Goal: Task Accomplishment & Management: Complete application form

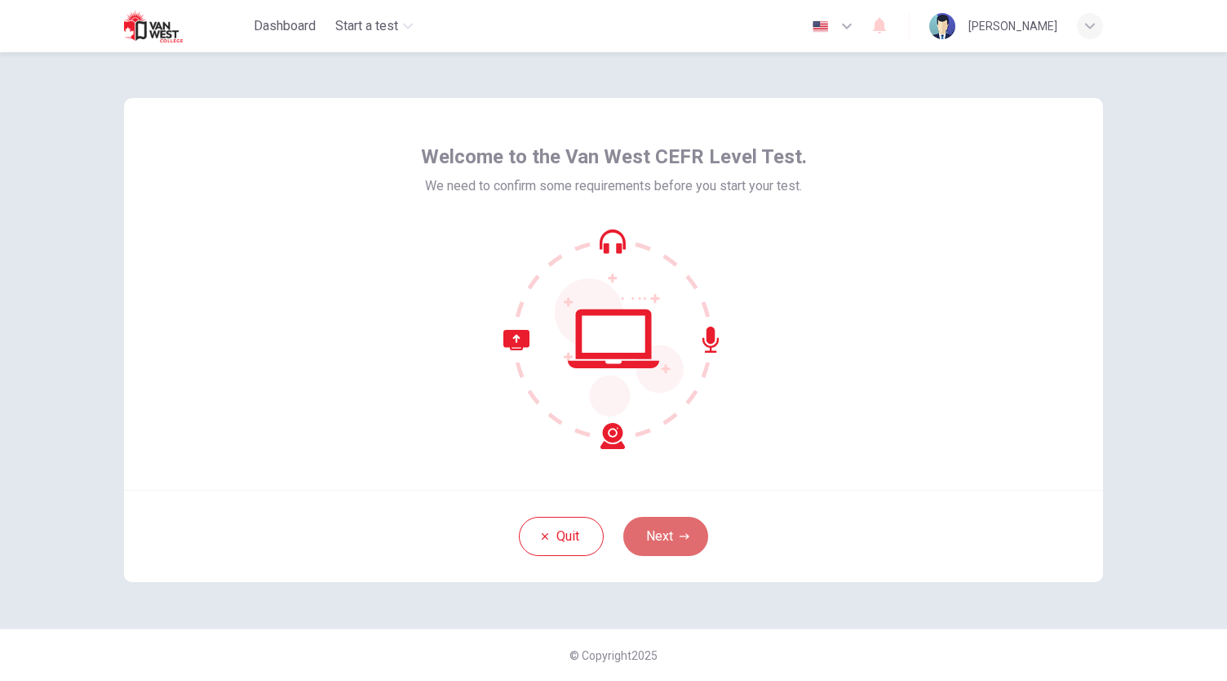
click at [677, 535] on button "Next" at bounding box center [665, 536] width 85 height 39
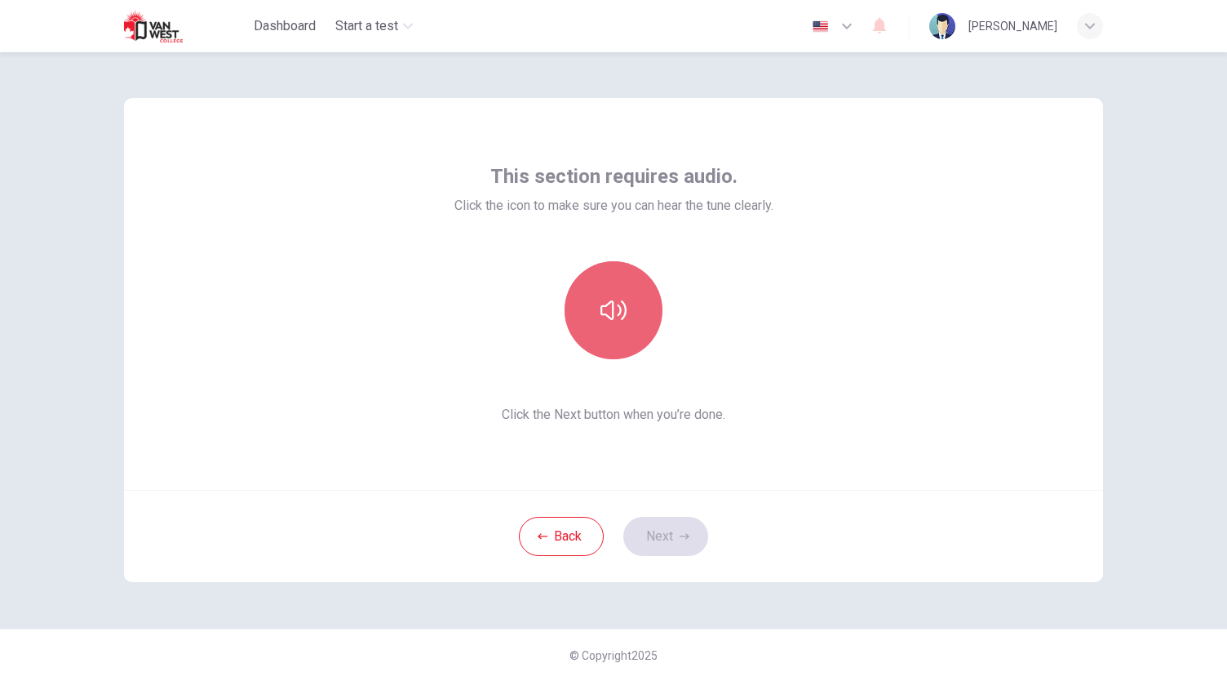
click at [616, 341] on button "button" at bounding box center [614, 310] width 98 height 98
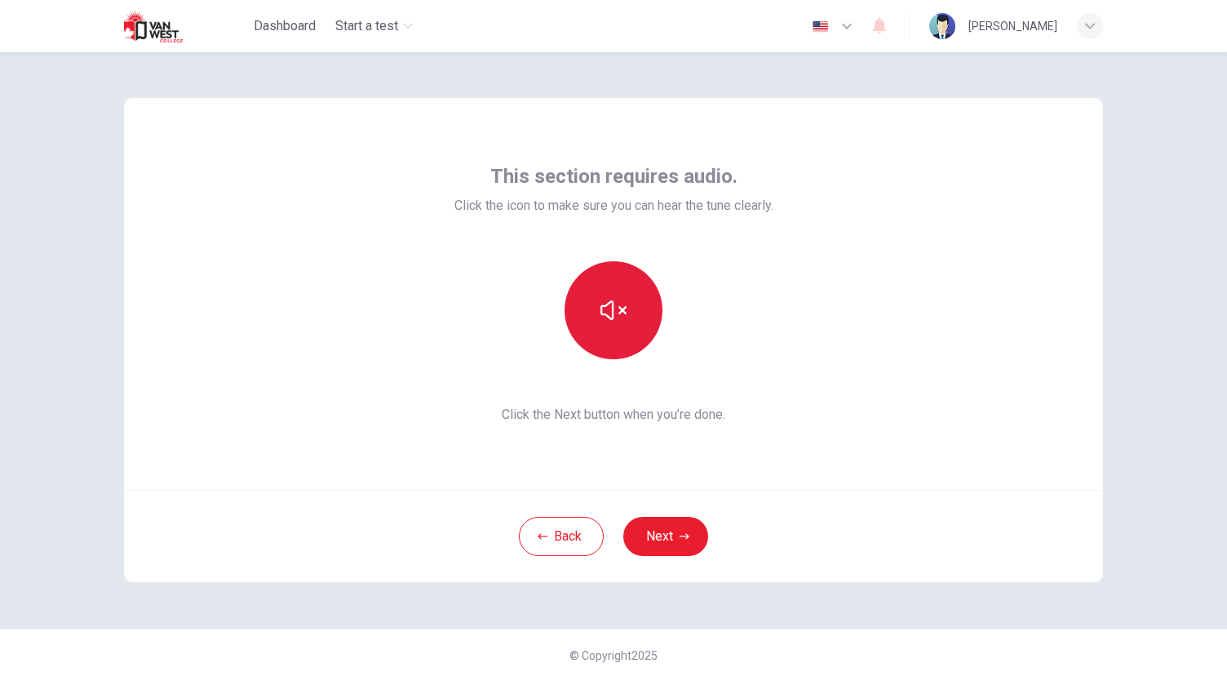
click at [616, 341] on button "button" at bounding box center [614, 310] width 98 height 98
click at [639, 317] on button "button" at bounding box center [614, 310] width 98 height 98
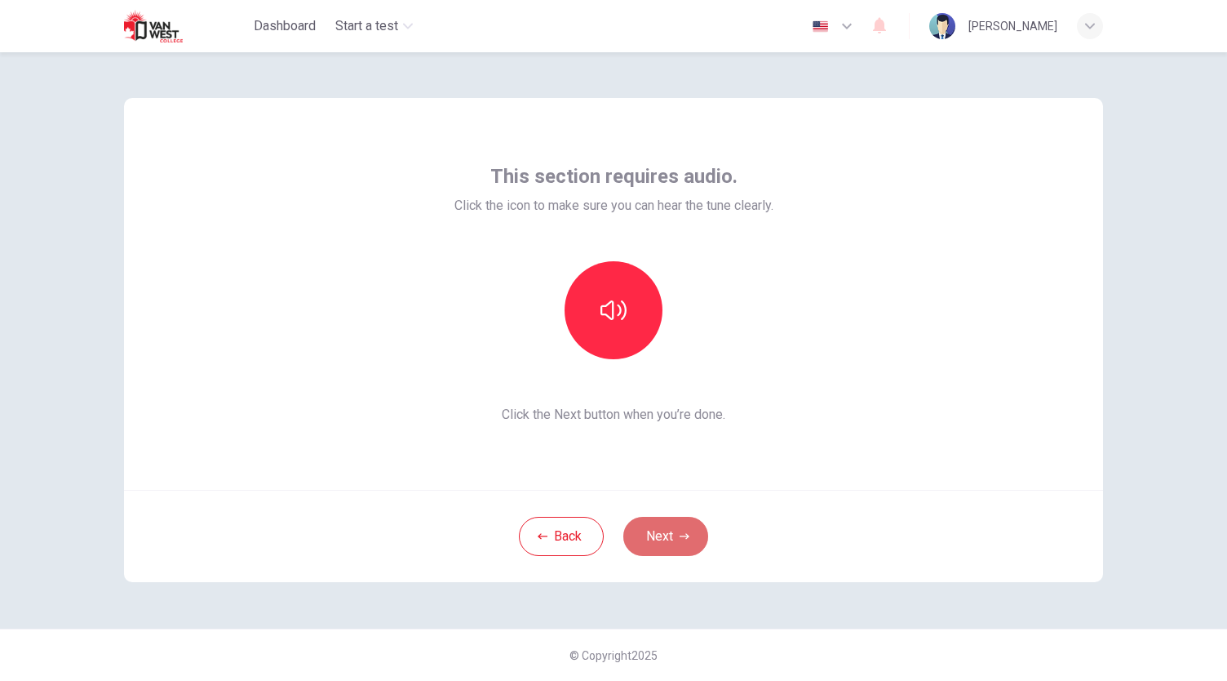
click at [666, 544] on button "Next" at bounding box center [665, 536] width 85 height 39
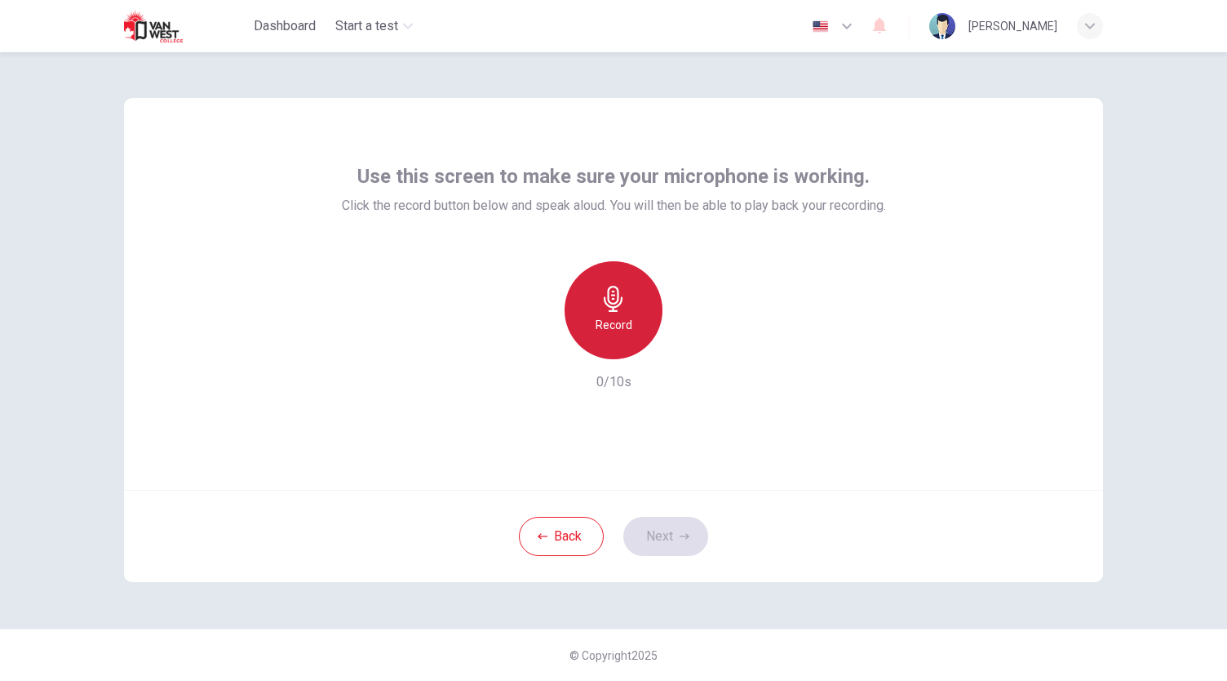
click at [638, 330] on div "Record" at bounding box center [614, 310] width 98 height 98
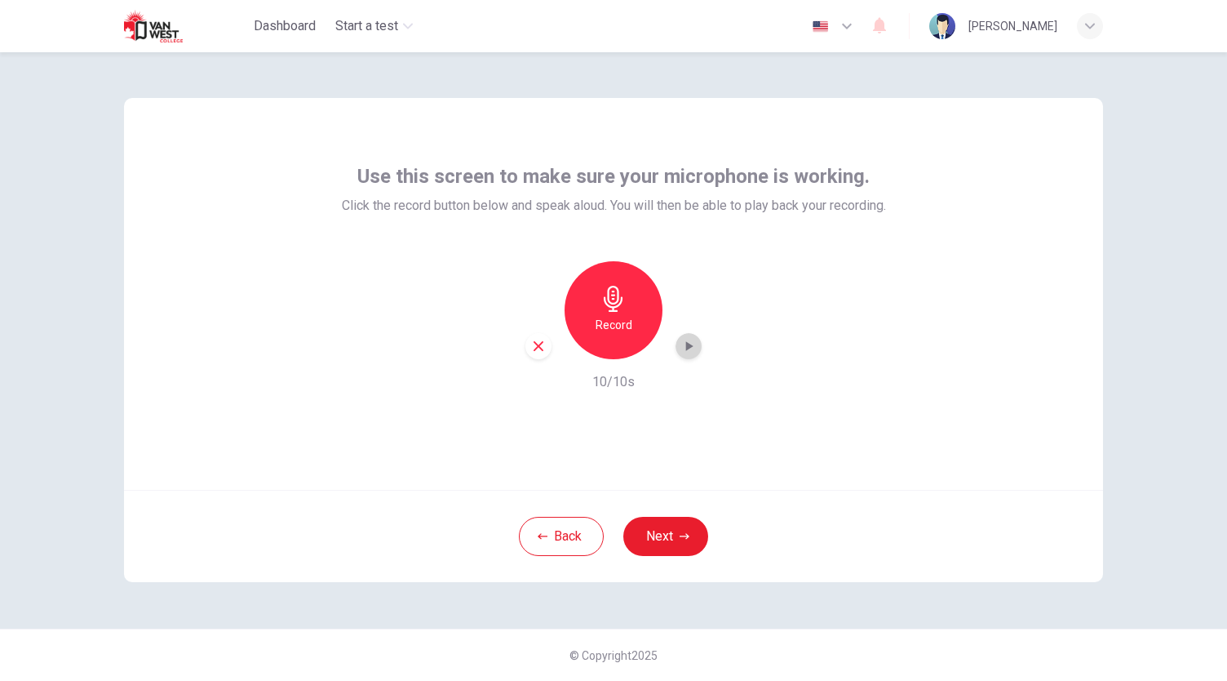
click at [692, 344] on icon "button" at bounding box center [689, 346] width 16 height 16
click at [662, 535] on button "Next" at bounding box center [665, 536] width 85 height 39
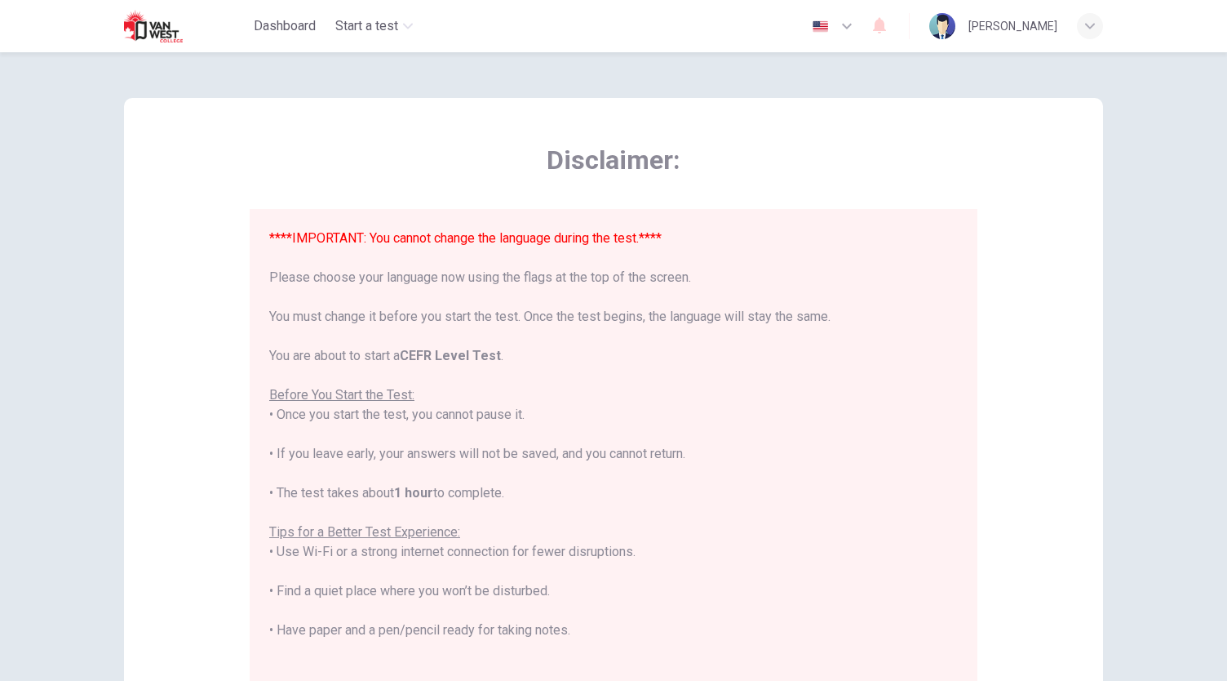
click at [758, 399] on div "****IMPORTANT: You cannot change the language during the test.**** Please choos…" at bounding box center [613, 522] width 689 height 588
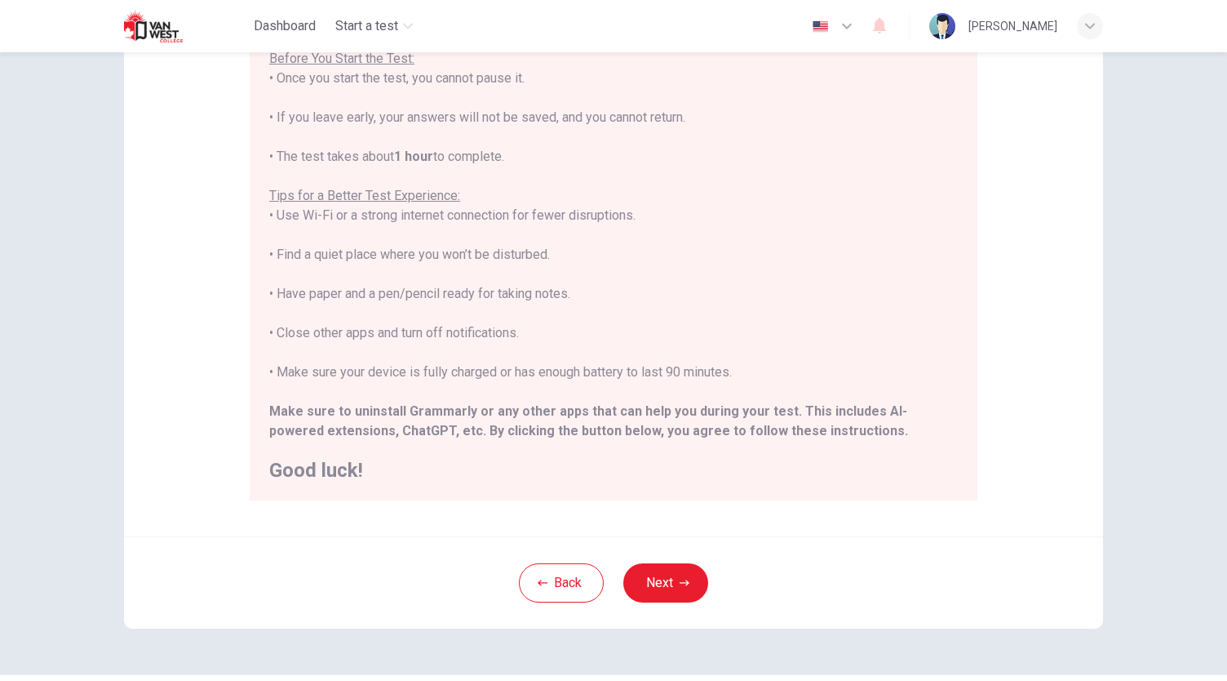
scroll to position [187, 0]
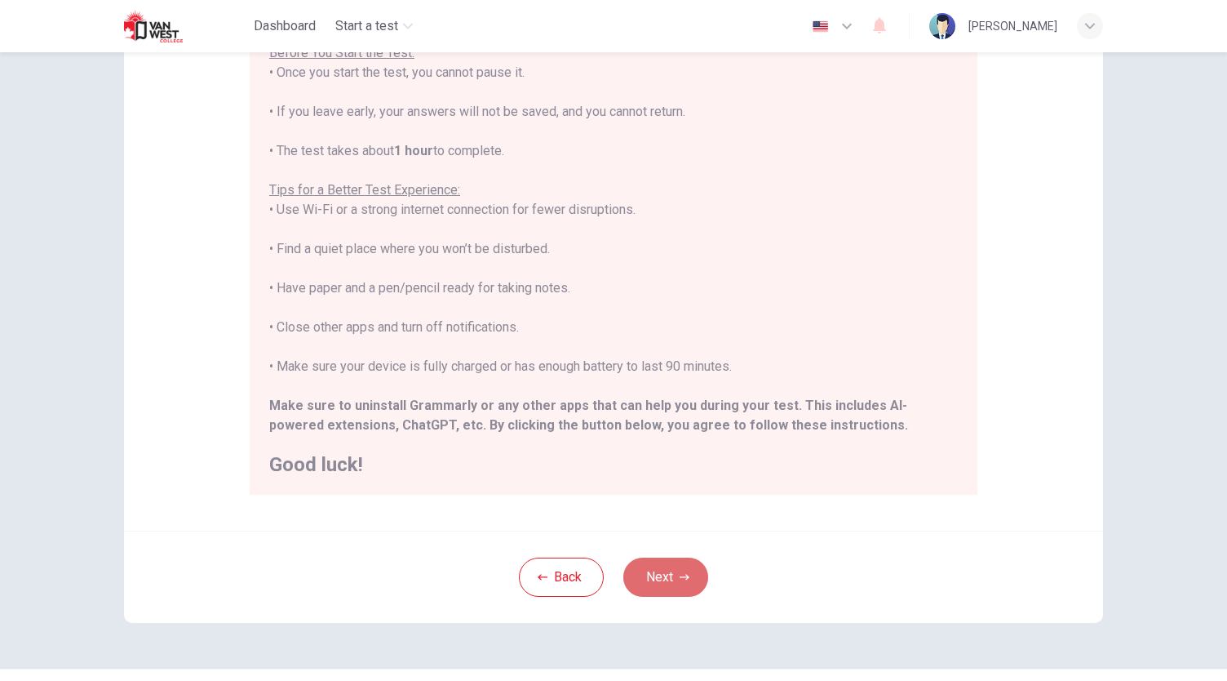
click at [689, 572] on button "Next" at bounding box center [665, 576] width 85 height 39
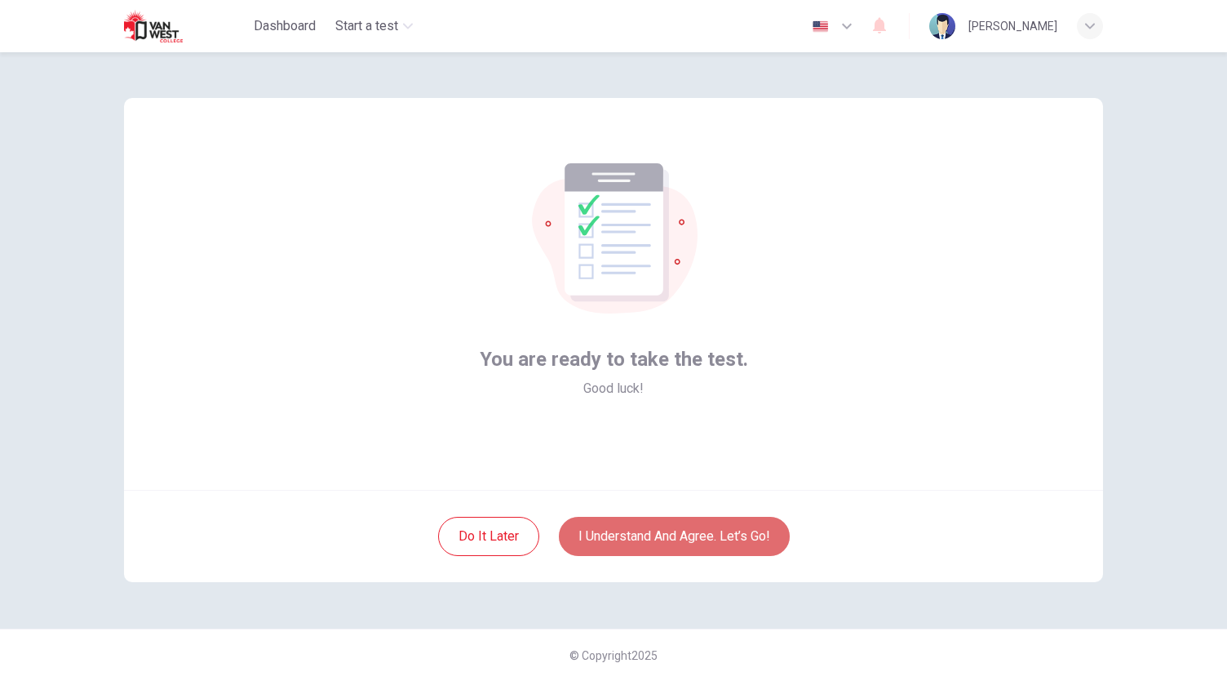
click at [756, 542] on button "I understand and agree. Let’s go!" at bounding box center [674, 536] width 231 height 39
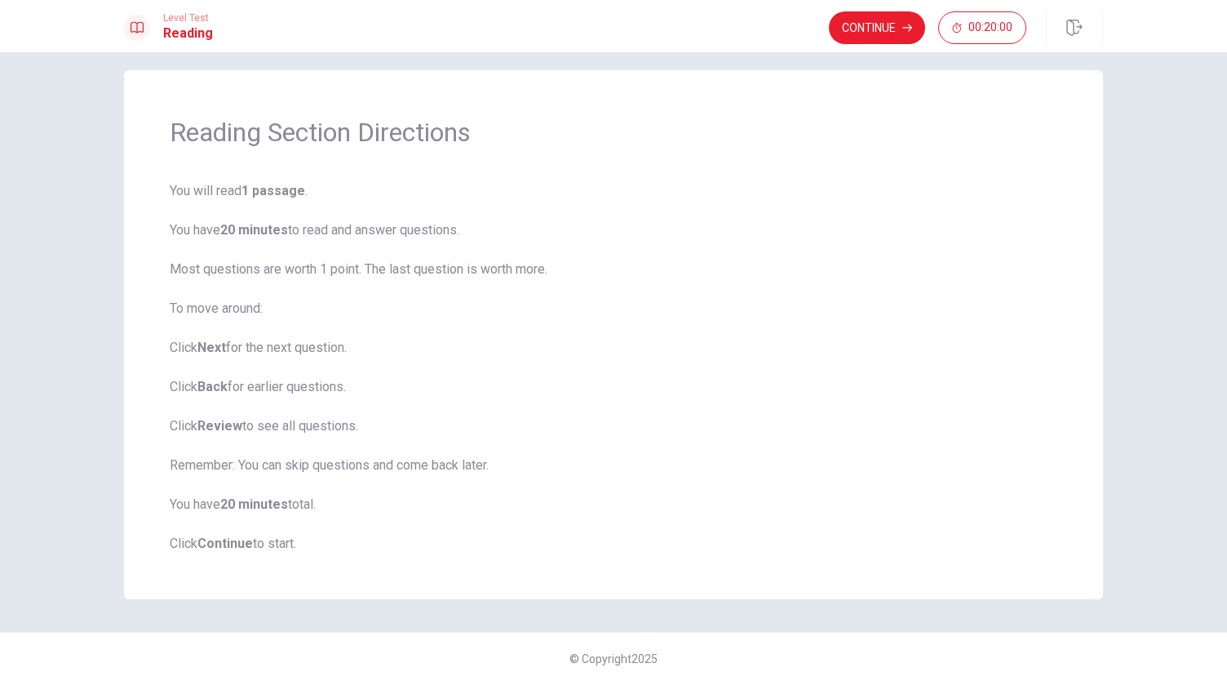
scroll to position [16, 0]
click at [897, 32] on button "Continue" at bounding box center [877, 27] width 96 height 33
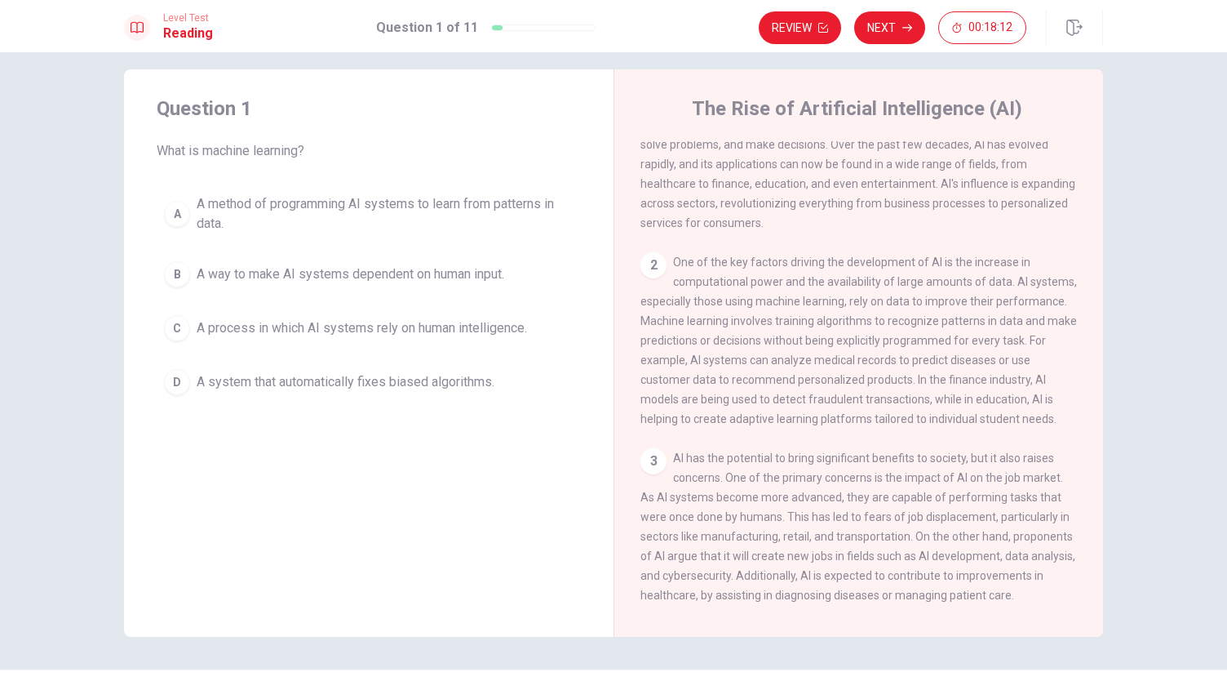
scroll to position [67, 0]
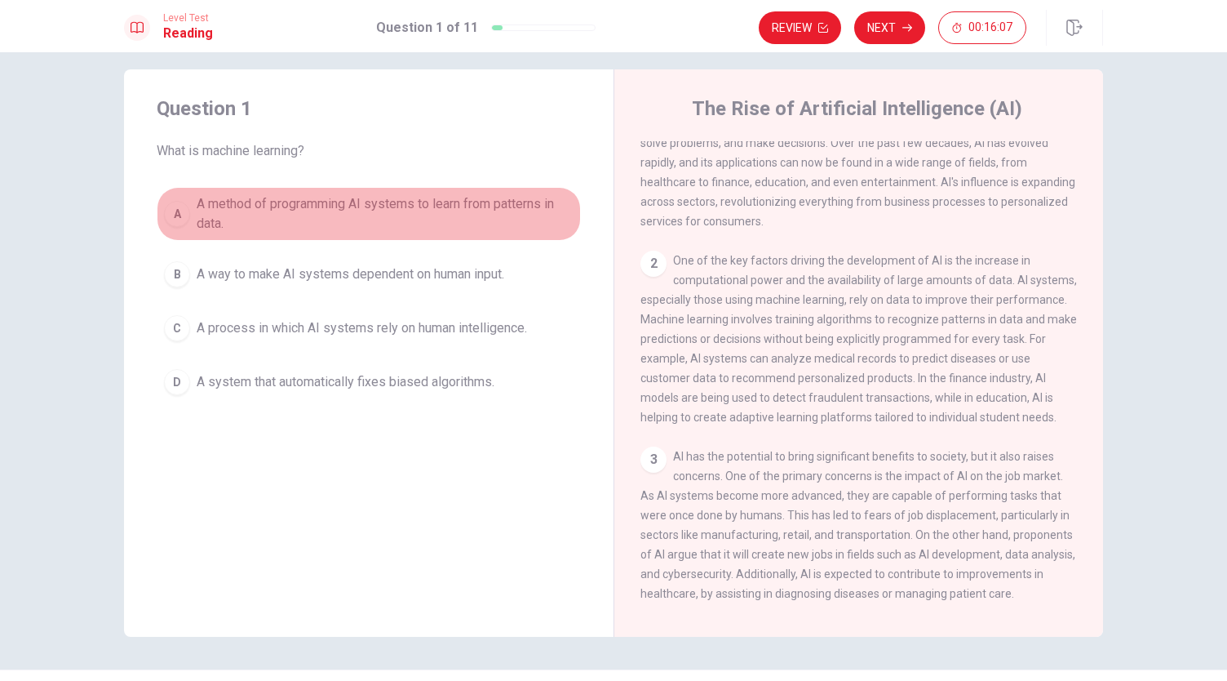
click at [180, 211] on div "A" at bounding box center [177, 214] width 26 height 26
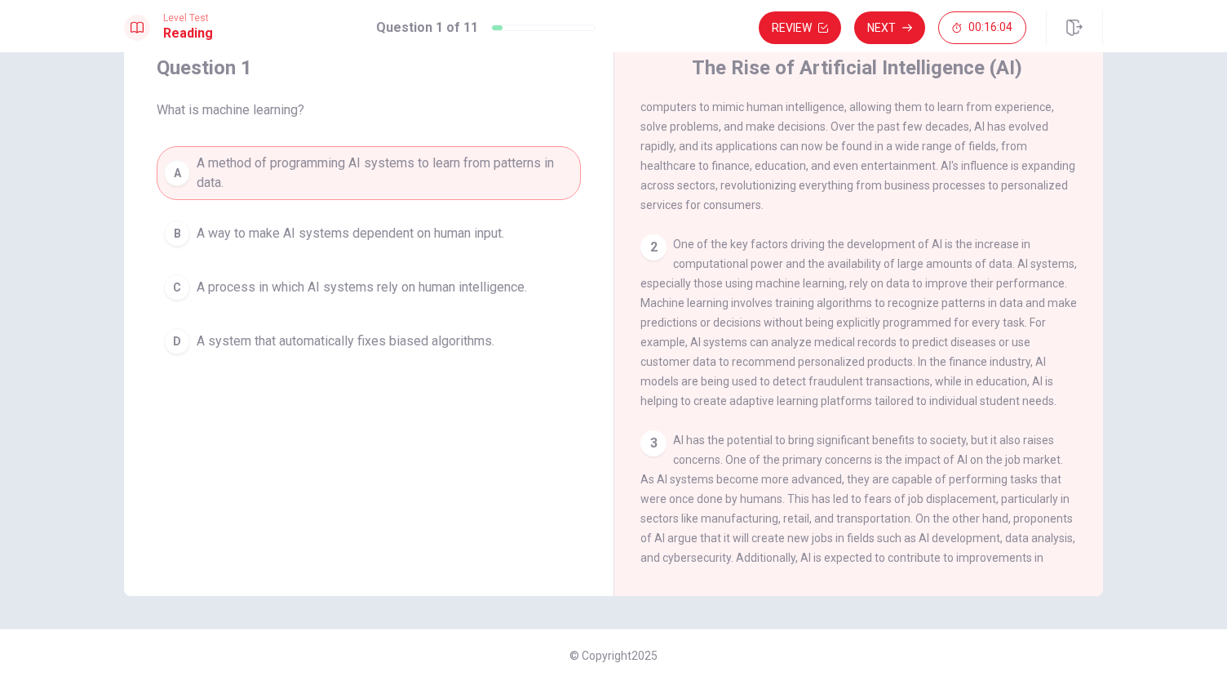
scroll to position [0, 0]
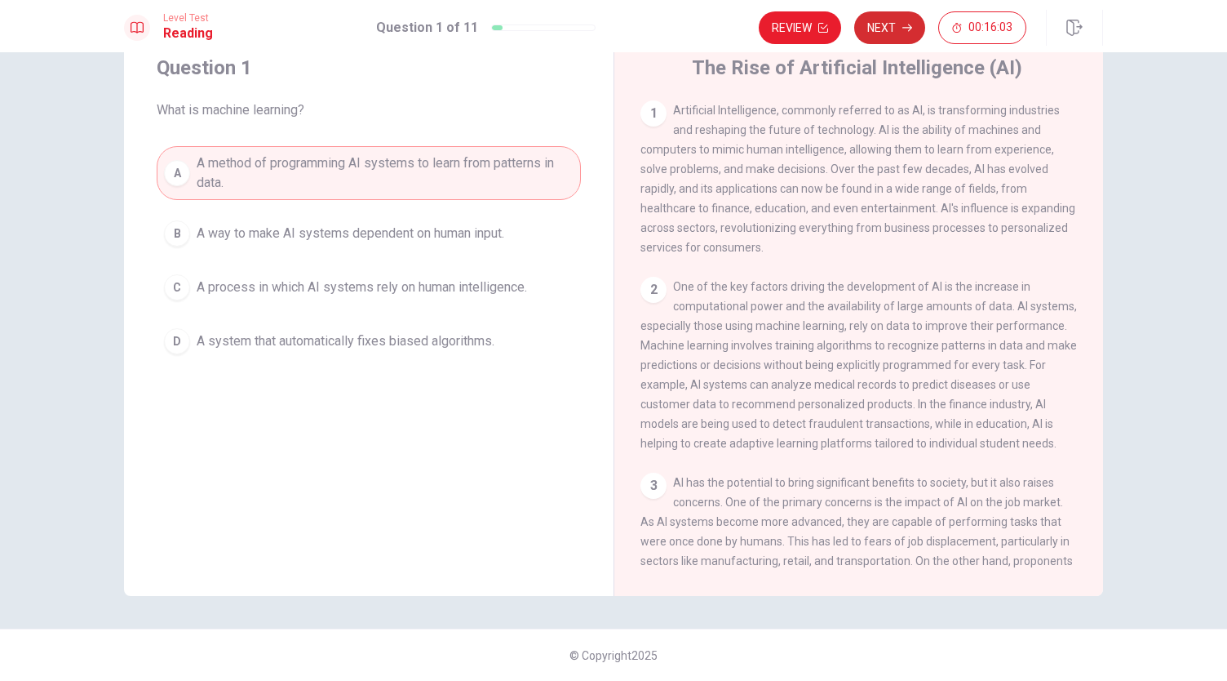
click at [904, 20] on button "Next" at bounding box center [889, 27] width 71 height 33
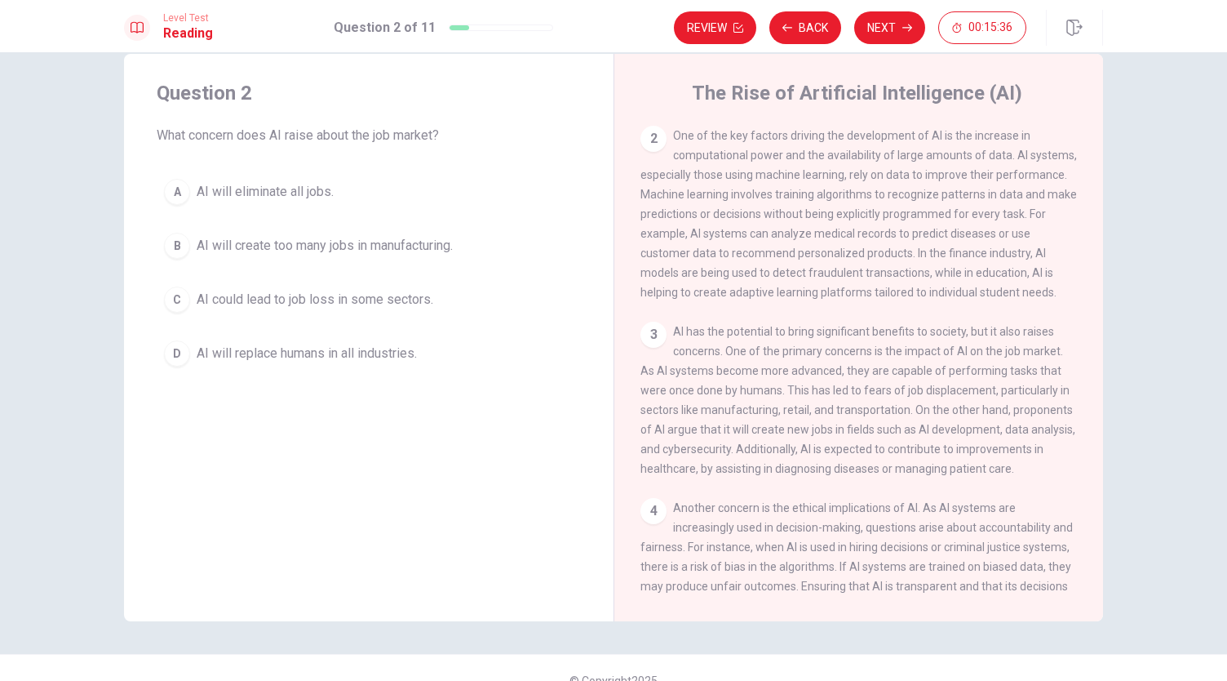
scroll to position [178, 0]
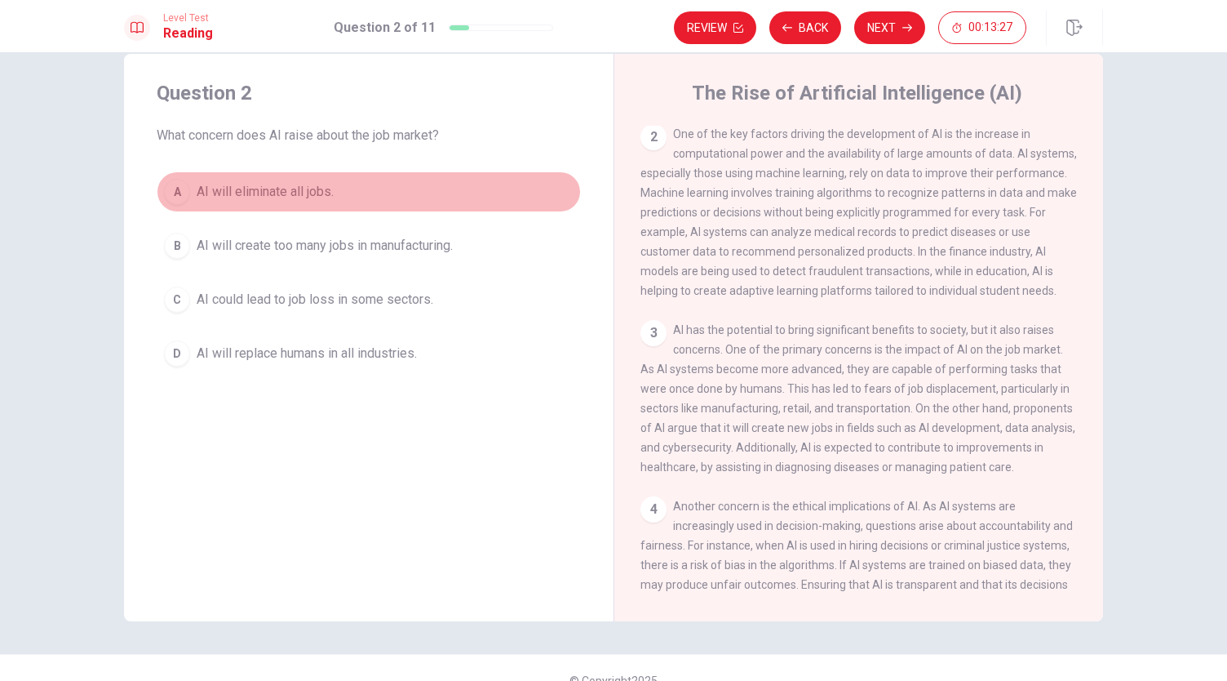
click at [171, 184] on div "A" at bounding box center [177, 192] width 26 height 26
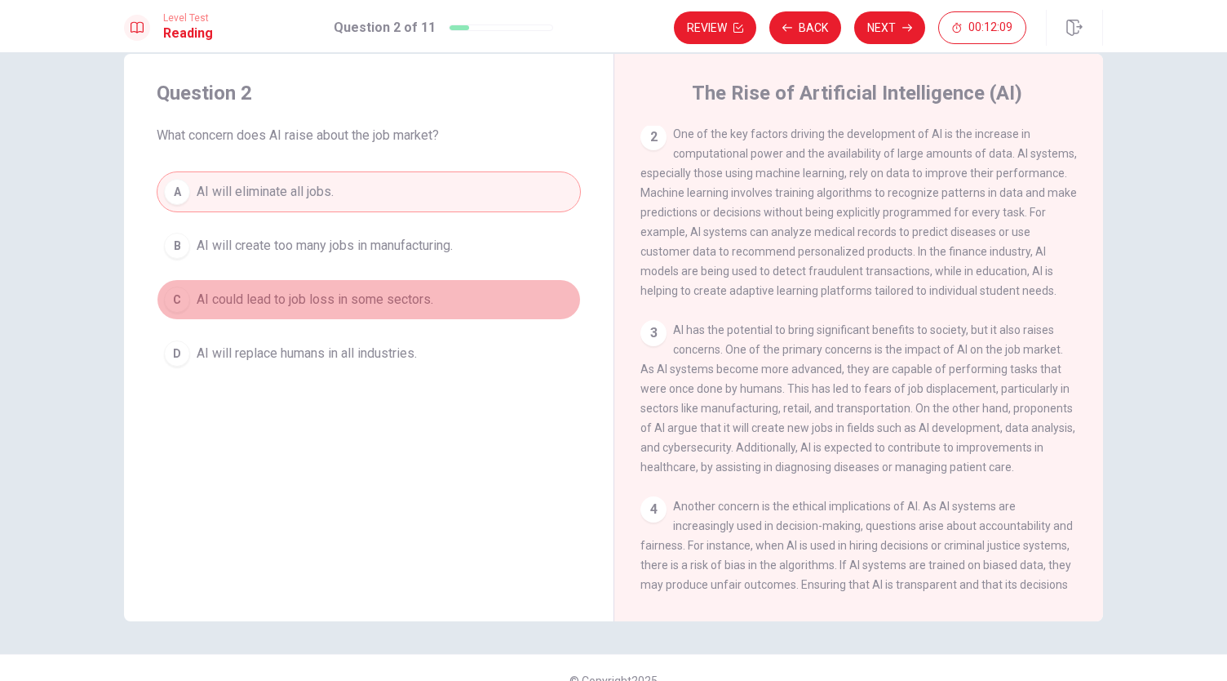
click at [273, 292] on span "AI could lead to job loss in some sectors." at bounding box center [315, 300] width 237 height 20
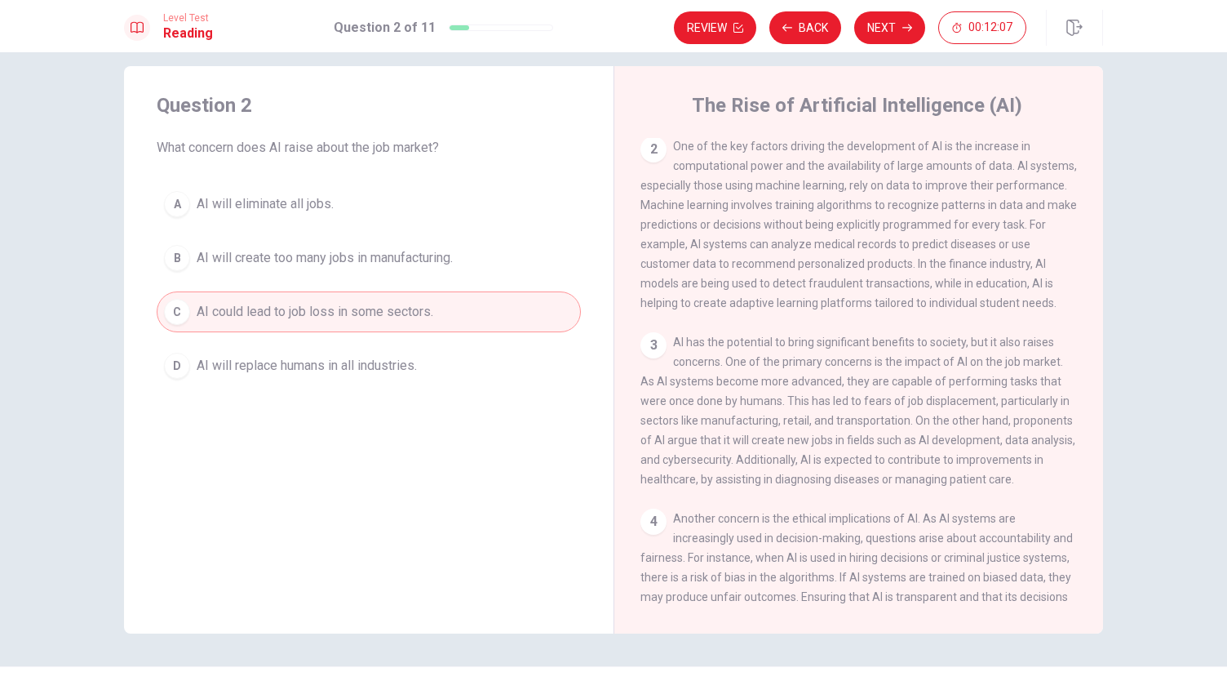
scroll to position [16, 0]
click at [887, 33] on button "Next" at bounding box center [889, 27] width 71 height 33
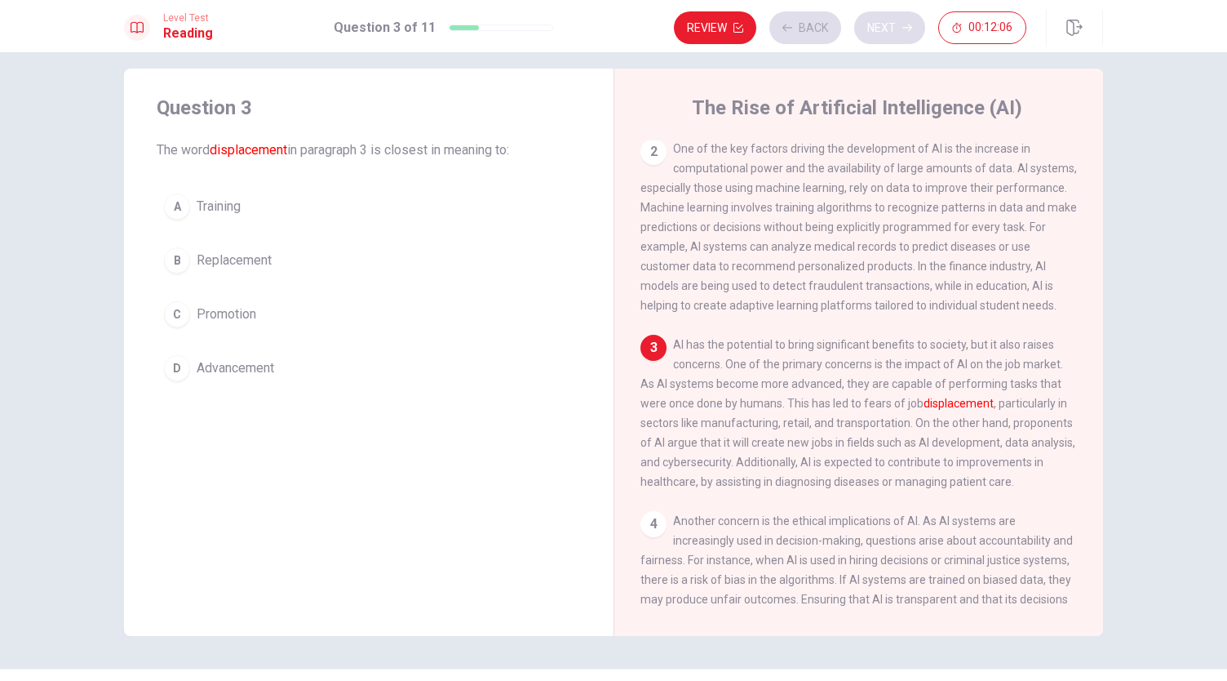
scroll to position [256, 0]
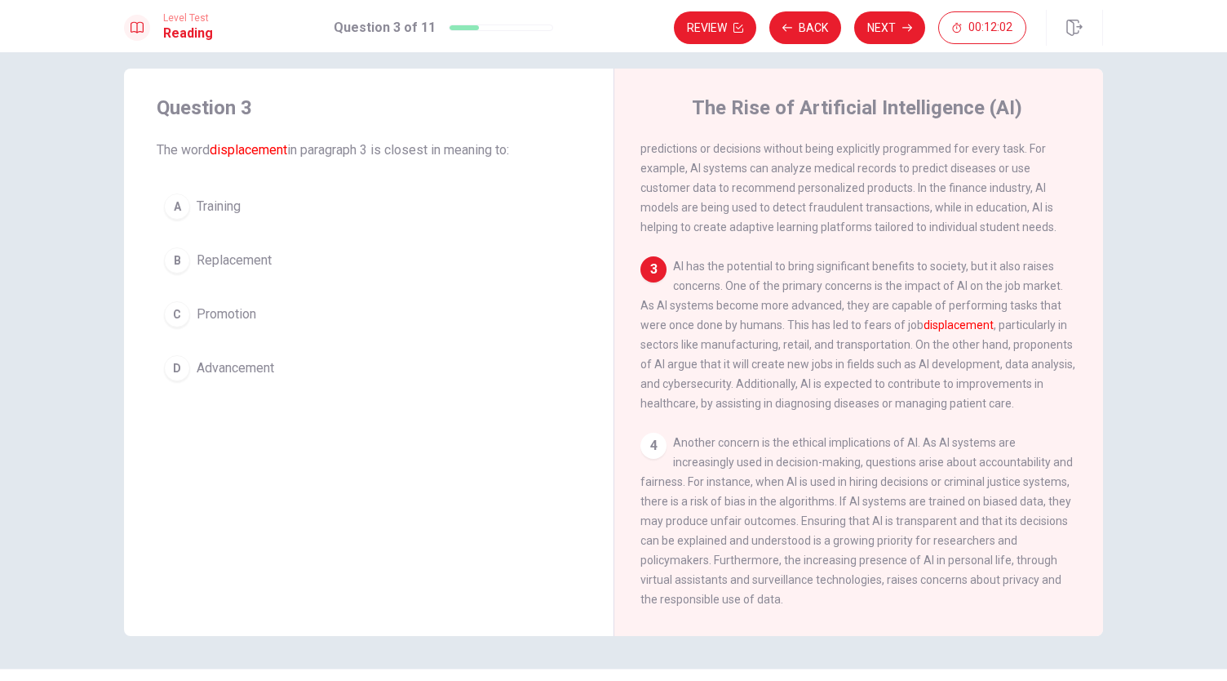
click at [286, 166] on div "Question 3 The word displacement in paragraph 3 is closest in meaning to: A Tra…" at bounding box center [369, 242] width 490 height 346
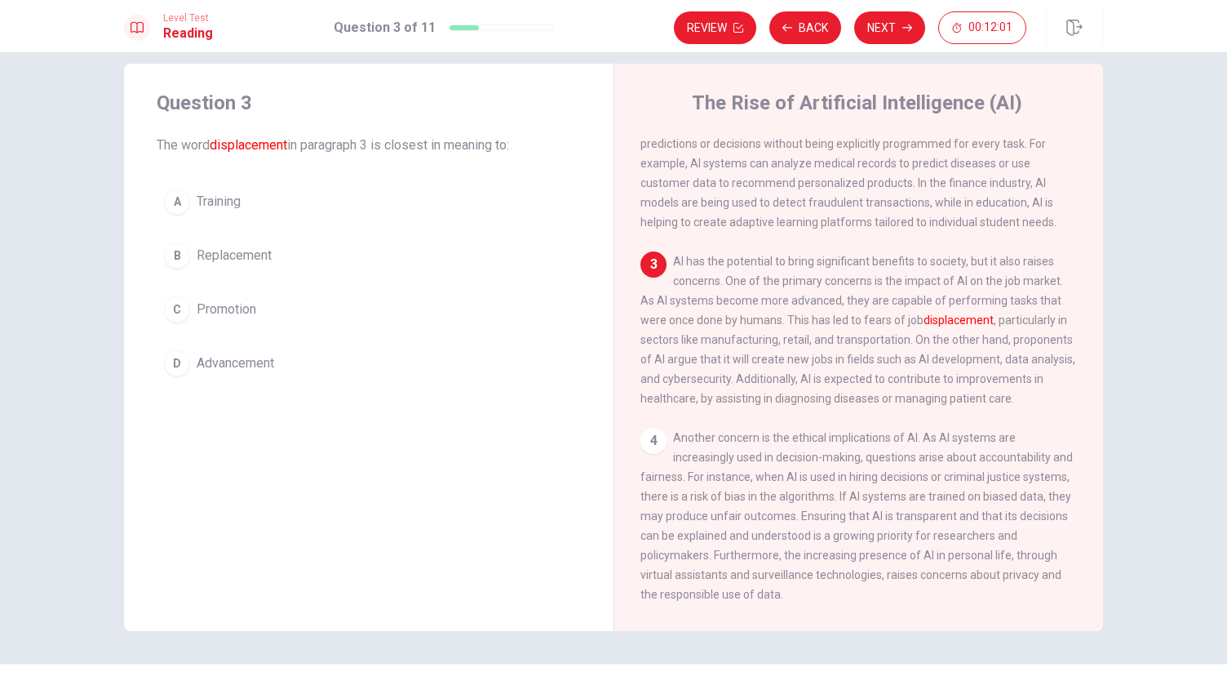
scroll to position [23, 0]
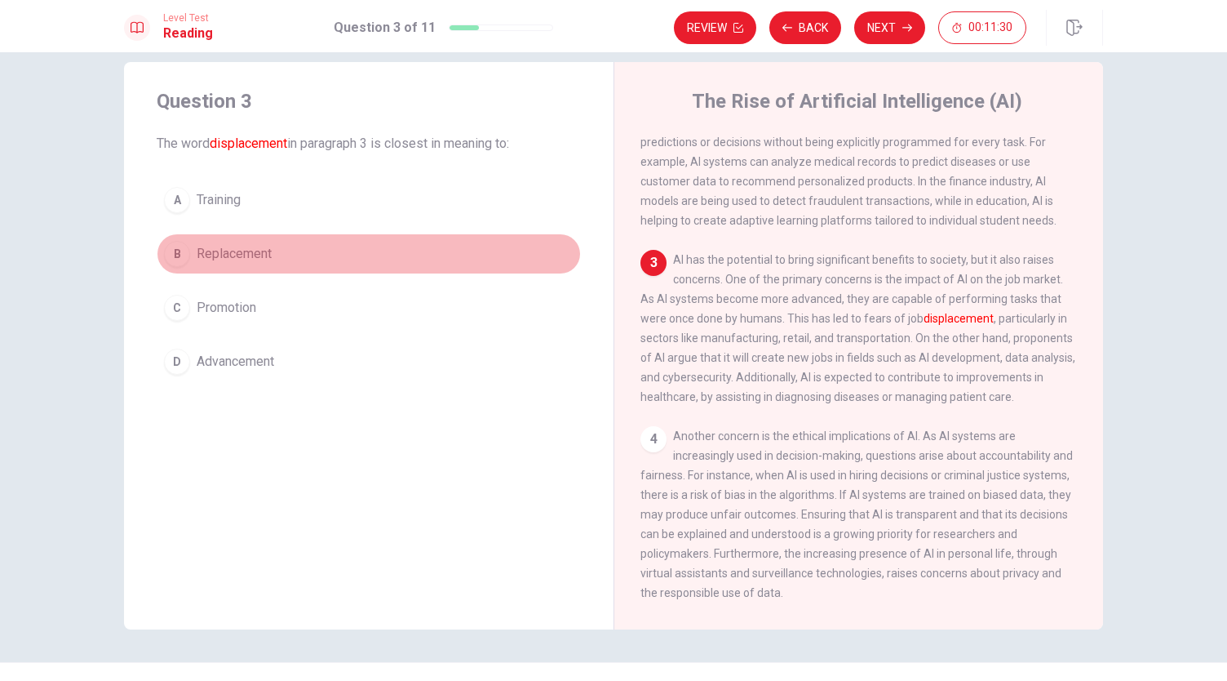
click at [170, 247] on div "B" at bounding box center [177, 254] width 26 height 26
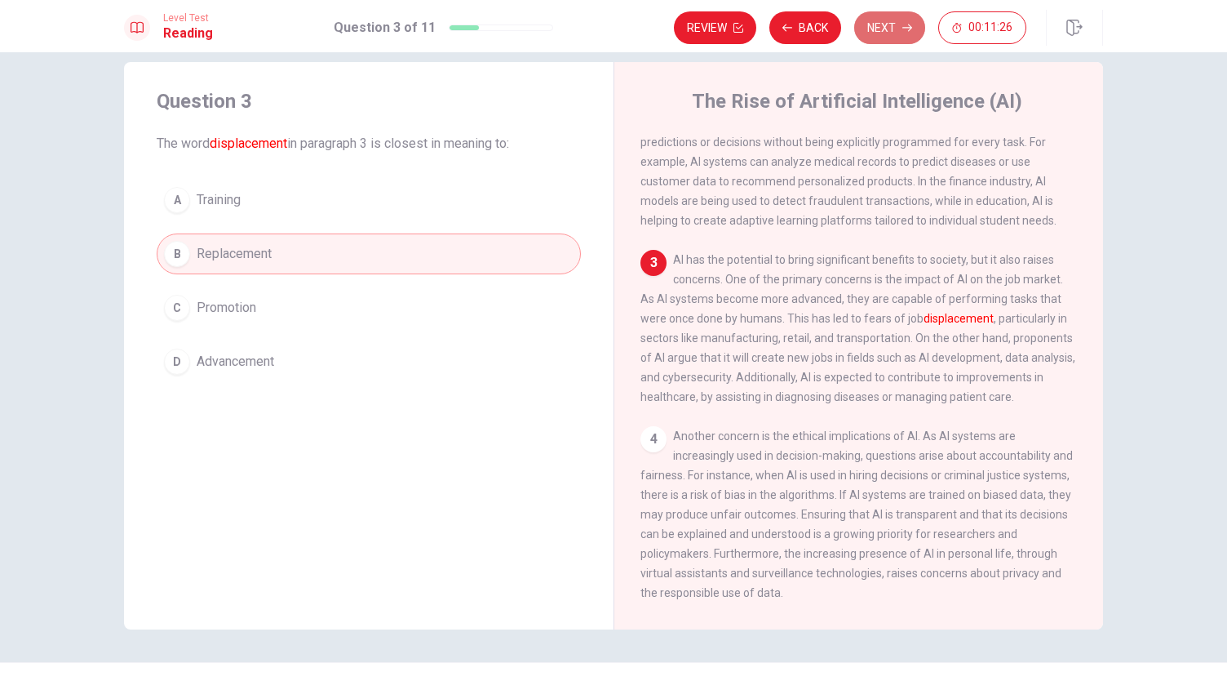
click at [883, 29] on button "Next" at bounding box center [889, 27] width 71 height 33
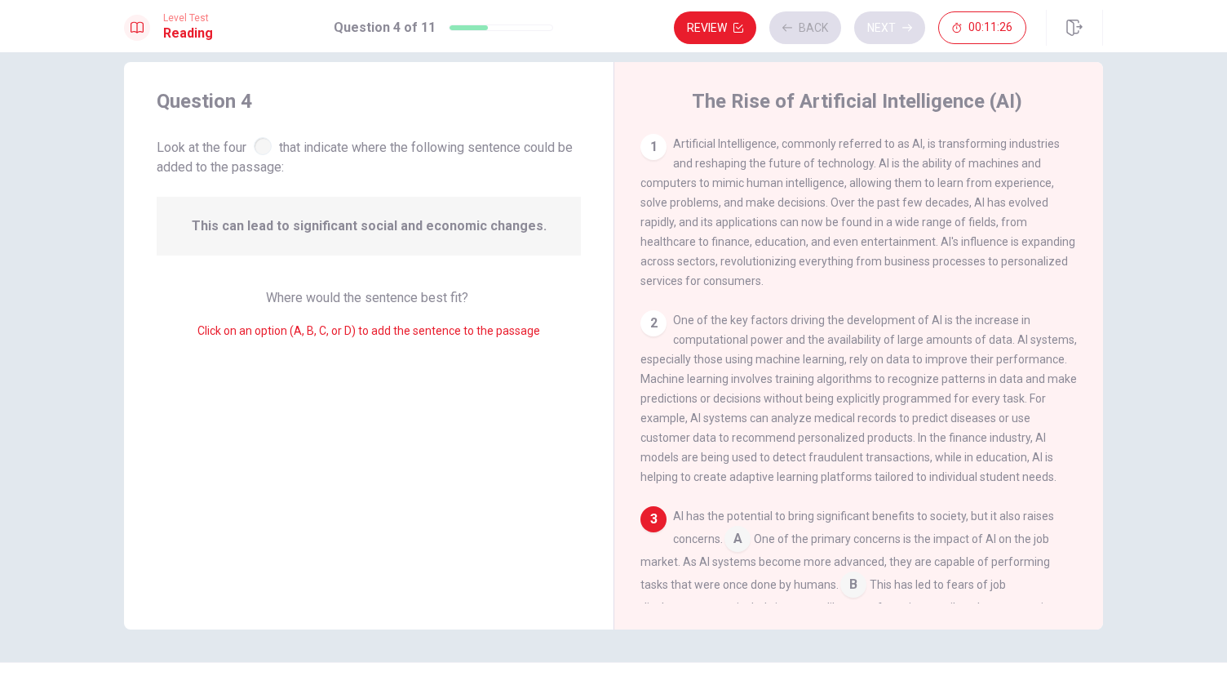
scroll to position [277, 0]
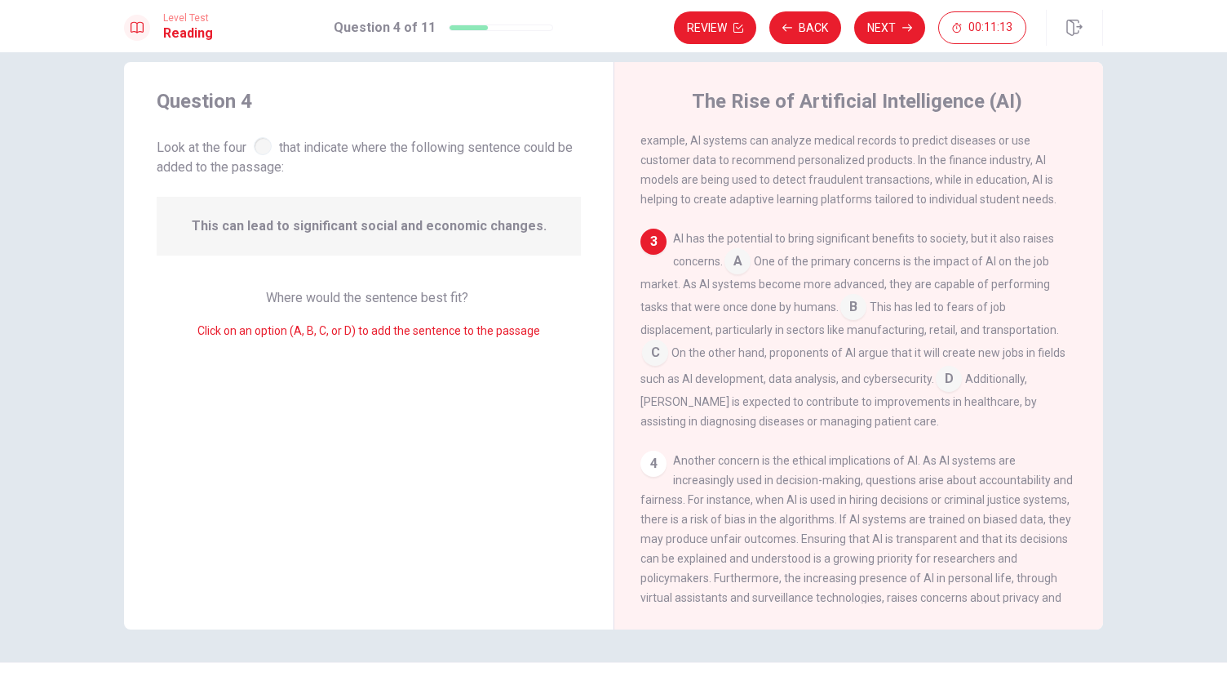
click at [737, 272] on input at bounding box center [738, 263] width 26 height 26
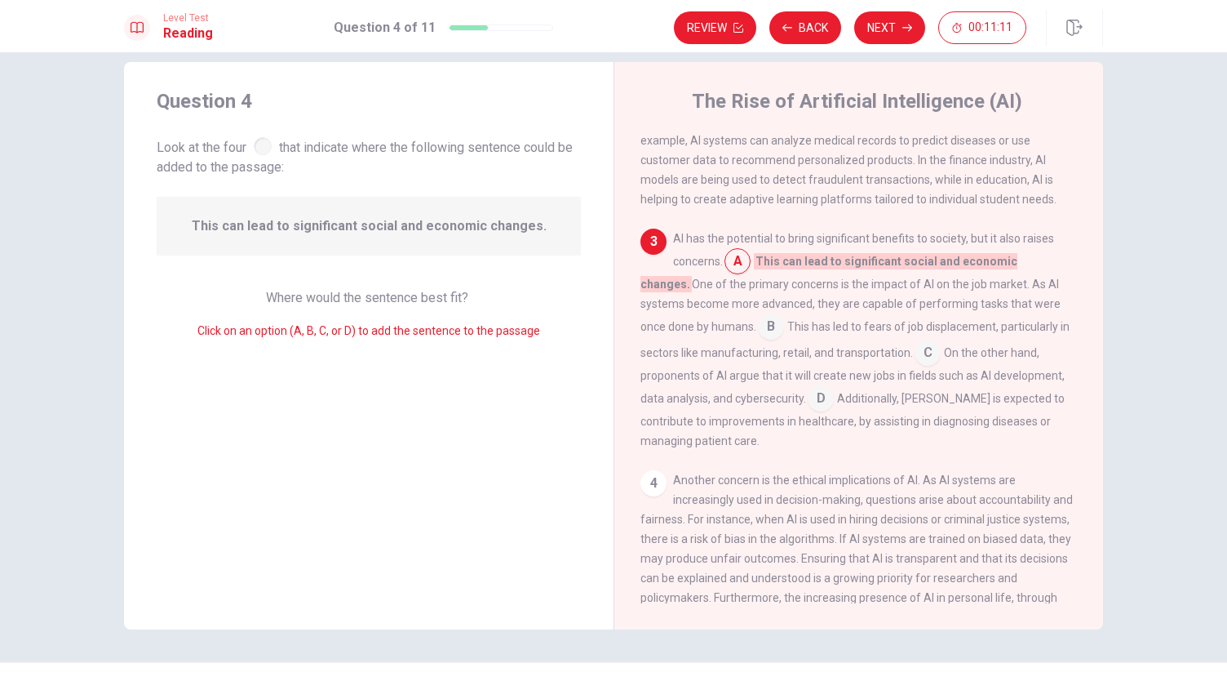
click at [737, 272] on input at bounding box center [738, 263] width 26 height 26
click at [758, 332] on input at bounding box center [771, 328] width 26 height 26
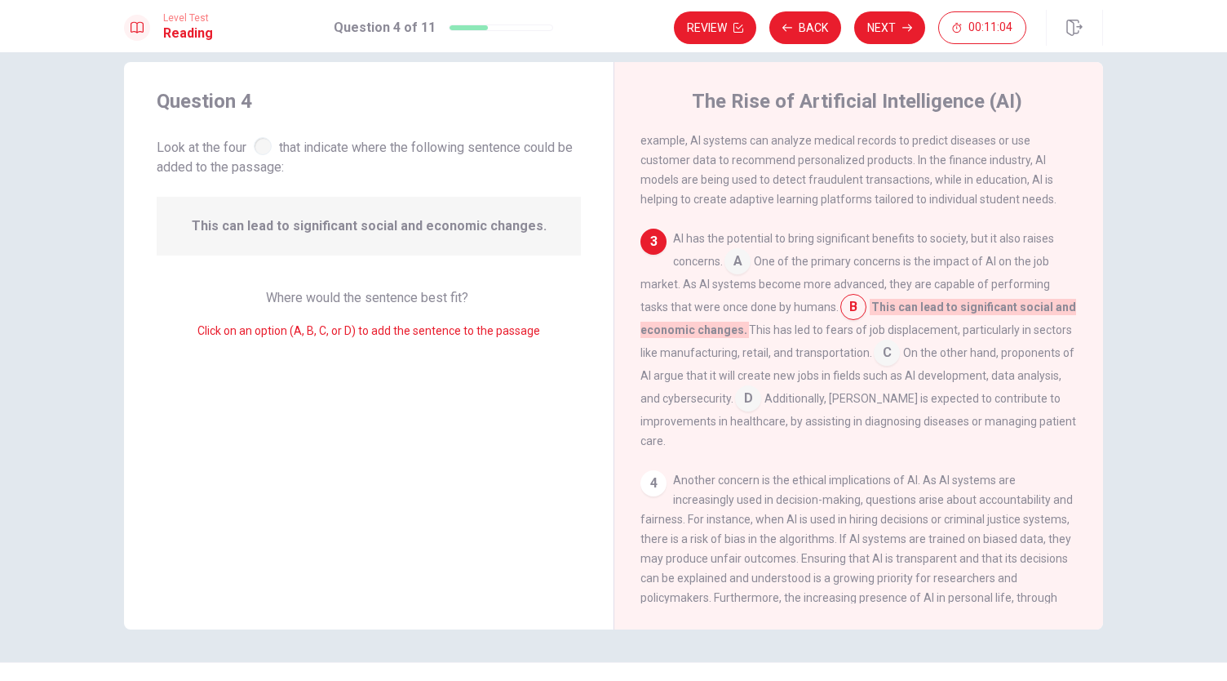
click at [520, 386] on div "Question 4 Look at the four that indicate where the following sentence could be…" at bounding box center [369, 345] width 490 height 567
drag, startPoint x: 585, startPoint y: 376, endPoint x: 1204, endPoint y: 355, distance: 619.7
click at [1204, 355] on div "Question 4 Look at the four that indicate where the following sentence could be…" at bounding box center [613, 366] width 1227 height 628
click at [880, 358] on input at bounding box center [887, 354] width 26 height 26
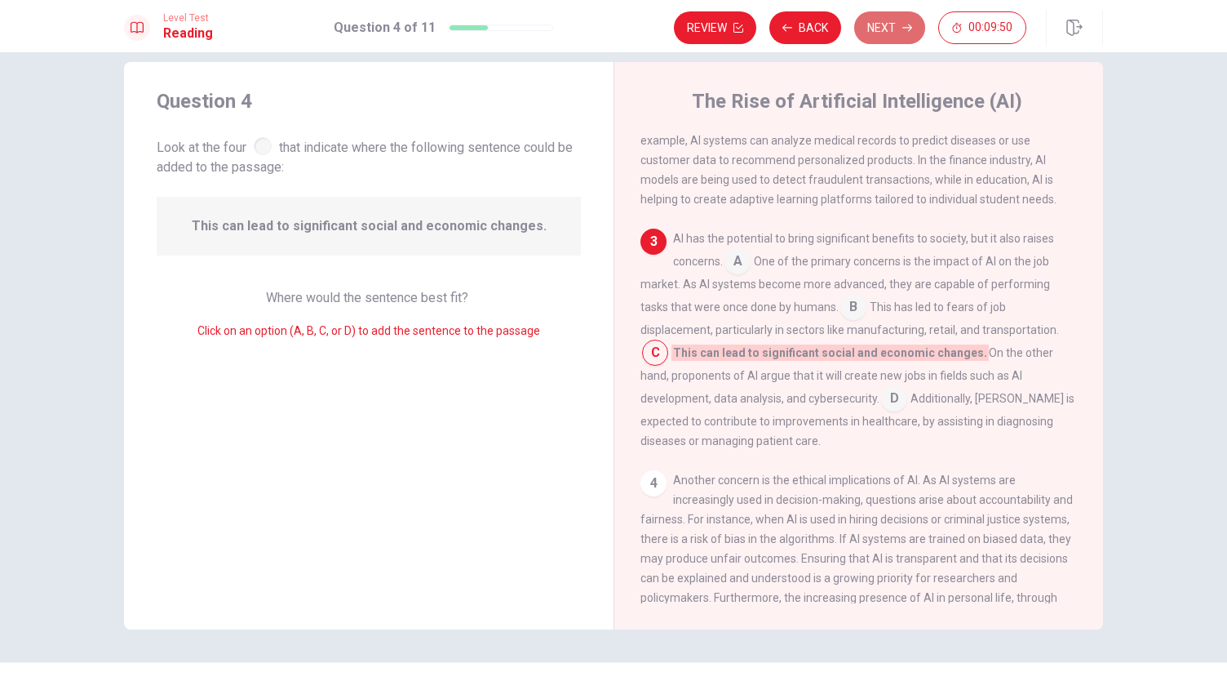
click at [888, 25] on button "Next" at bounding box center [889, 27] width 71 height 33
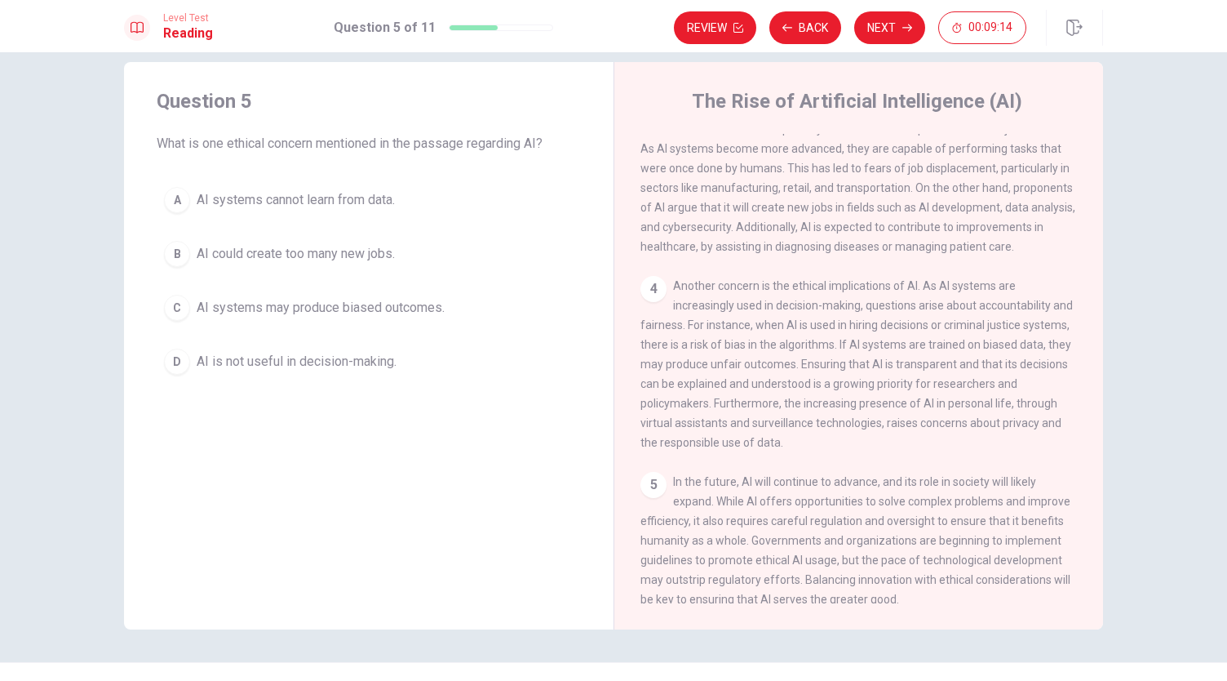
scroll to position [408, 0]
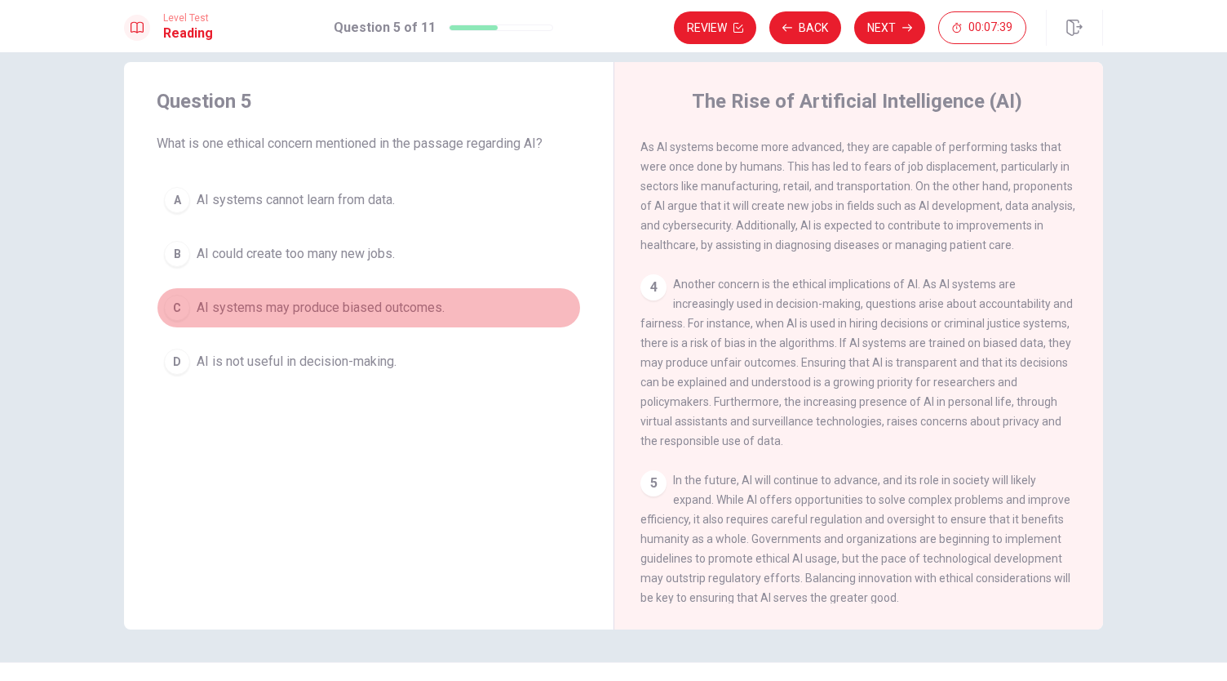
click at [180, 303] on div "C" at bounding box center [177, 308] width 26 height 26
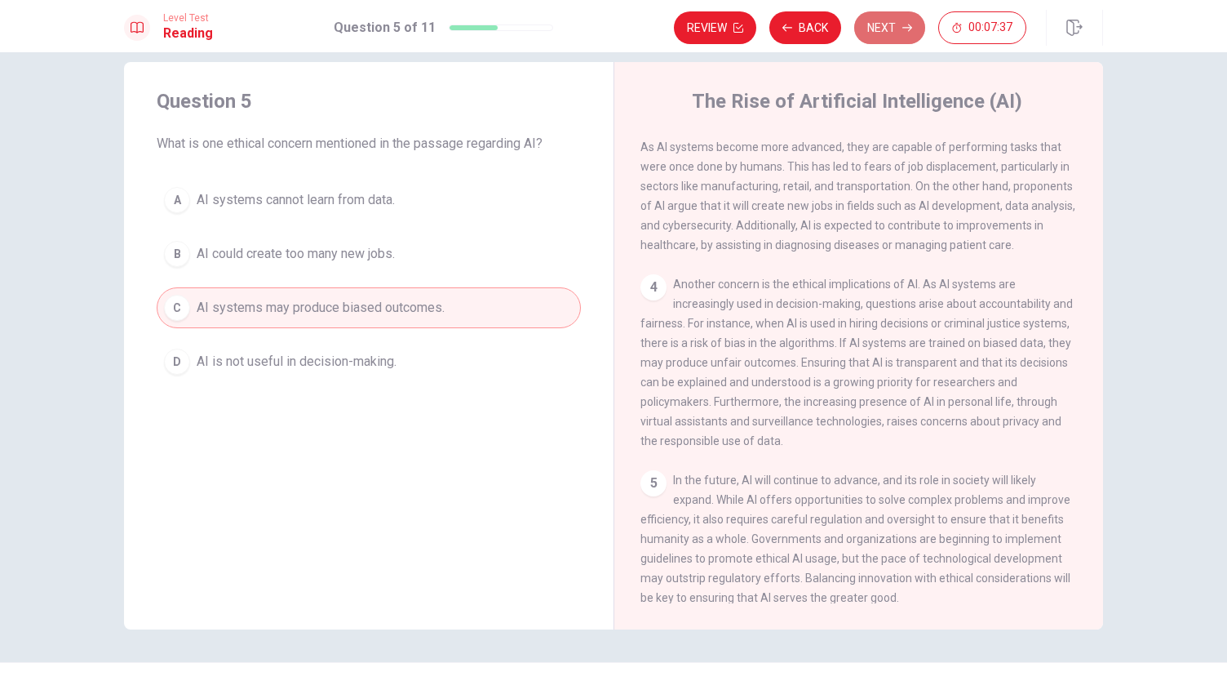
click at [881, 29] on button "Next" at bounding box center [889, 27] width 71 height 33
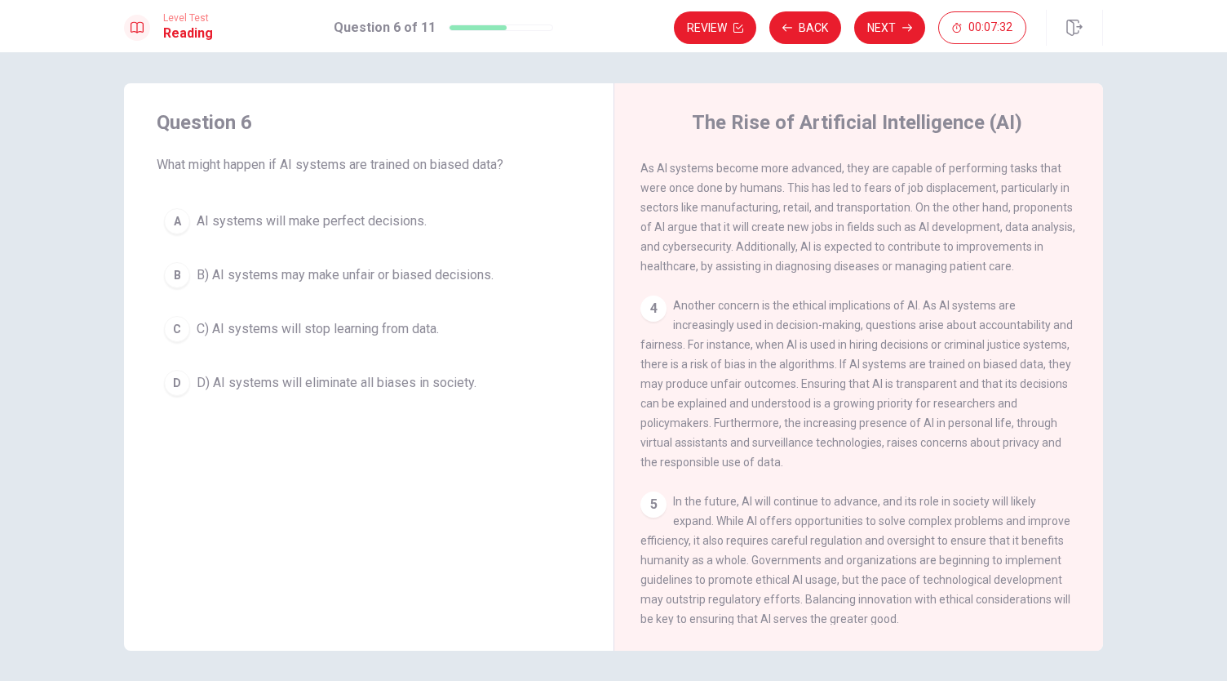
scroll to position [1, 0]
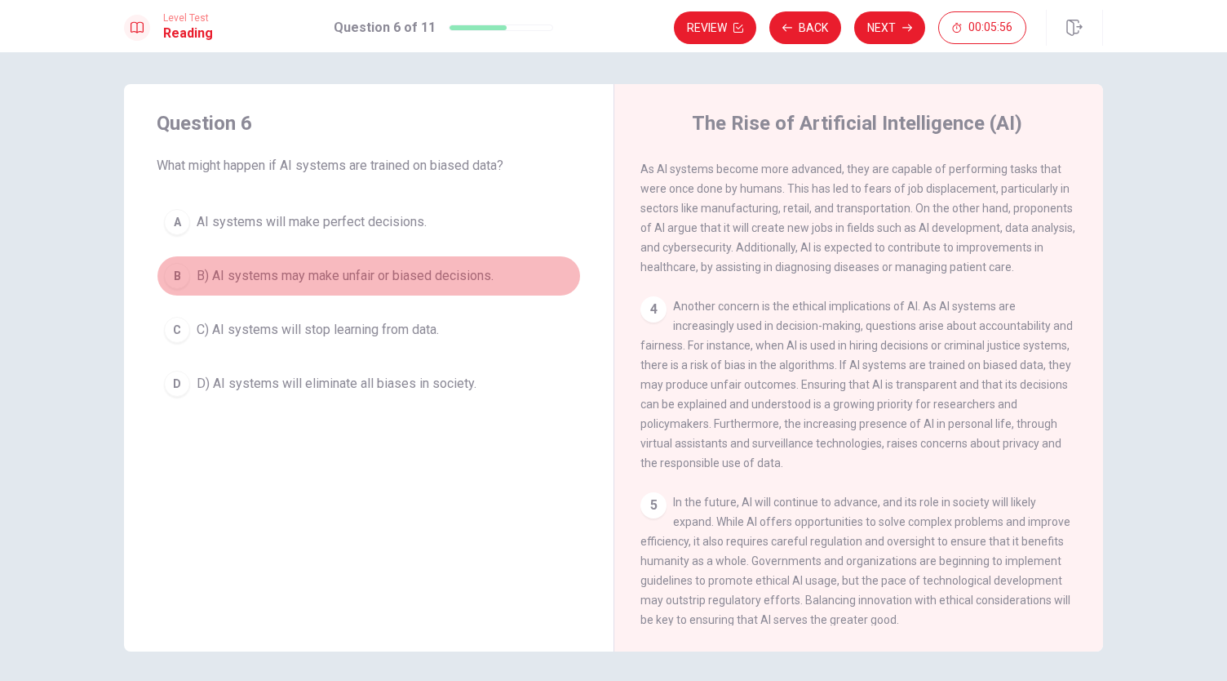
click at [182, 273] on div "B" at bounding box center [177, 276] width 26 height 26
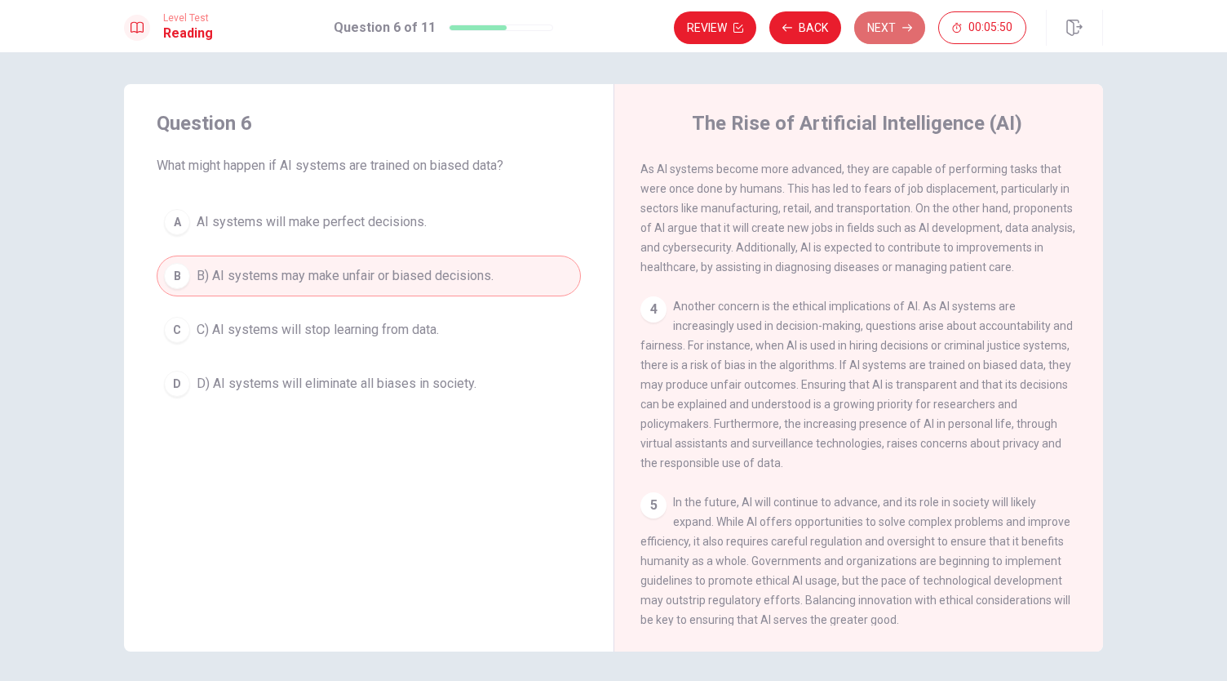
click at [891, 33] on button "Next" at bounding box center [889, 27] width 71 height 33
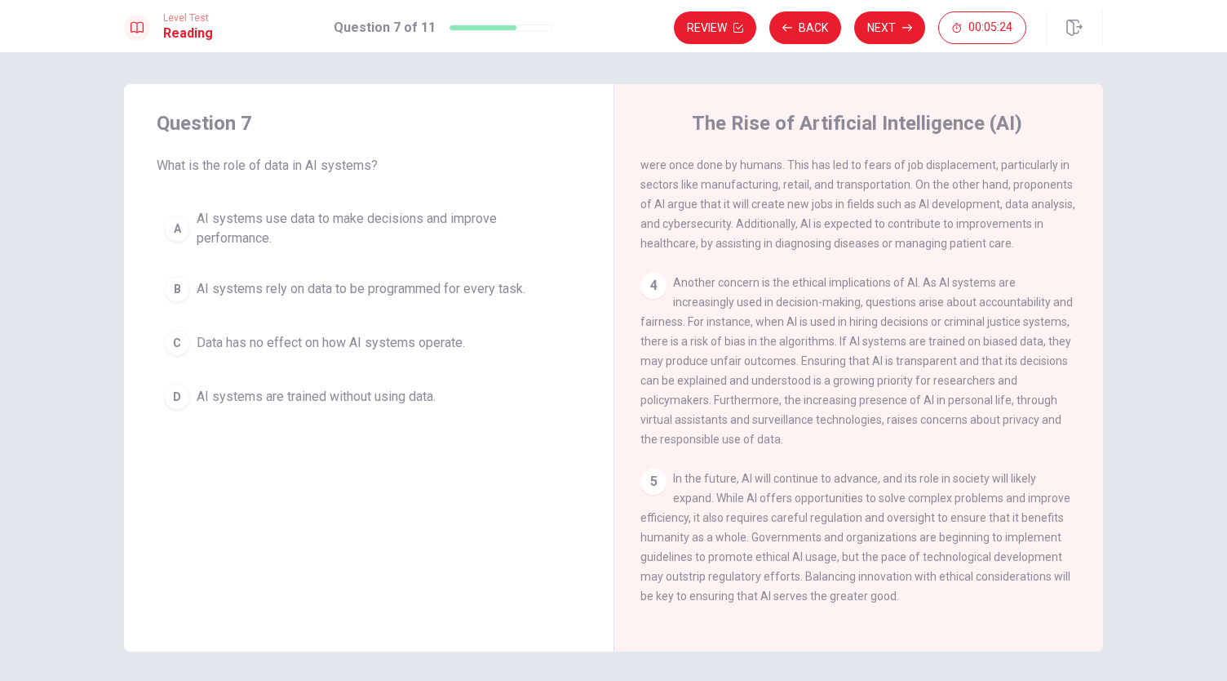
scroll to position [56, 0]
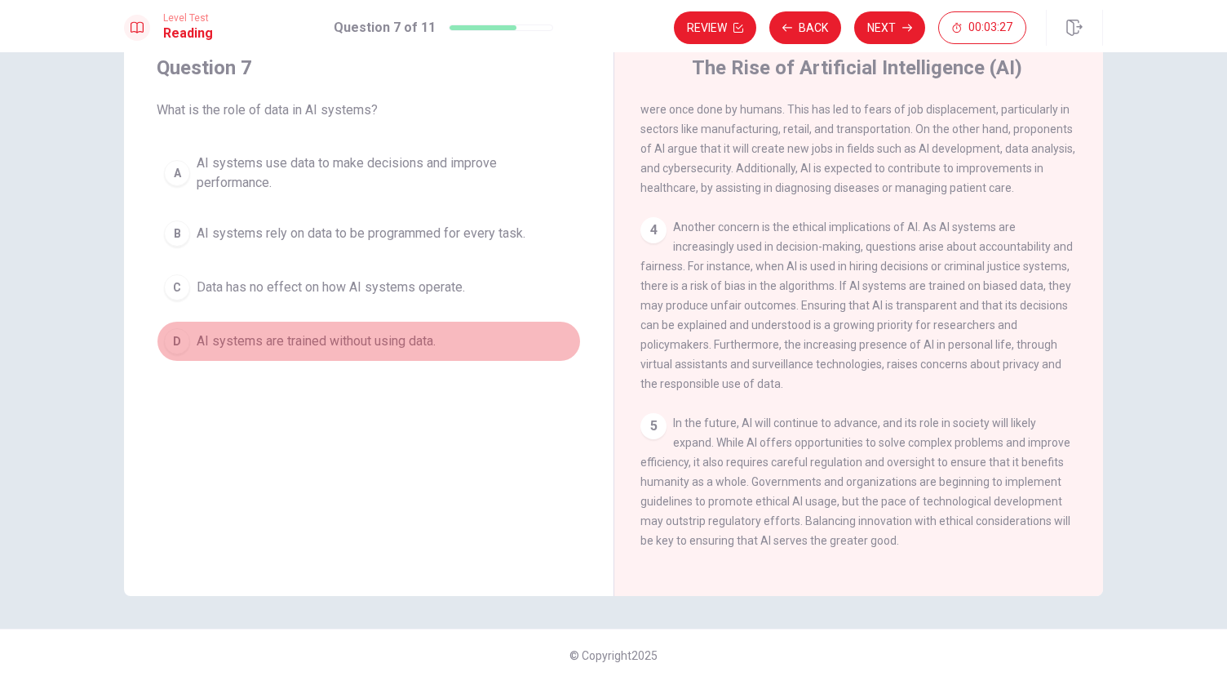
click at [171, 328] on div "D" at bounding box center [177, 341] width 26 height 26
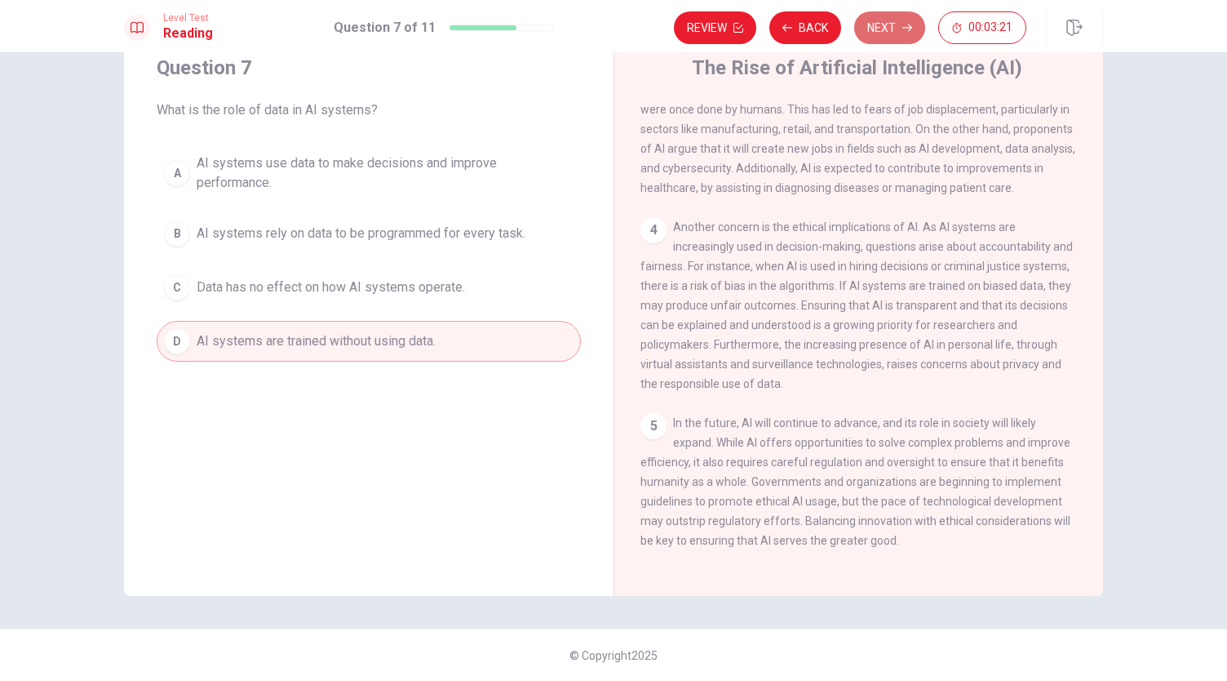
click at [893, 27] on button "Next" at bounding box center [889, 27] width 71 height 33
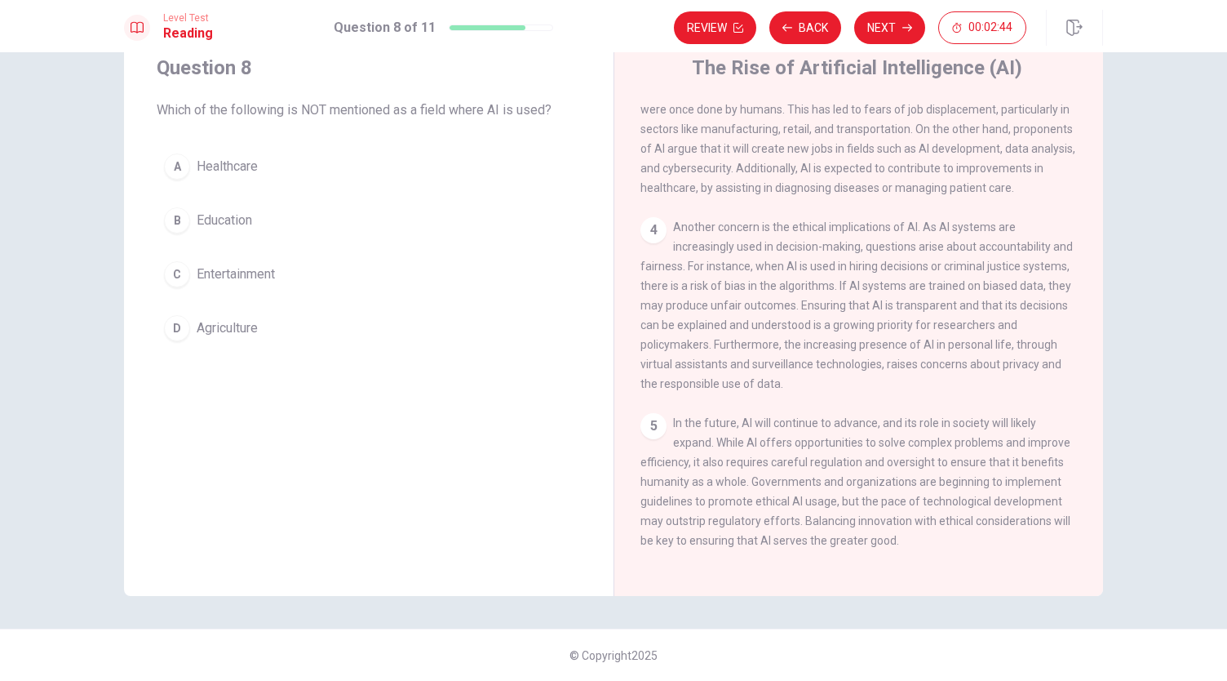
scroll to position [473, 0]
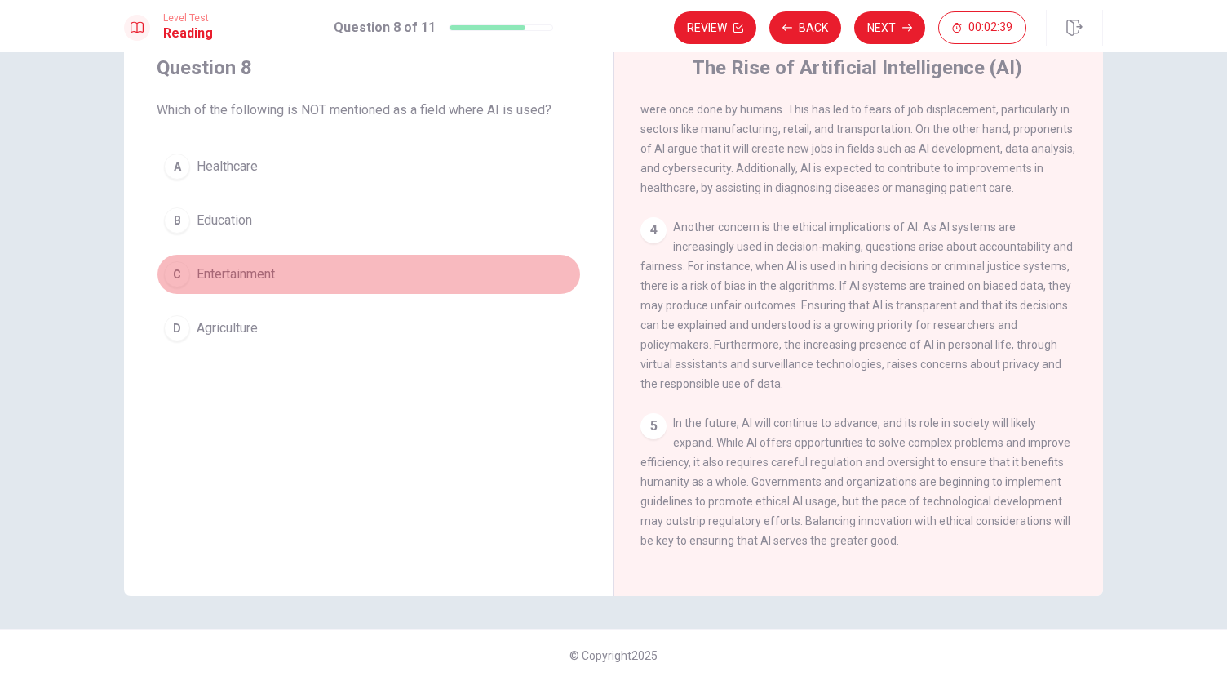
click at [171, 267] on div "C" at bounding box center [177, 274] width 26 height 26
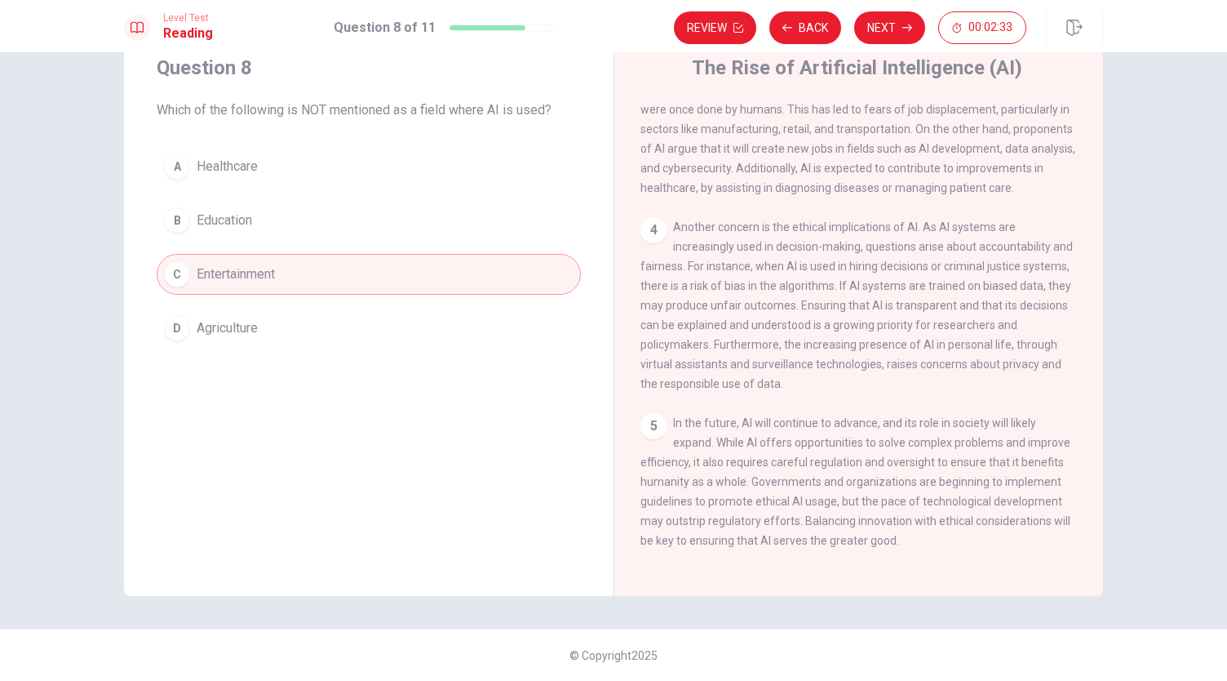
scroll to position [455, 0]
click at [903, 17] on button "Next" at bounding box center [889, 27] width 71 height 33
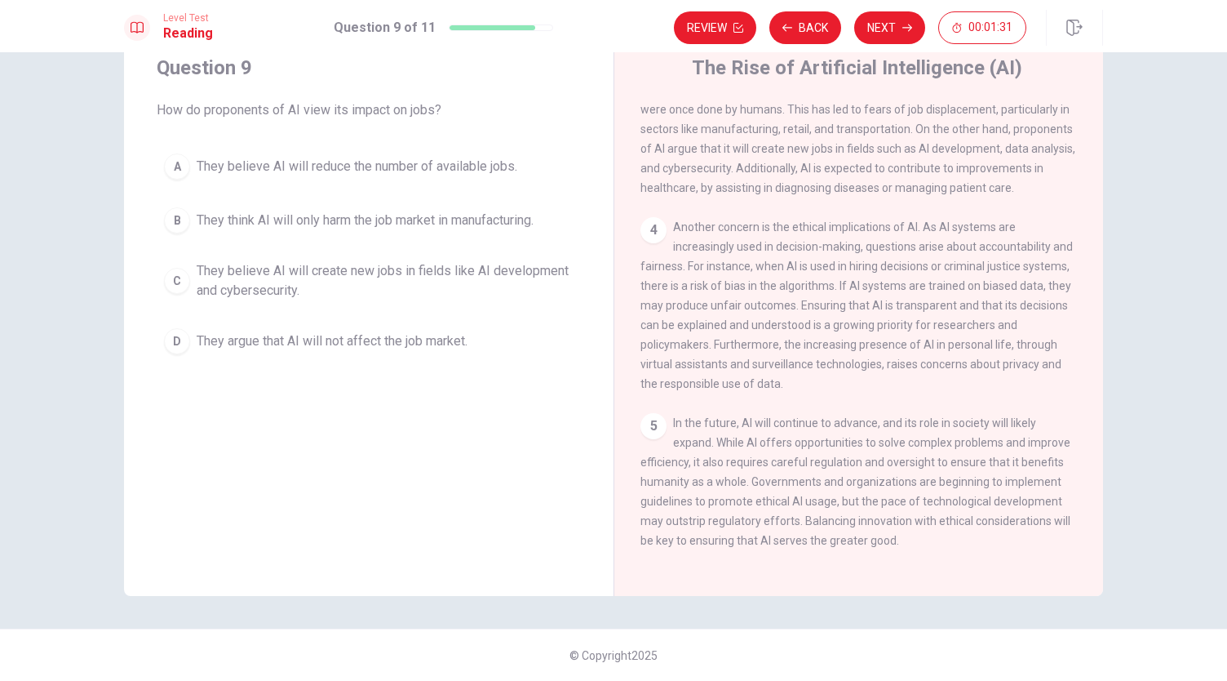
scroll to position [473, 0]
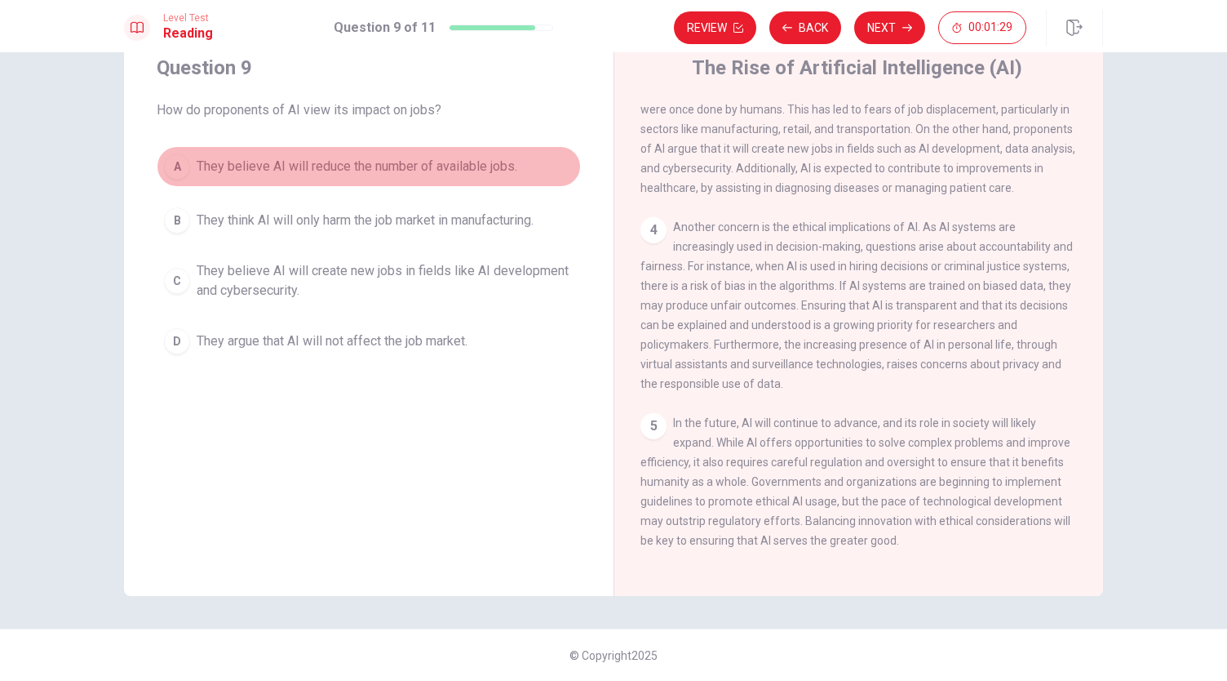
click at [178, 159] on div "A" at bounding box center [177, 166] width 26 height 26
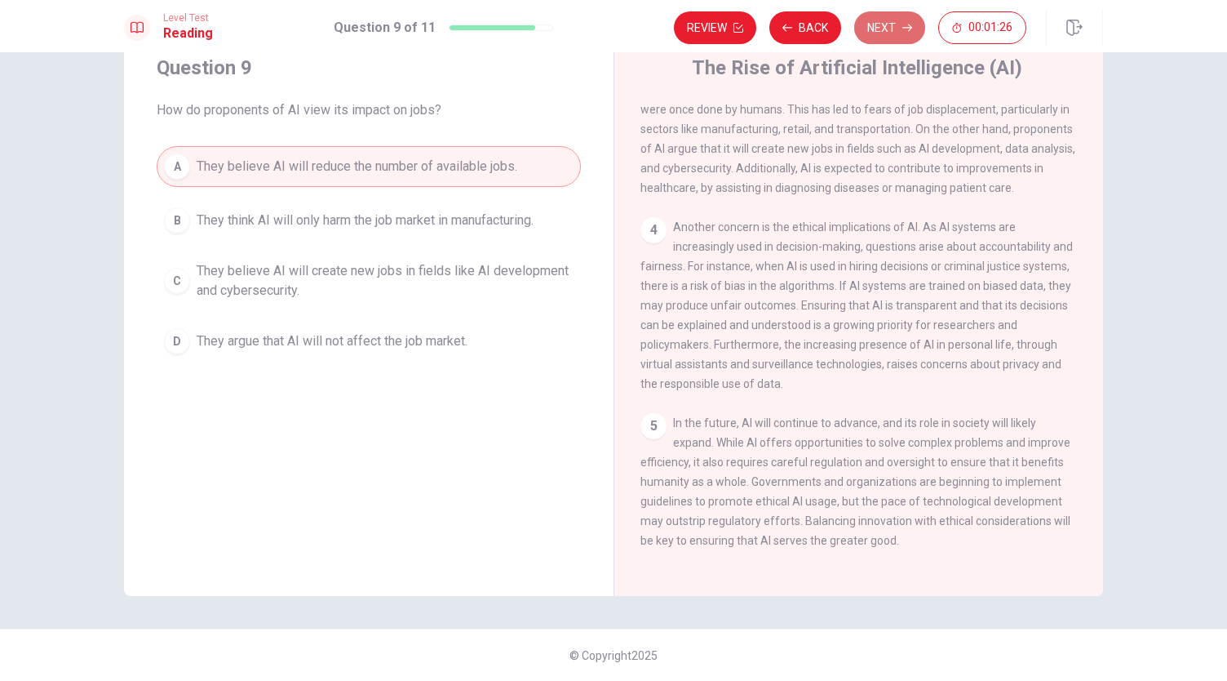
click at [880, 19] on button "Next" at bounding box center [889, 27] width 71 height 33
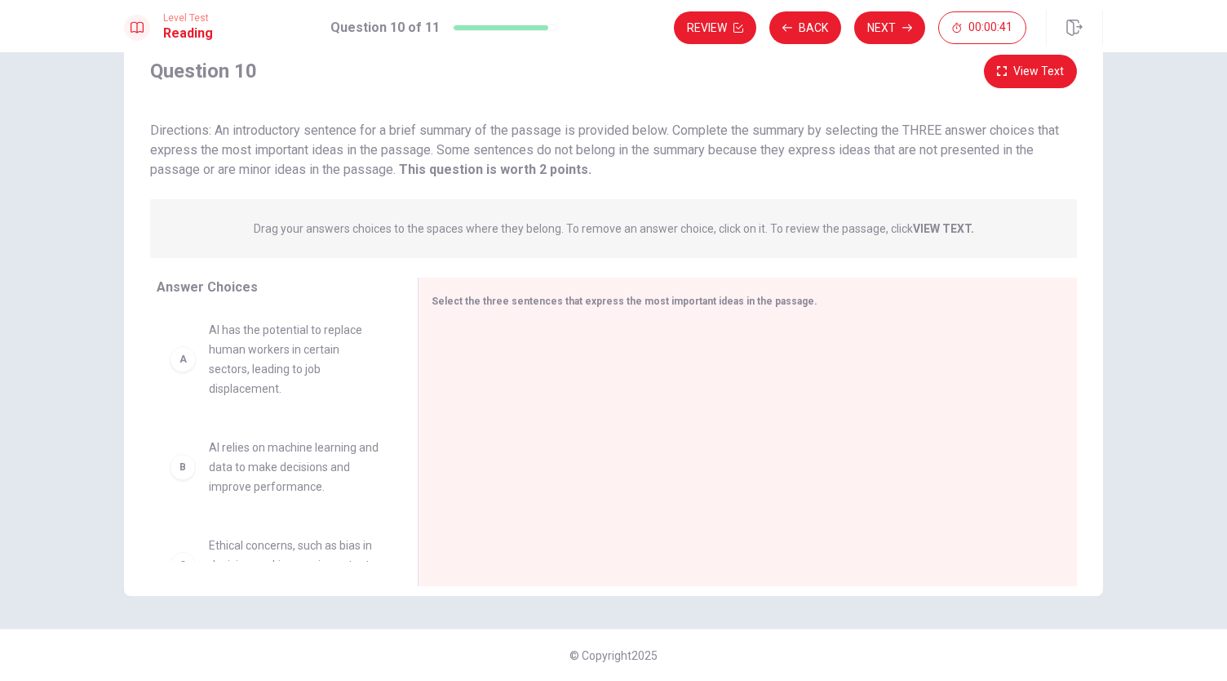
scroll to position [0, 0]
click at [183, 485] on div "B AI relies on machine learning and data to make decisions and improve performa…" at bounding box center [274, 470] width 209 height 59
click at [180, 474] on div "B" at bounding box center [183, 470] width 26 height 26
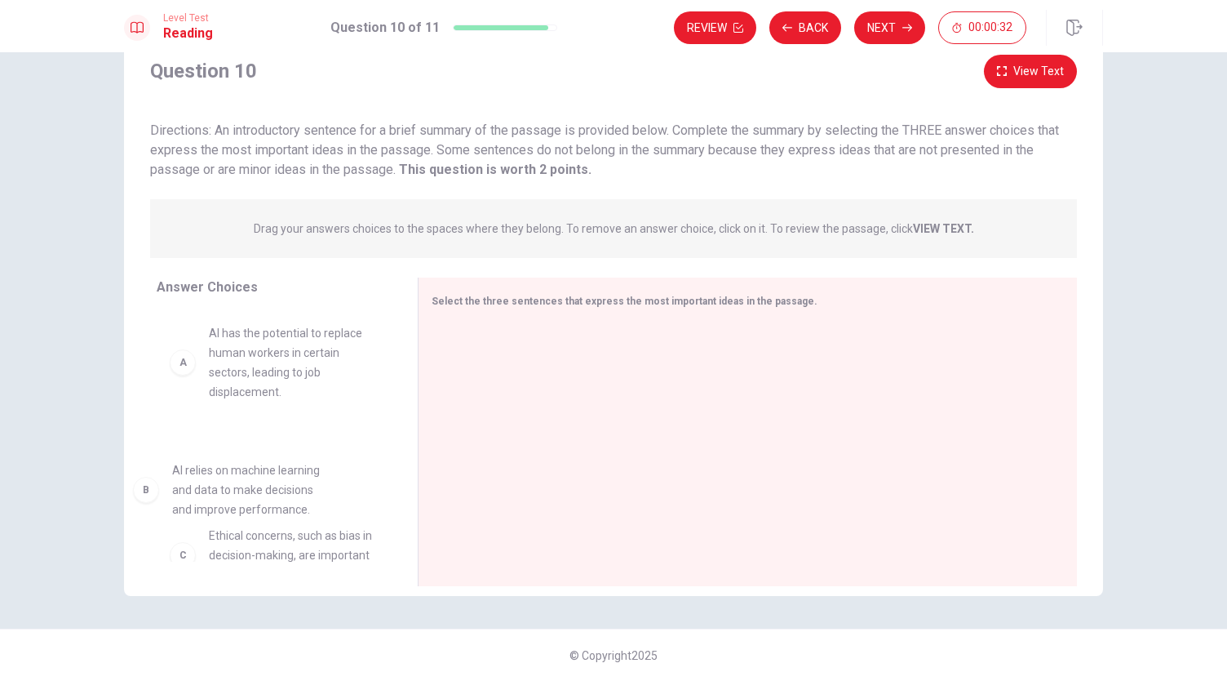
drag, startPoint x: 185, startPoint y: 468, endPoint x: 144, endPoint y: 495, distance: 49.6
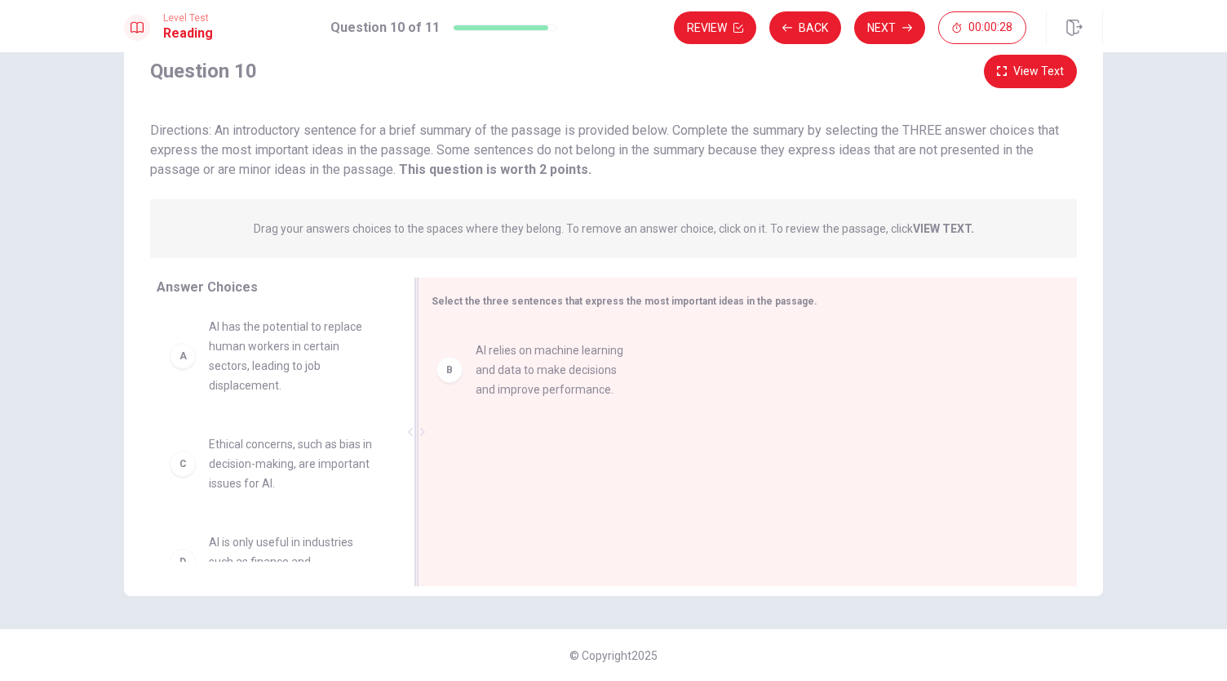
drag, startPoint x: 180, startPoint y: 464, endPoint x: 466, endPoint y: 371, distance: 301.2
drag, startPoint x: 453, startPoint y: 353, endPoint x: 211, endPoint y: 468, distance: 267.2
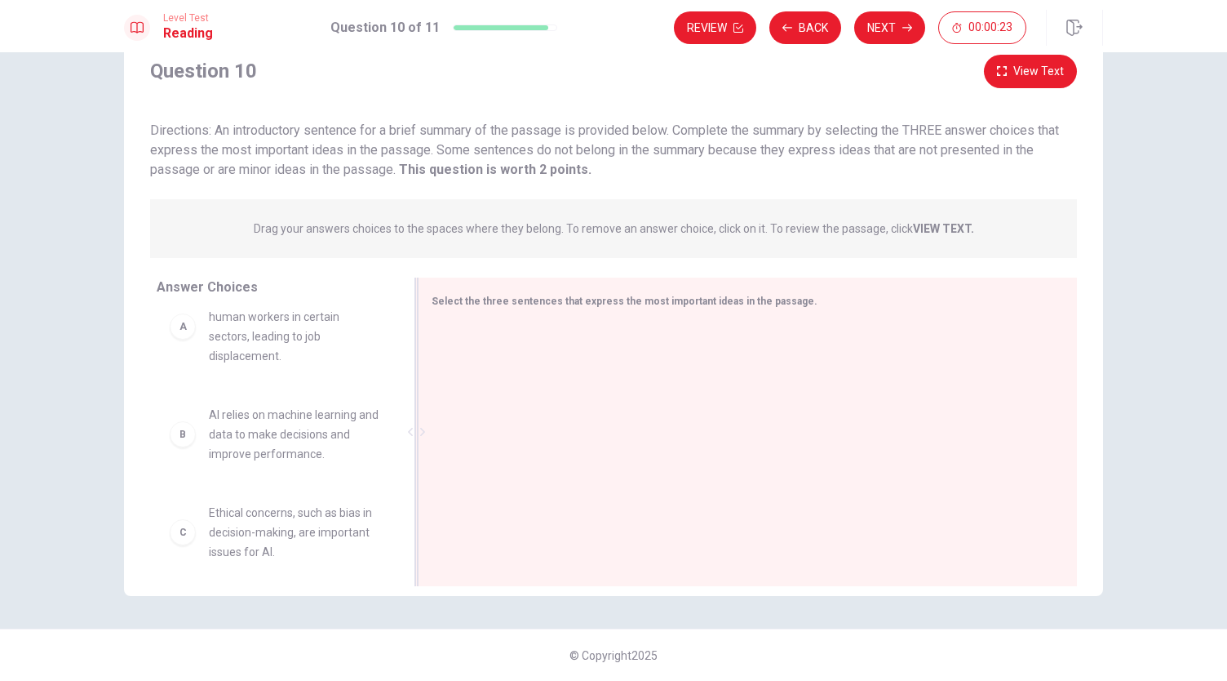
scroll to position [0, 0]
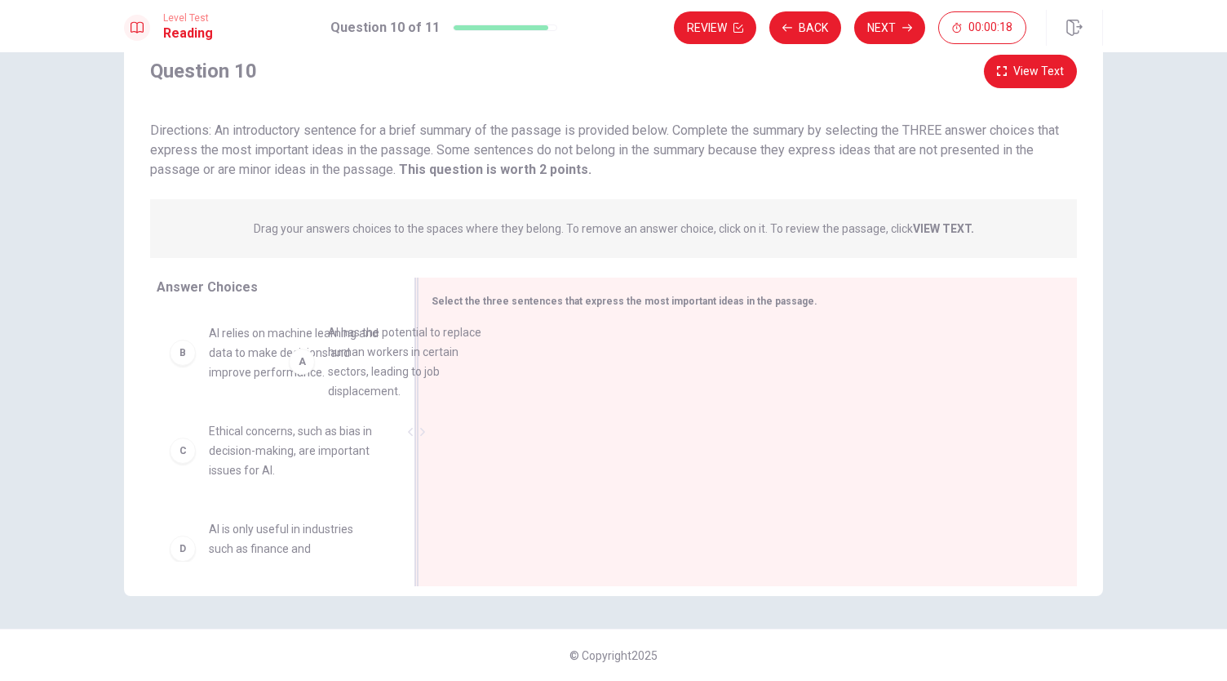
drag, startPoint x: 180, startPoint y: 367, endPoint x: 455, endPoint y: 353, distance: 276.2
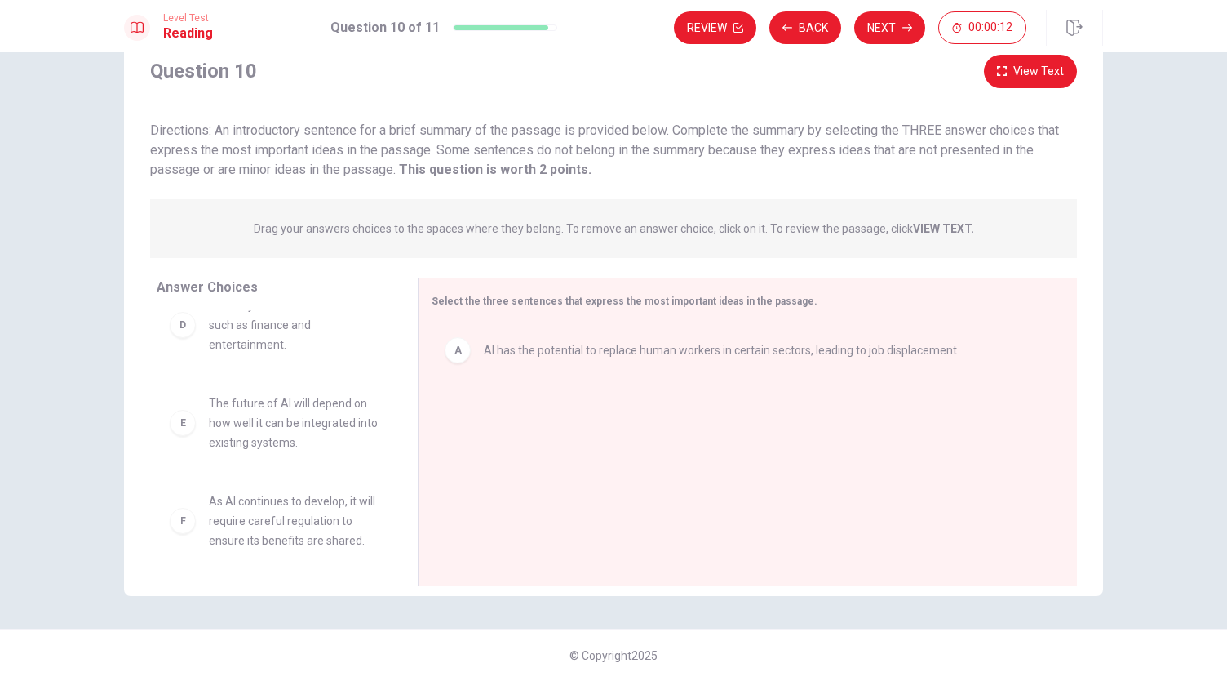
scroll to position [225, 0]
click at [180, 426] on div "E" at bounding box center [183, 421] width 26 height 26
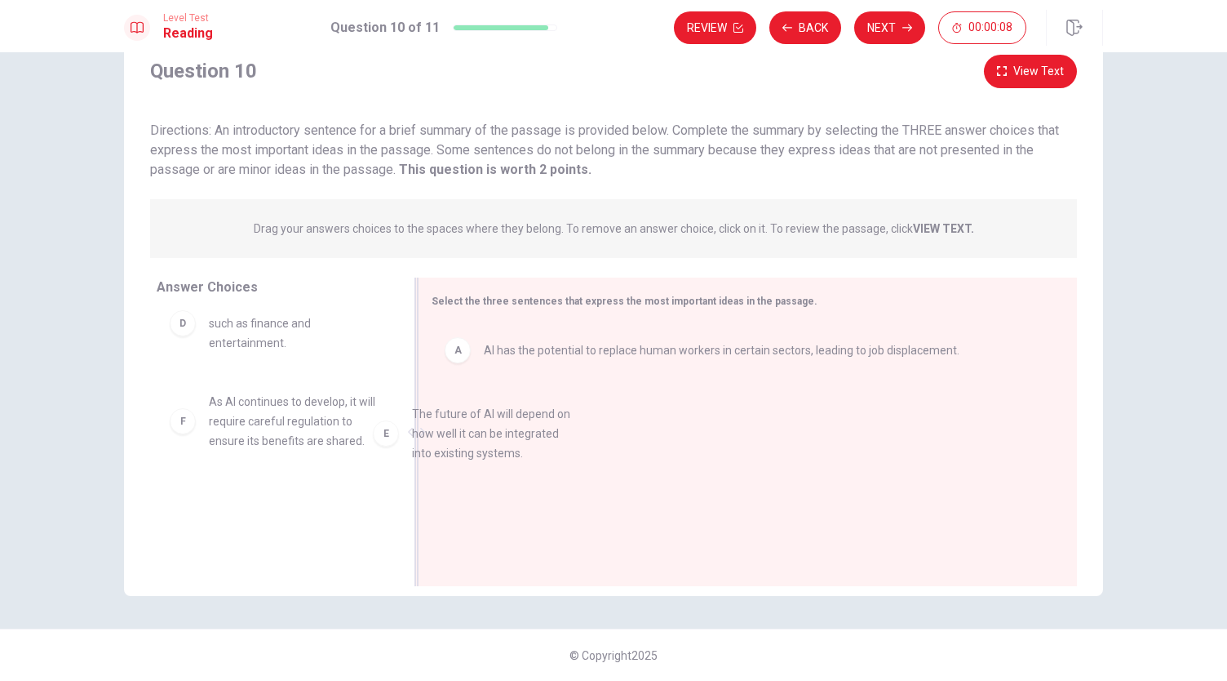
drag, startPoint x: 174, startPoint y: 414, endPoint x: 464, endPoint y: 409, distance: 289.7
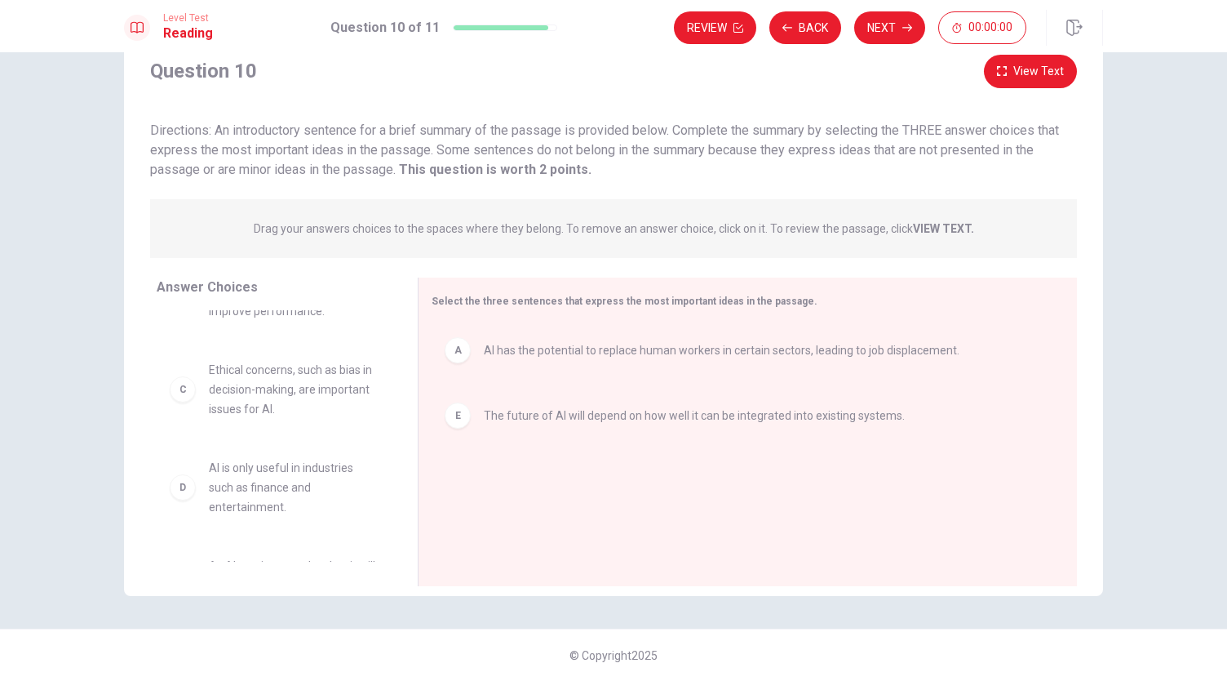
scroll to position [60, 0]
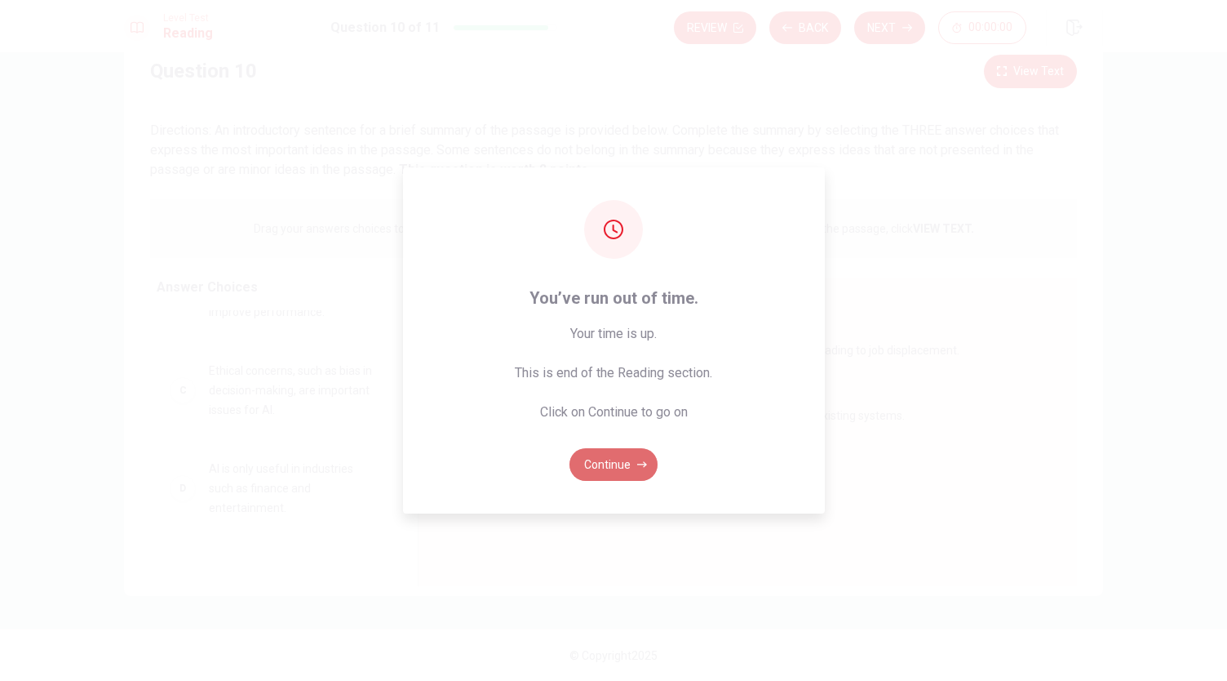
click at [592, 458] on button "Continue" at bounding box center [614, 464] width 88 height 33
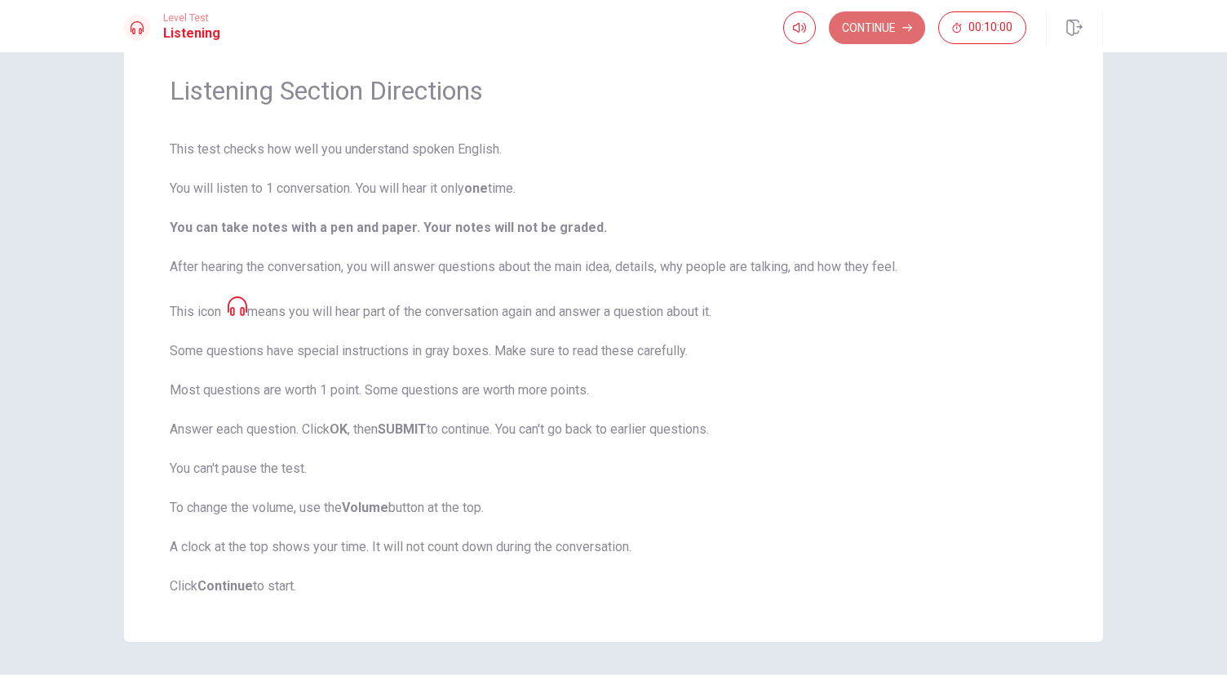
click at [890, 31] on button "Continue" at bounding box center [877, 27] width 96 height 33
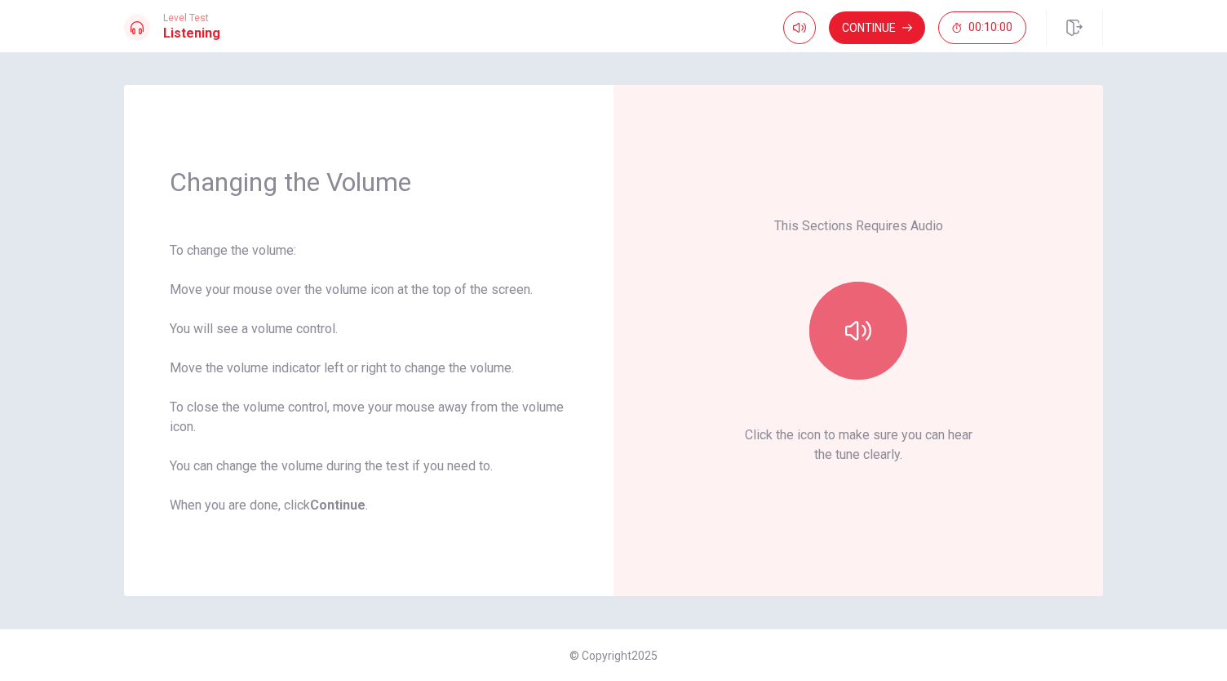
click at [867, 328] on icon "button" at bounding box center [858, 330] width 26 height 26
click at [867, 328] on icon "button" at bounding box center [858, 331] width 26 height 20
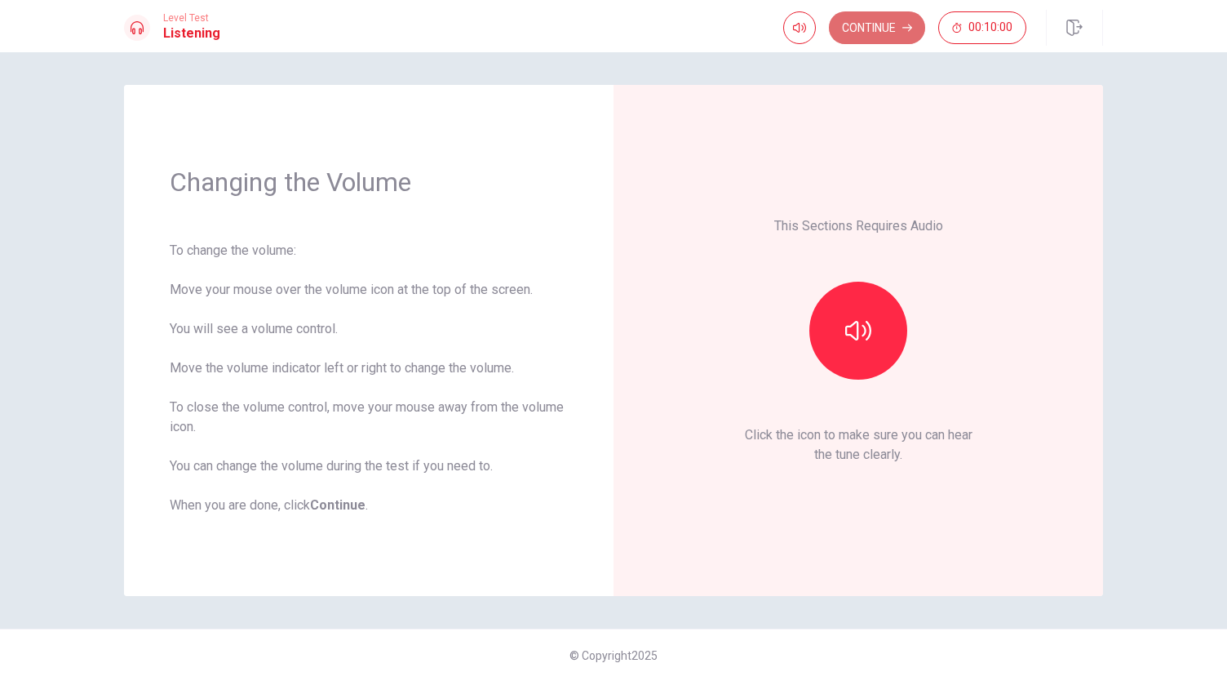
click at [873, 24] on button "Continue" at bounding box center [877, 27] width 96 height 33
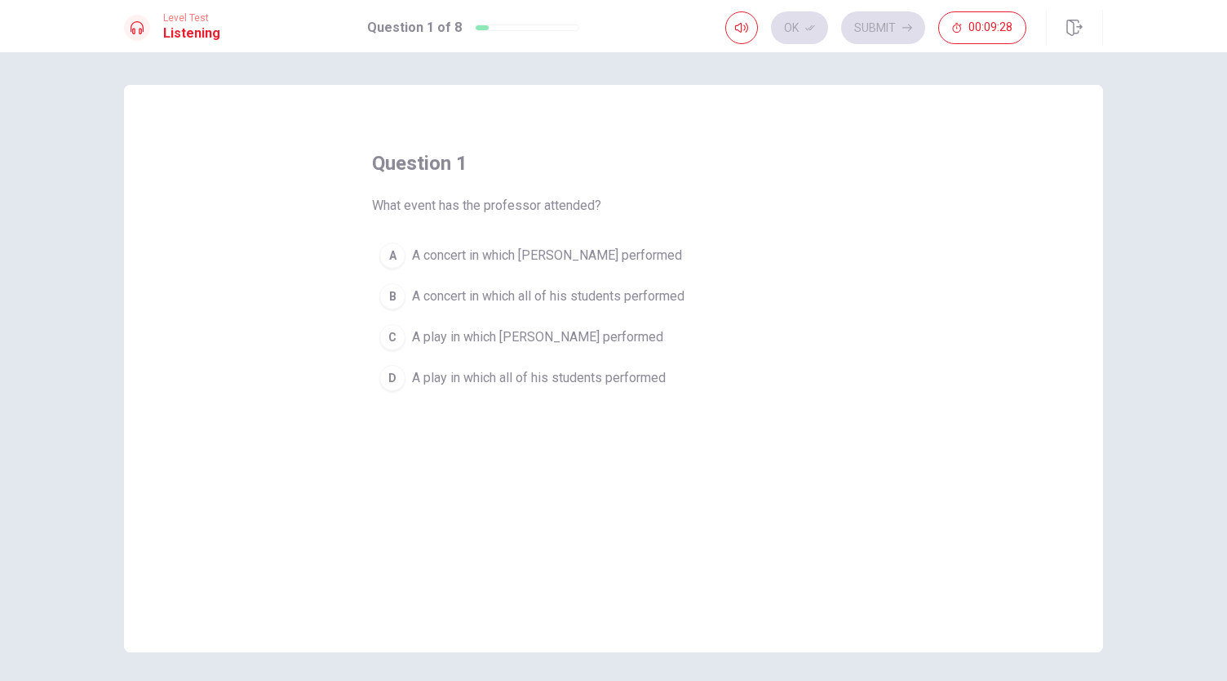
click at [391, 252] on div "A" at bounding box center [392, 255] width 26 height 26
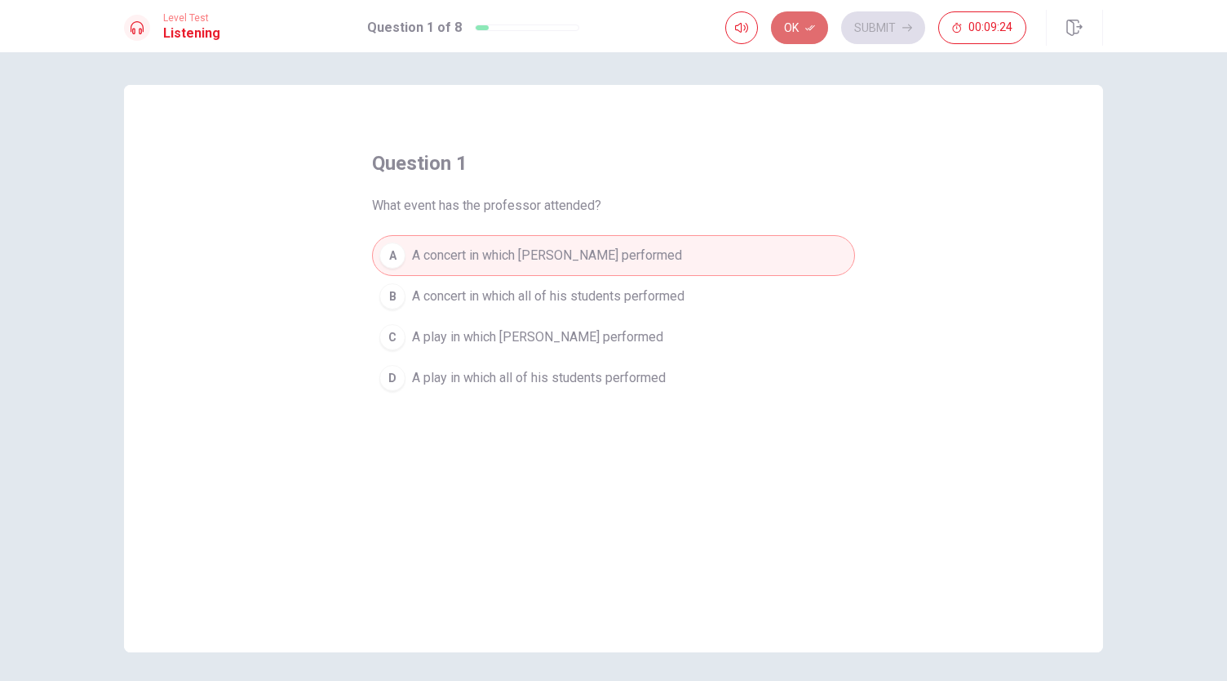
click at [813, 20] on button "Ok" at bounding box center [799, 27] width 57 height 33
click at [886, 21] on button "Submit" at bounding box center [883, 27] width 84 height 33
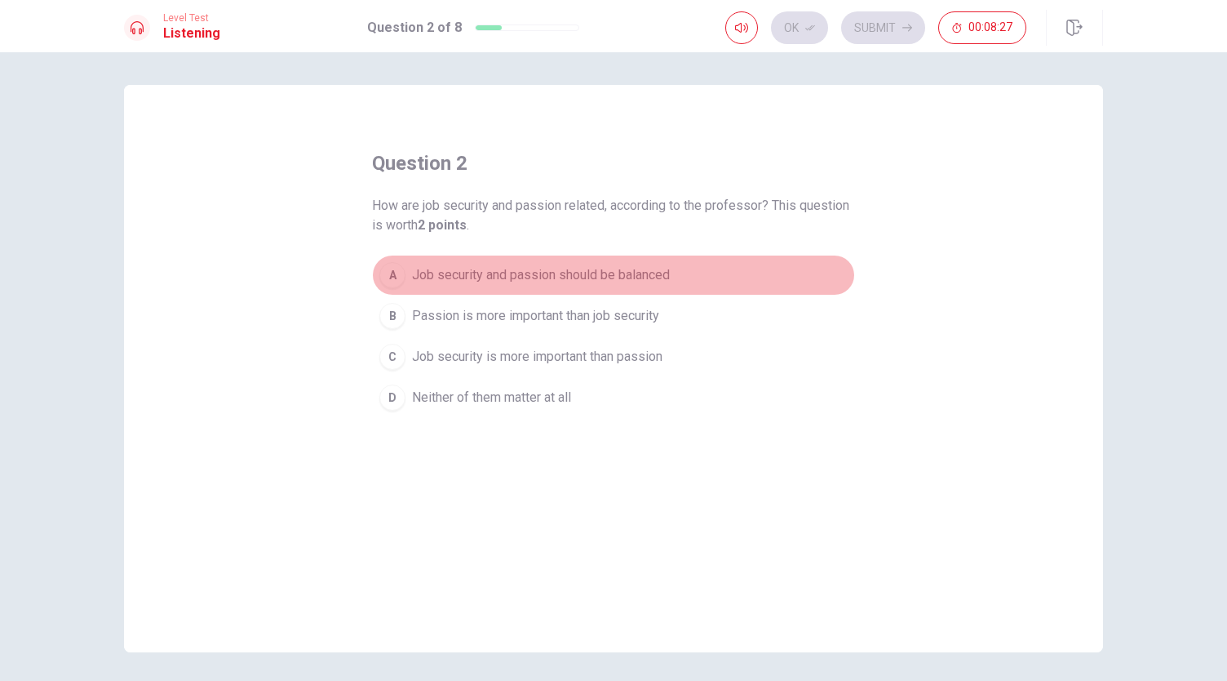
click at [384, 279] on div "A" at bounding box center [392, 275] width 26 height 26
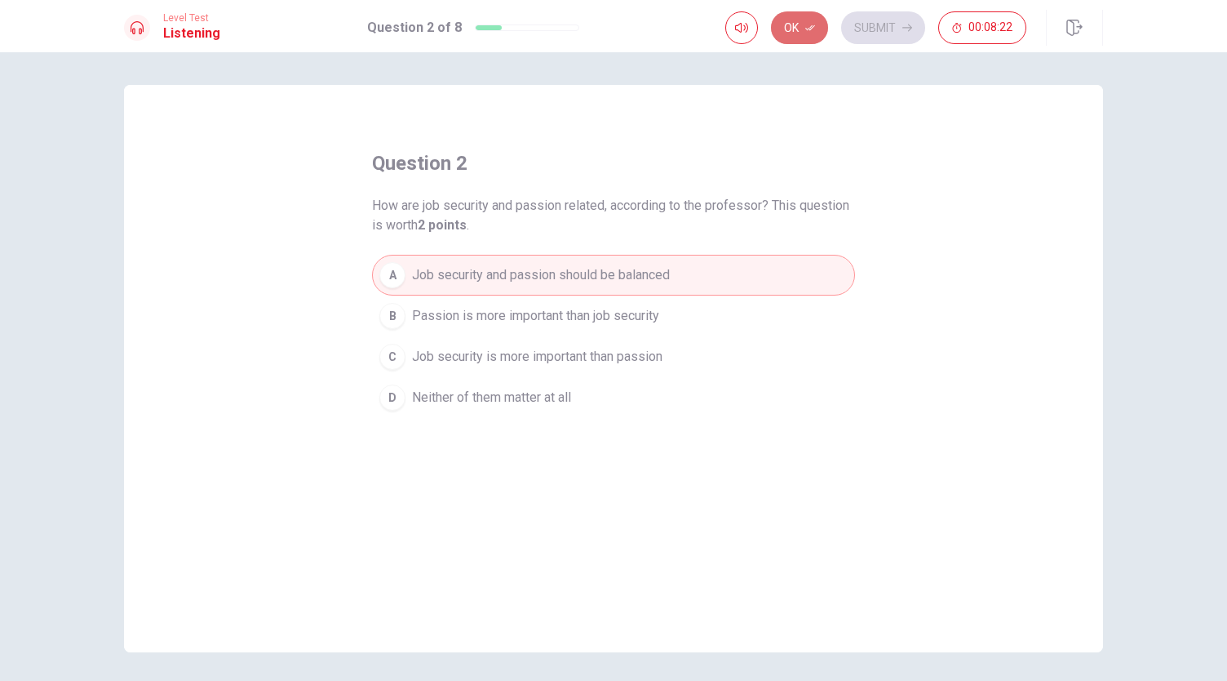
click at [803, 28] on button "Ok" at bounding box center [799, 27] width 57 height 33
click at [858, 27] on button "Submit" at bounding box center [883, 27] width 84 height 33
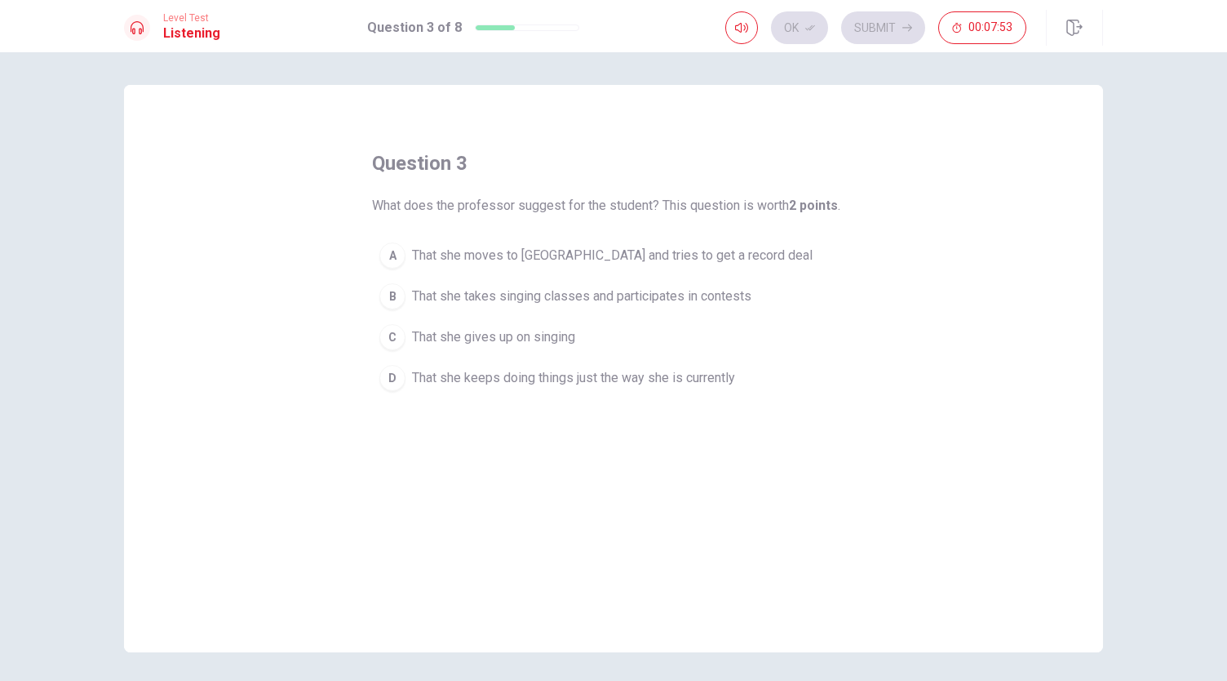
click at [397, 298] on div "B" at bounding box center [392, 296] width 26 height 26
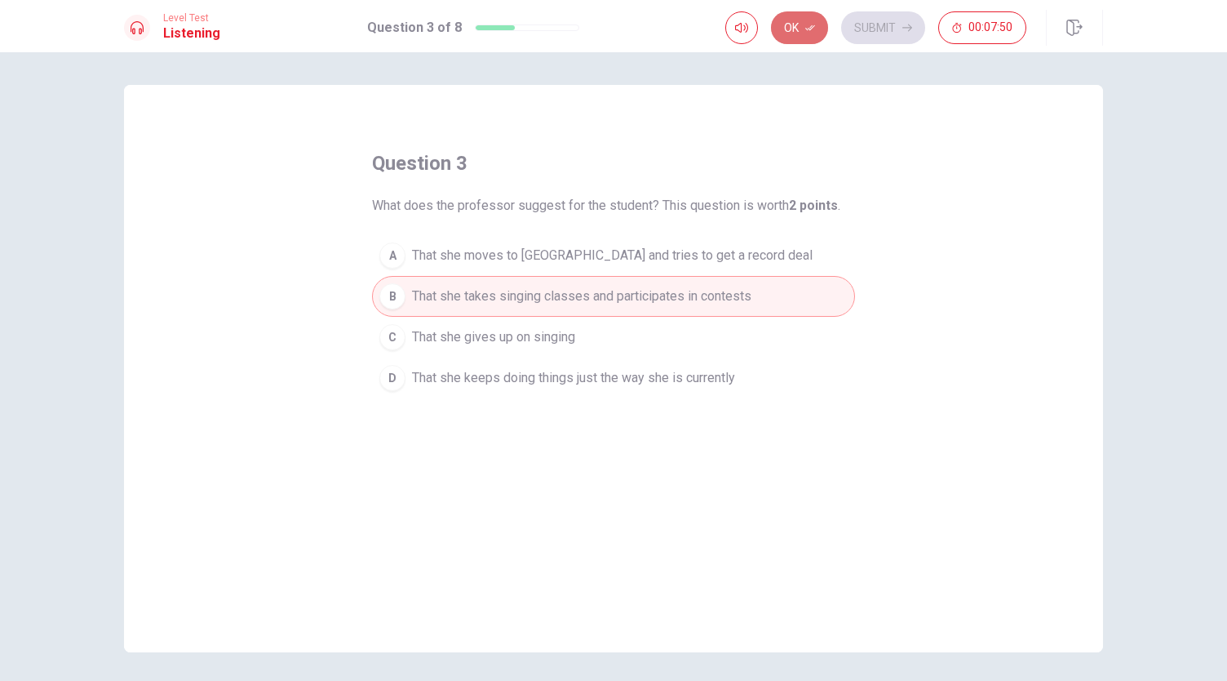
click at [798, 24] on button "Ok" at bounding box center [799, 27] width 57 height 33
click at [880, 24] on button "Submit" at bounding box center [883, 27] width 84 height 33
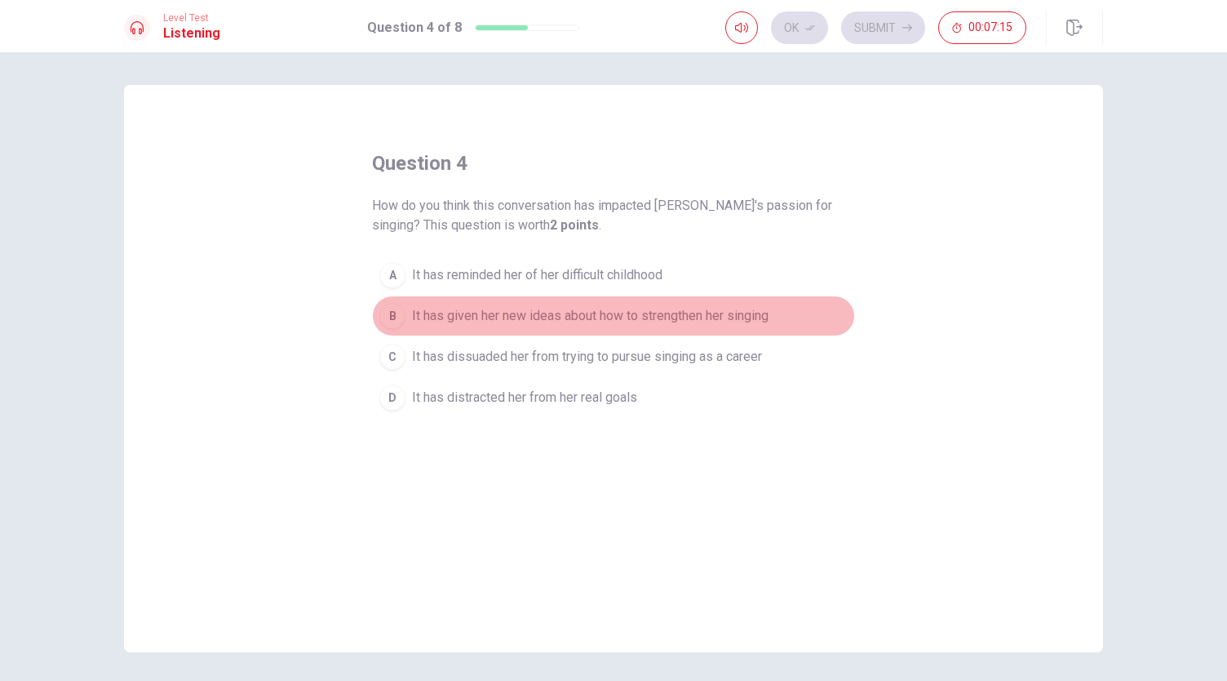
click at [385, 310] on div "B" at bounding box center [392, 316] width 26 height 26
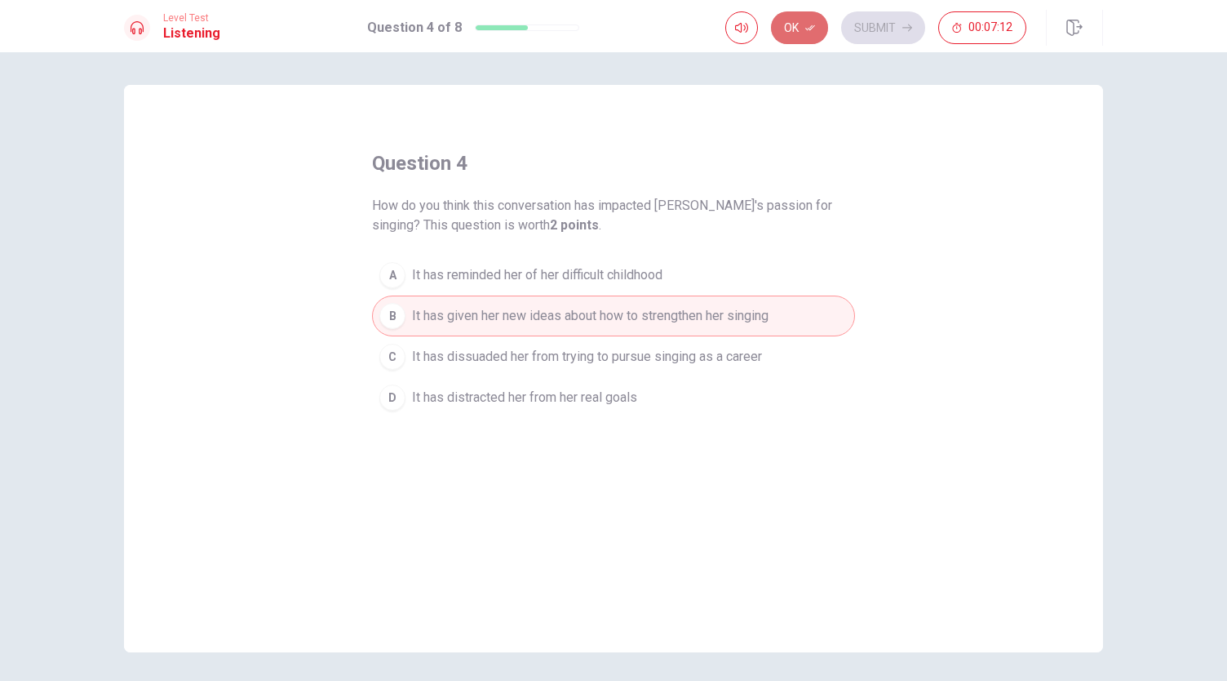
click at [790, 28] on button "Ok" at bounding box center [799, 27] width 57 height 33
click at [878, 29] on button "Submit" at bounding box center [883, 27] width 84 height 33
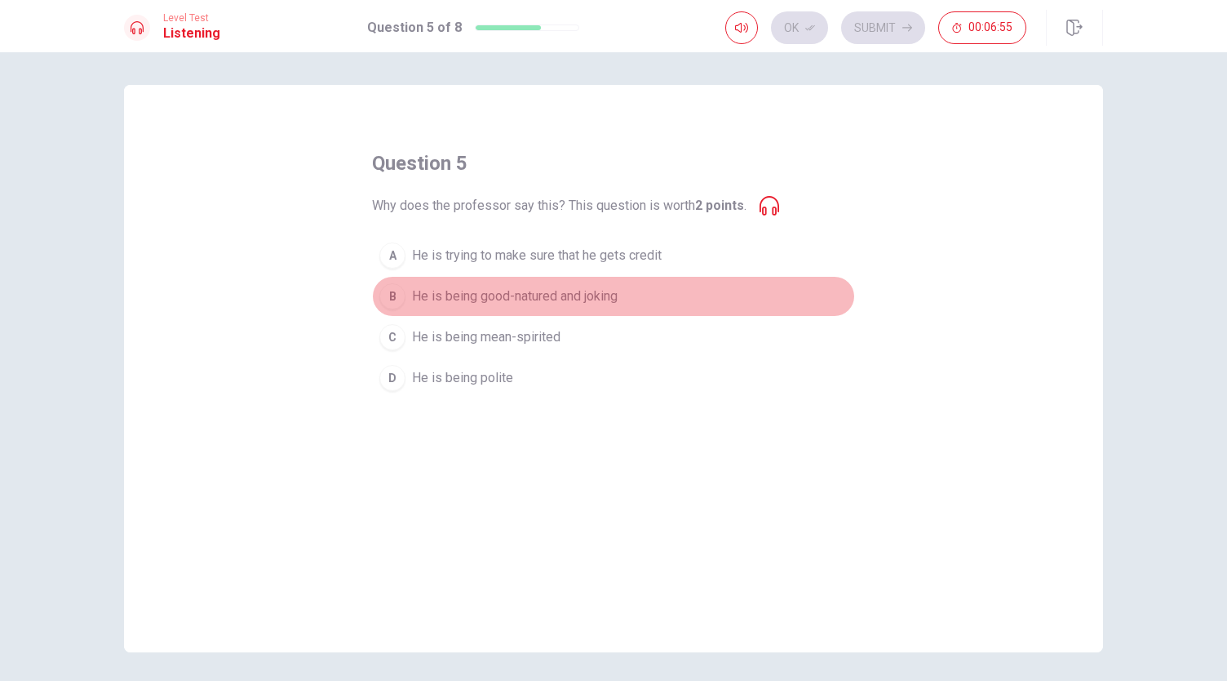
click at [385, 295] on div "B" at bounding box center [392, 296] width 26 height 26
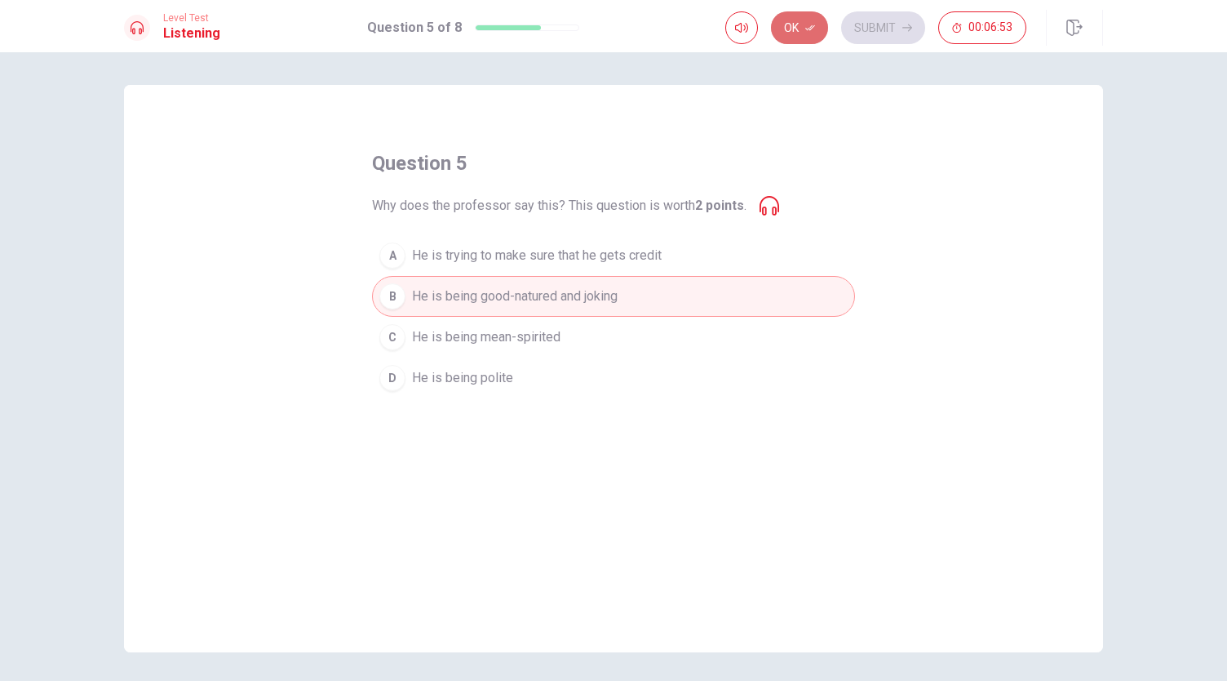
click at [793, 24] on button "Ok" at bounding box center [799, 27] width 57 height 33
click at [876, 27] on button "Submit" at bounding box center [883, 27] width 84 height 33
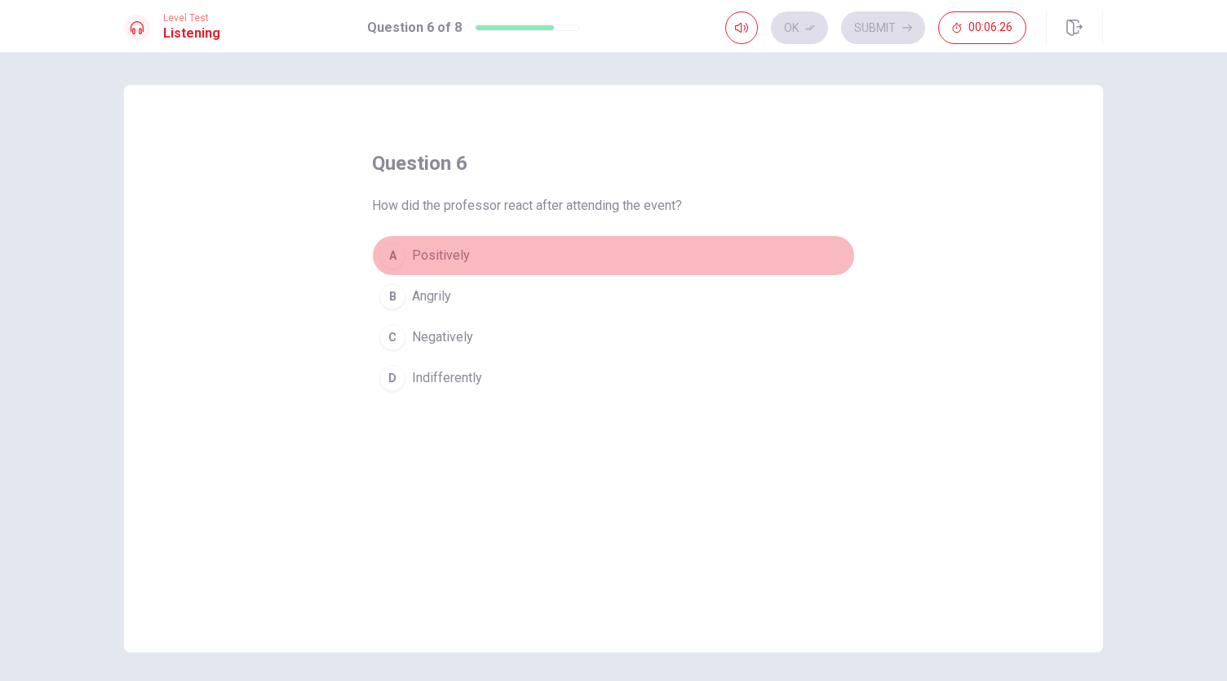
click at [390, 254] on div "A" at bounding box center [392, 255] width 26 height 26
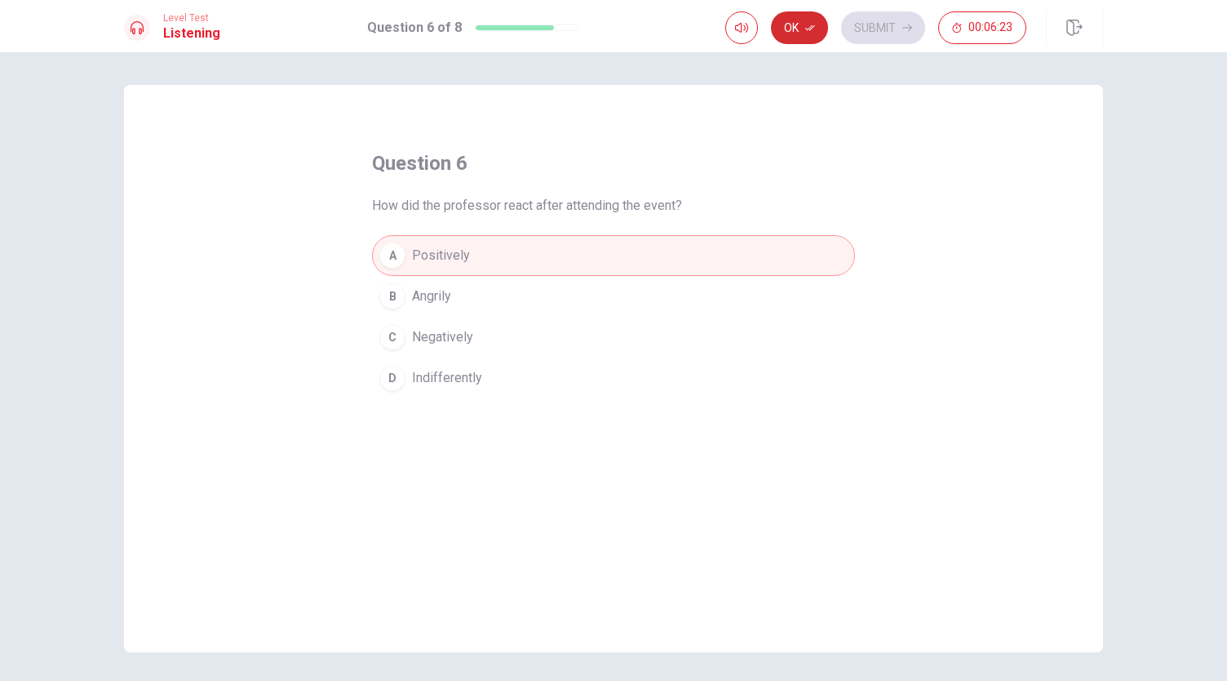
click at [810, 15] on button "Ok" at bounding box center [799, 27] width 57 height 33
click at [881, 16] on button "Submit" at bounding box center [883, 27] width 84 height 33
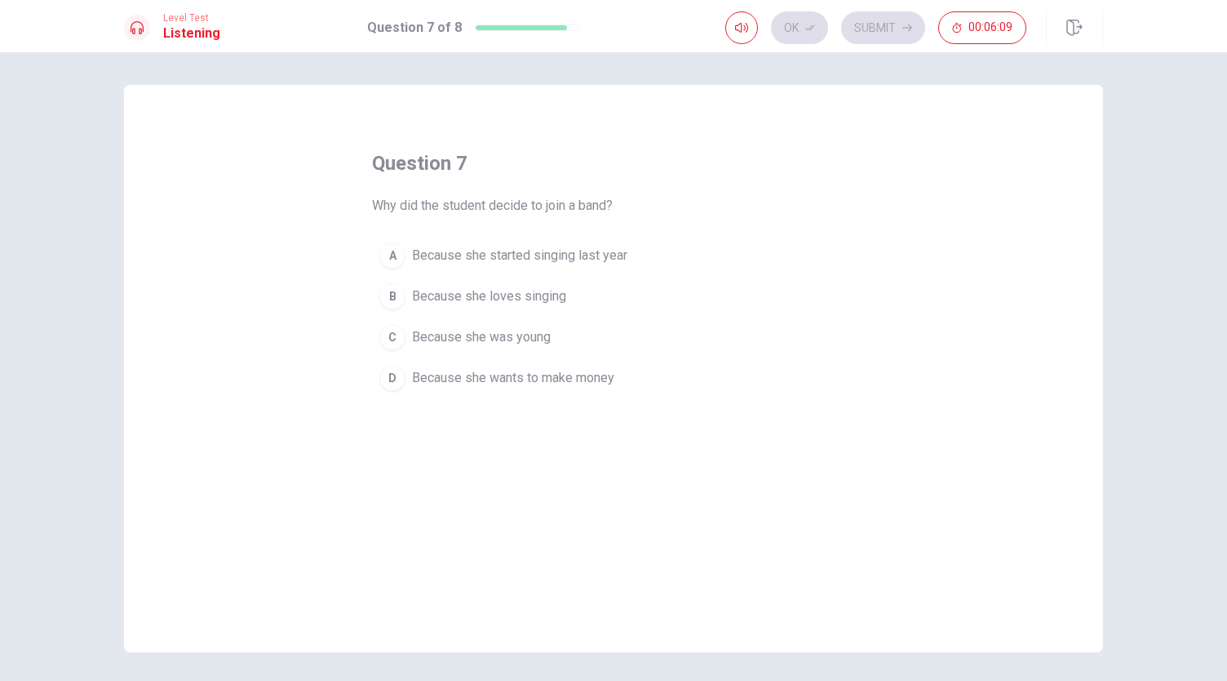
click at [387, 288] on div "B" at bounding box center [392, 296] width 26 height 26
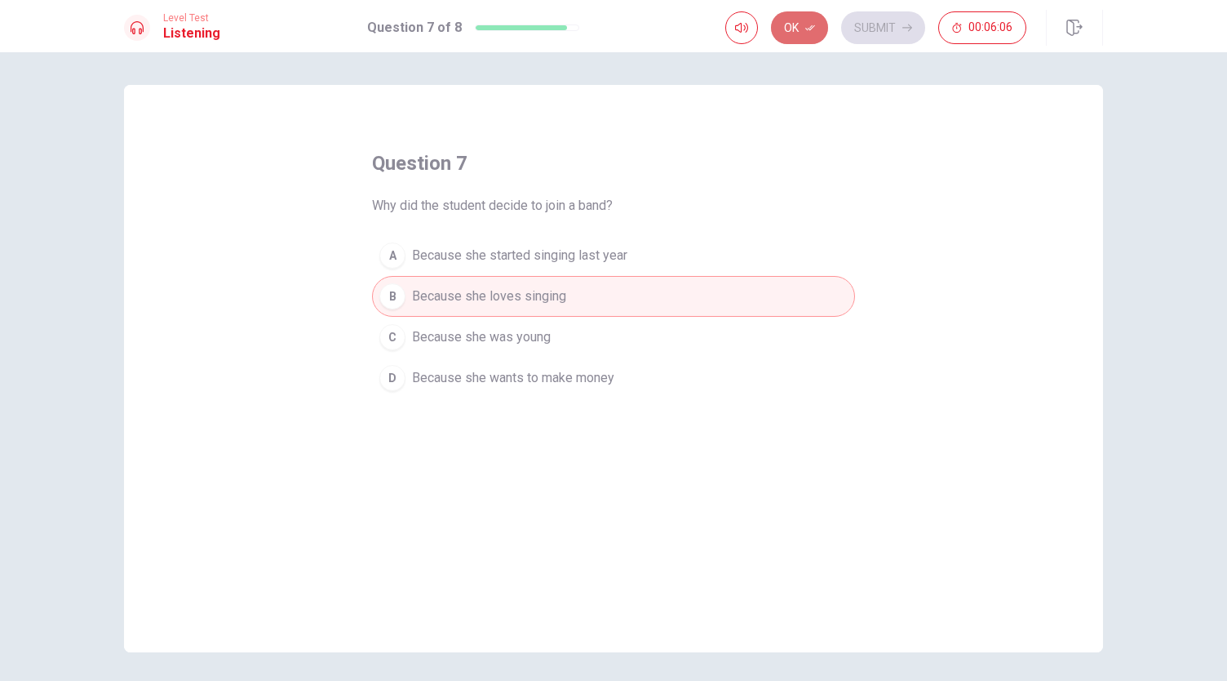
click at [810, 19] on button "Ok" at bounding box center [799, 27] width 57 height 33
click at [872, 22] on button "Submit" at bounding box center [883, 27] width 84 height 33
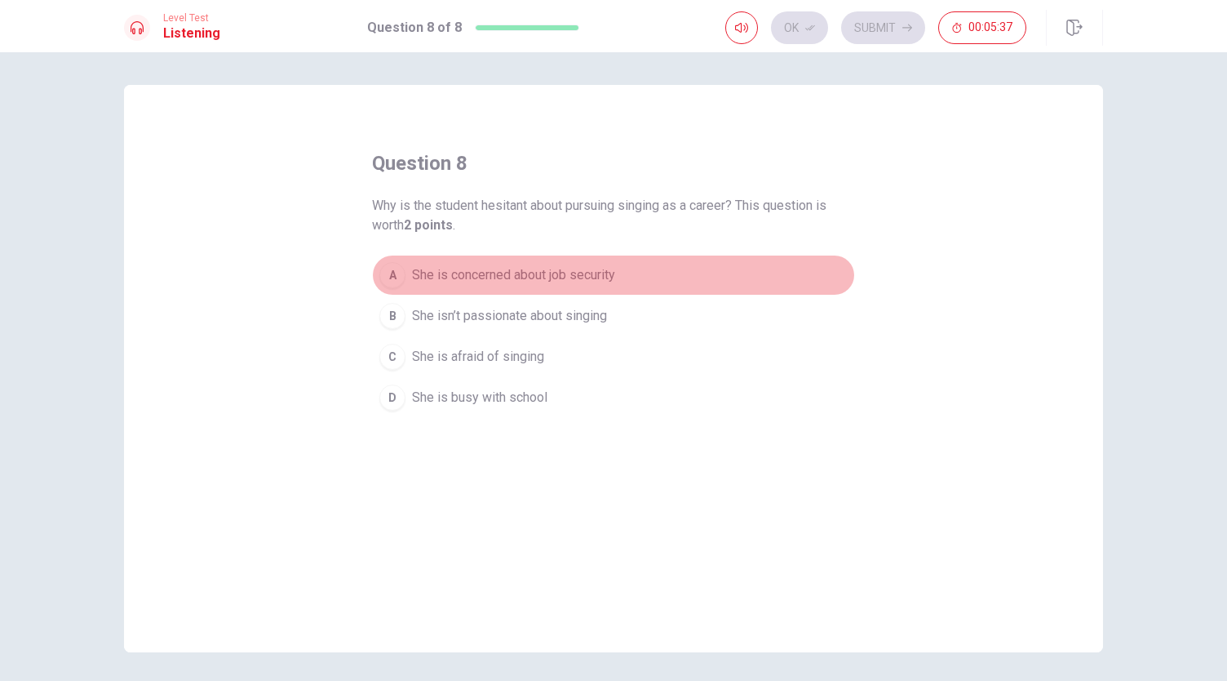
click at [386, 271] on div "A" at bounding box center [392, 275] width 26 height 26
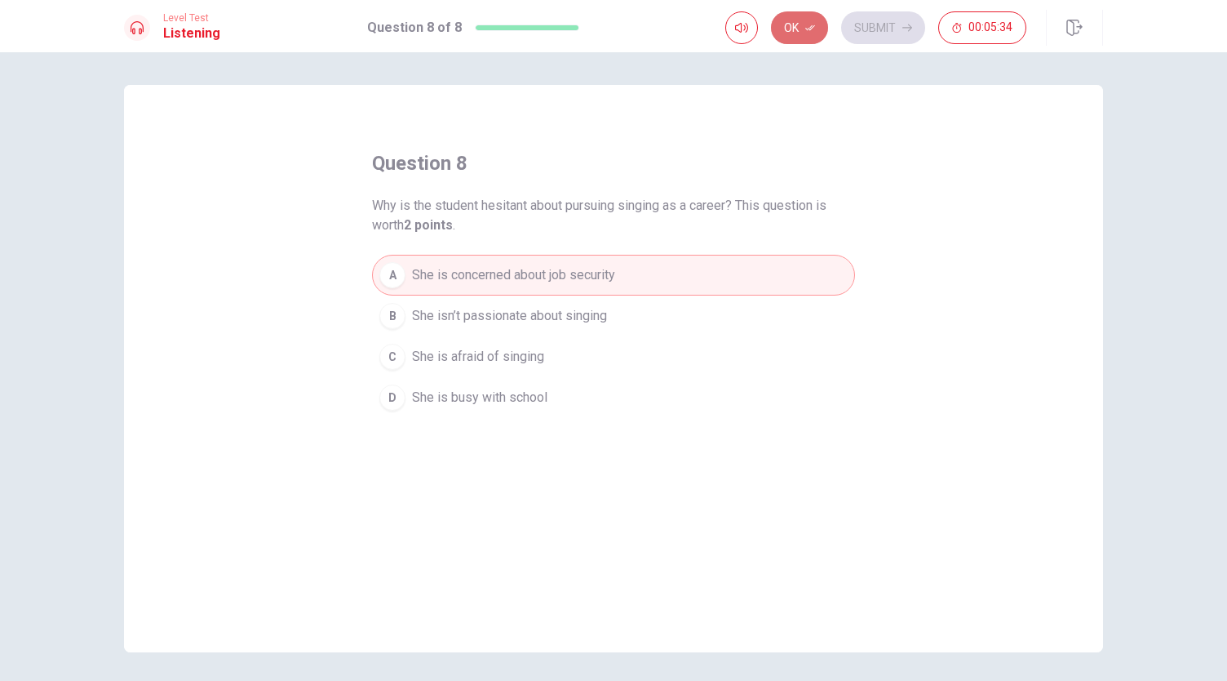
click at [802, 23] on button "Ok" at bounding box center [799, 27] width 57 height 33
click at [867, 30] on button "Submit" at bounding box center [883, 27] width 84 height 33
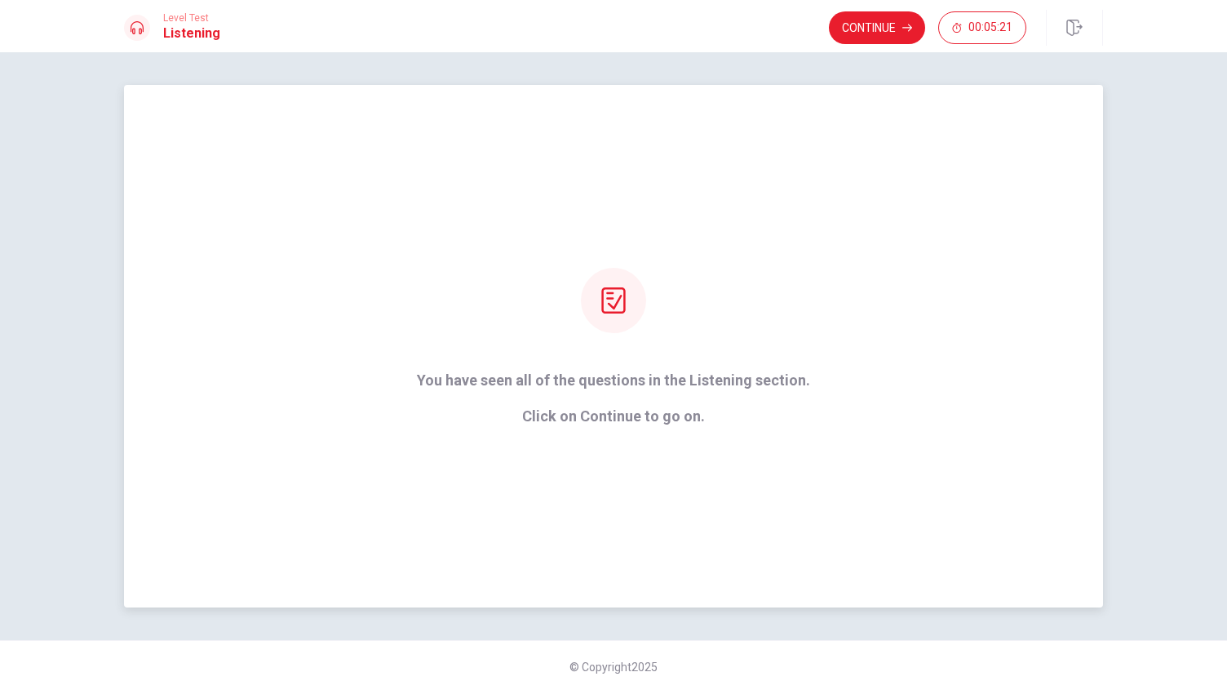
click at [601, 300] on icon at bounding box center [614, 300] width 26 height 26
click at [881, 27] on button "Continue" at bounding box center [877, 27] width 96 height 33
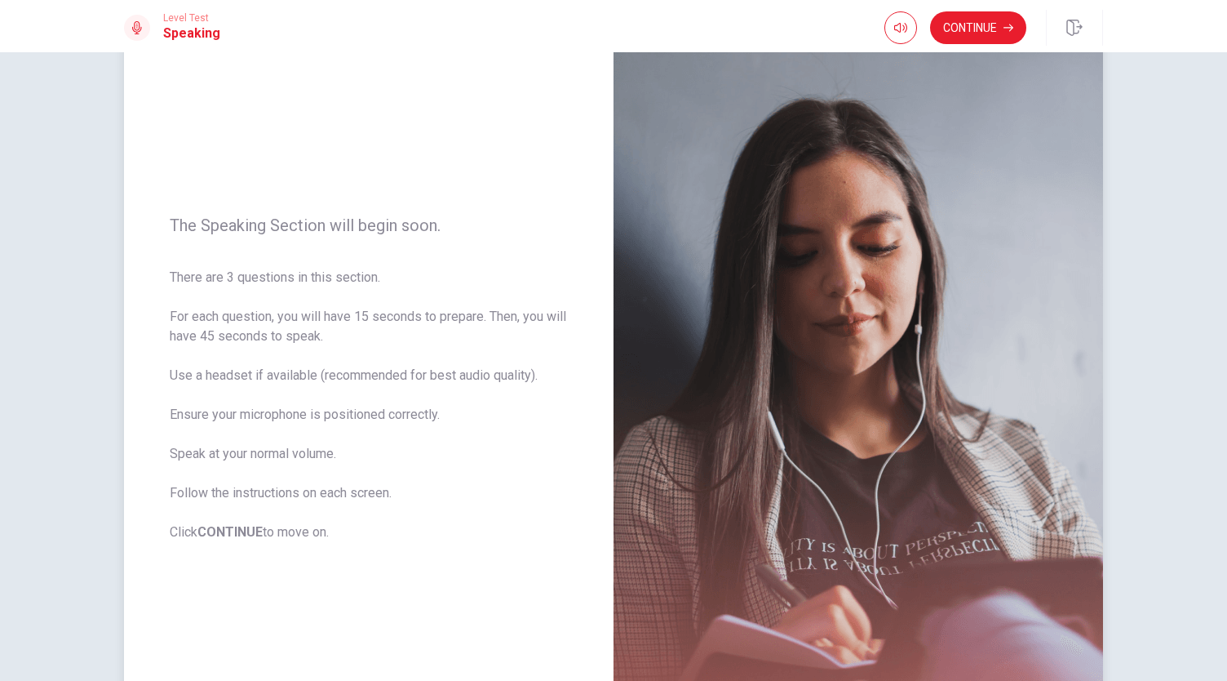
scroll to position [61, 0]
click at [984, 15] on button "Continue" at bounding box center [978, 27] width 96 height 33
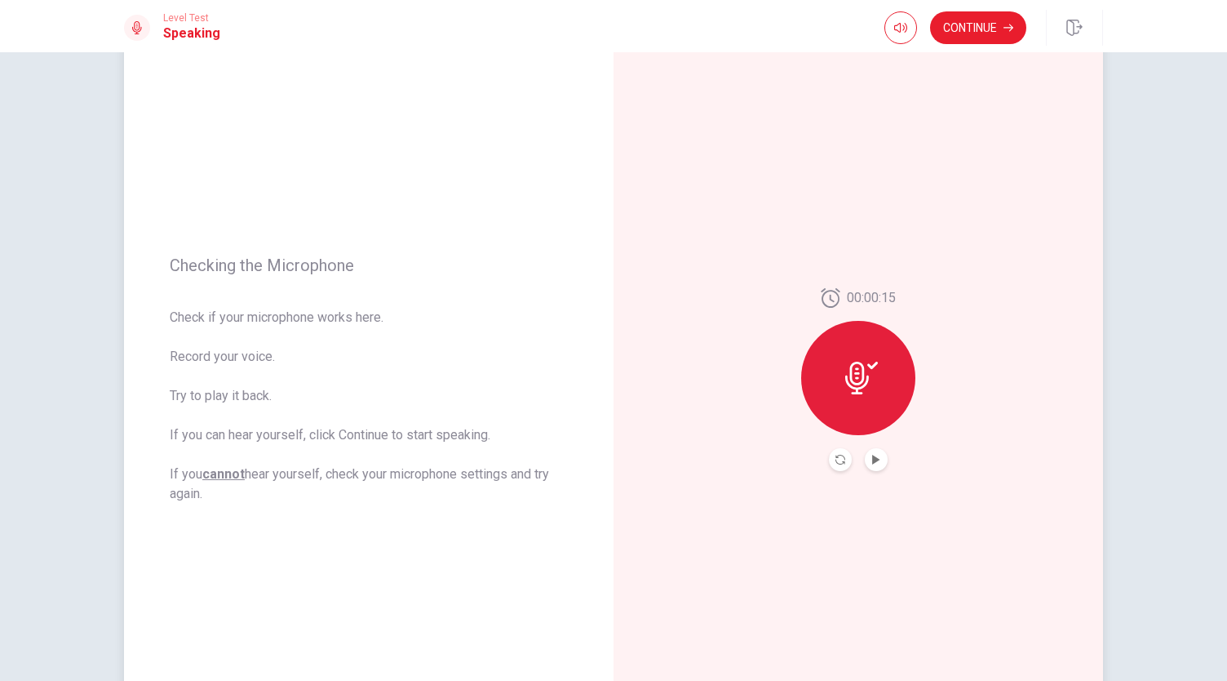
click at [863, 394] on div at bounding box center [858, 378] width 114 height 114
click at [845, 373] on icon at bounding box center [861, 378] width 33 height 33
click at [876, 463] on icon "Play Audio" at bounding box center [877, 460] width 10 height 10
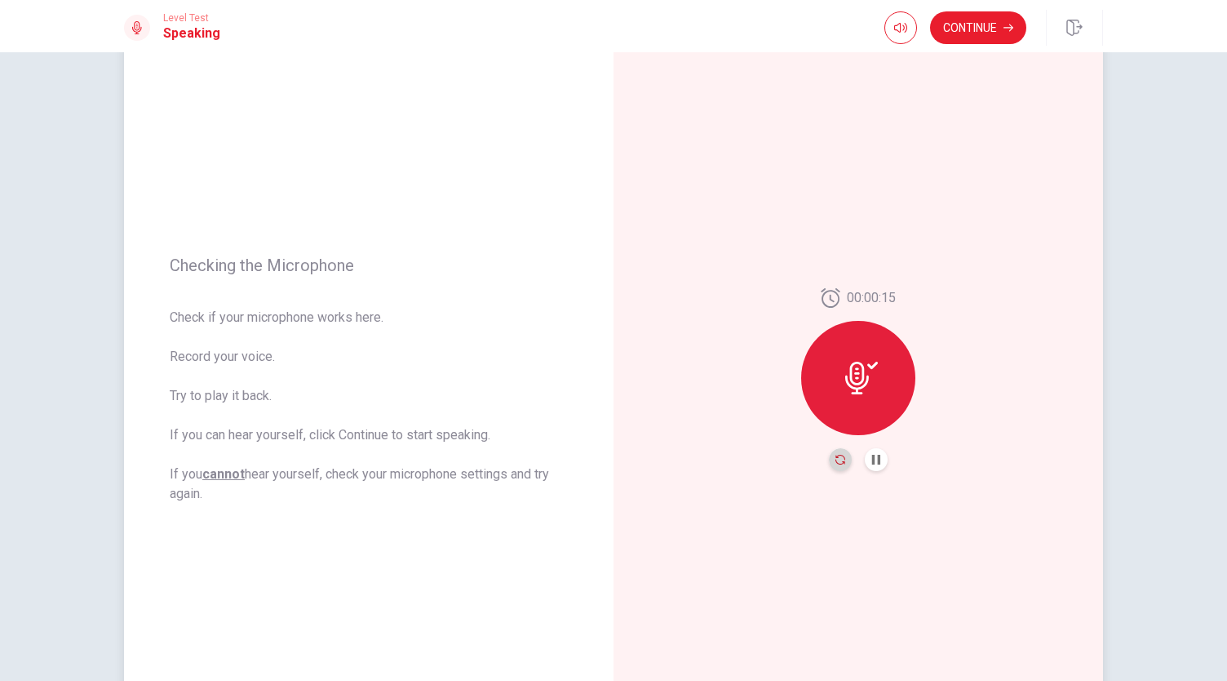
click at [838, 462] on icon "Record Again" at bounding box center [841, 460] width 10 height 10
click at [1013, 33] on button "Continue" at bounding box center [978, 27] width 96 height 33
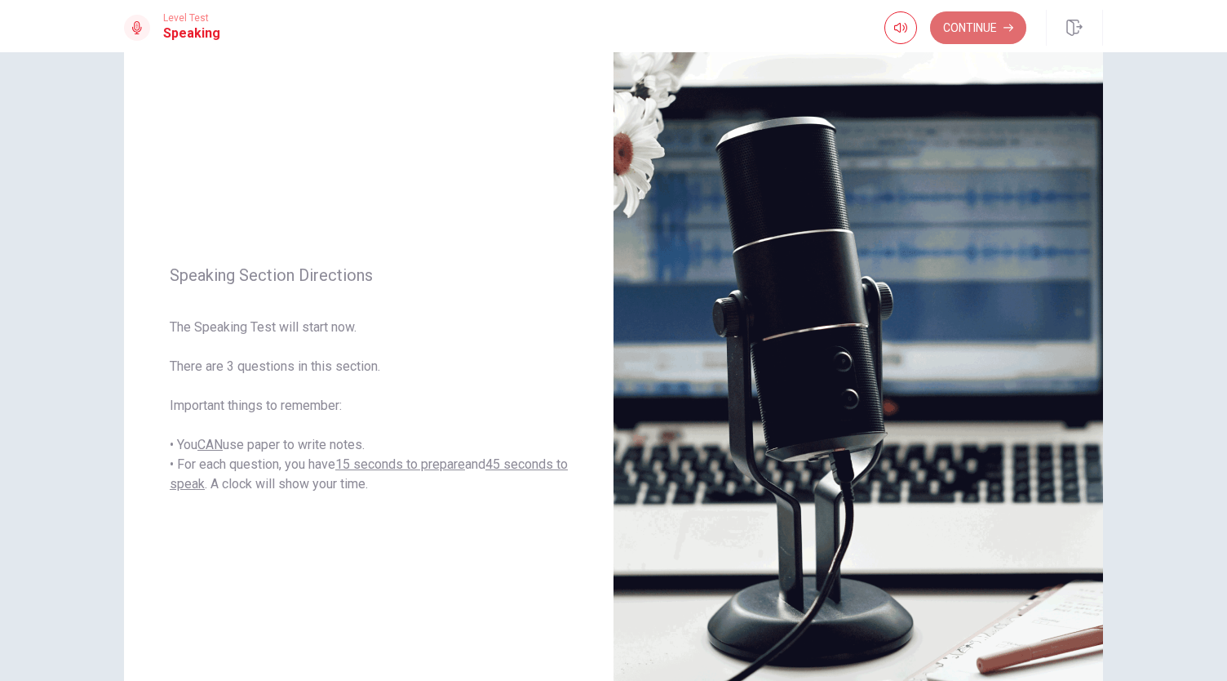
click at [981, 25] on button "Continue" at bounding box center [978, 27] width 96 height 33
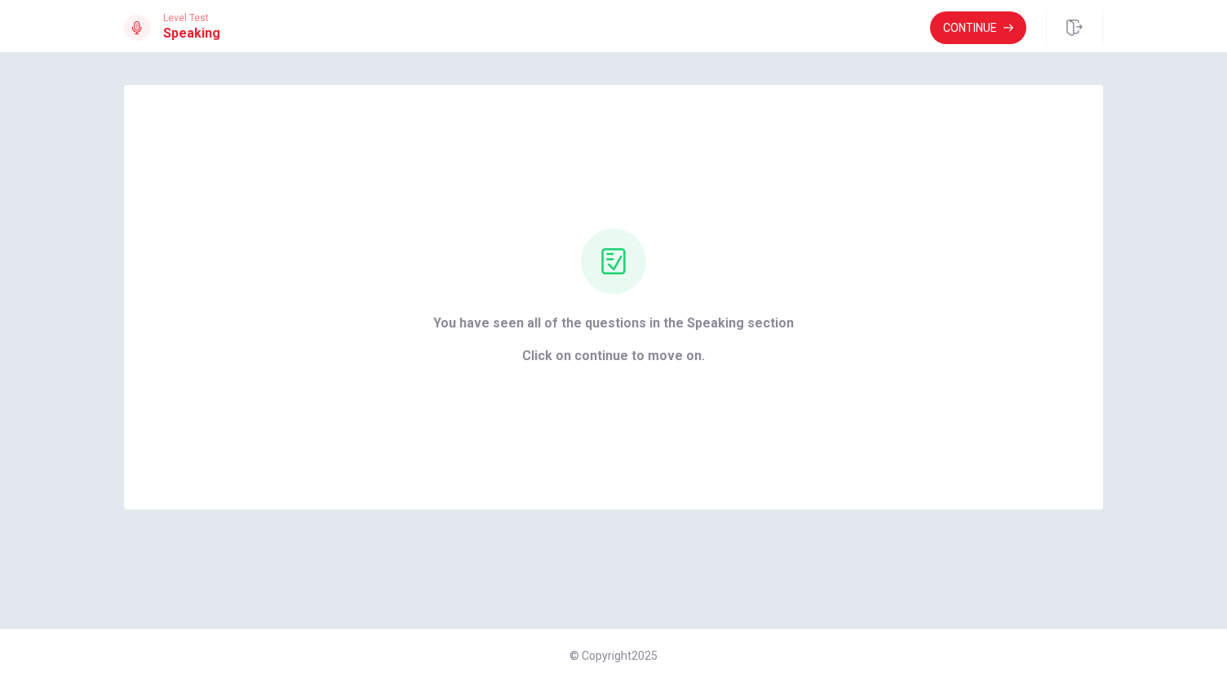
scroll to position [0, 0]
click at [978, 29] on button "Continue" at bounding box center [978, 27] width 96 height 33
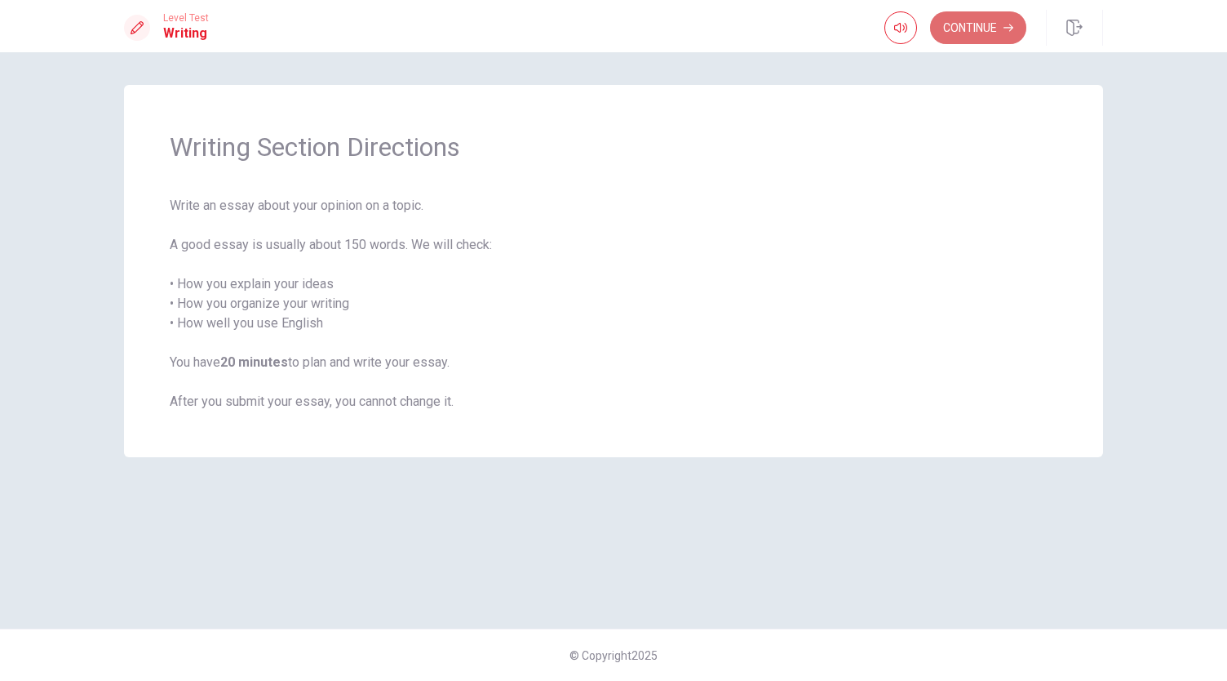
click at [993, 16] on button "Continue" at bounding box center [978, 27] width 96 height 33
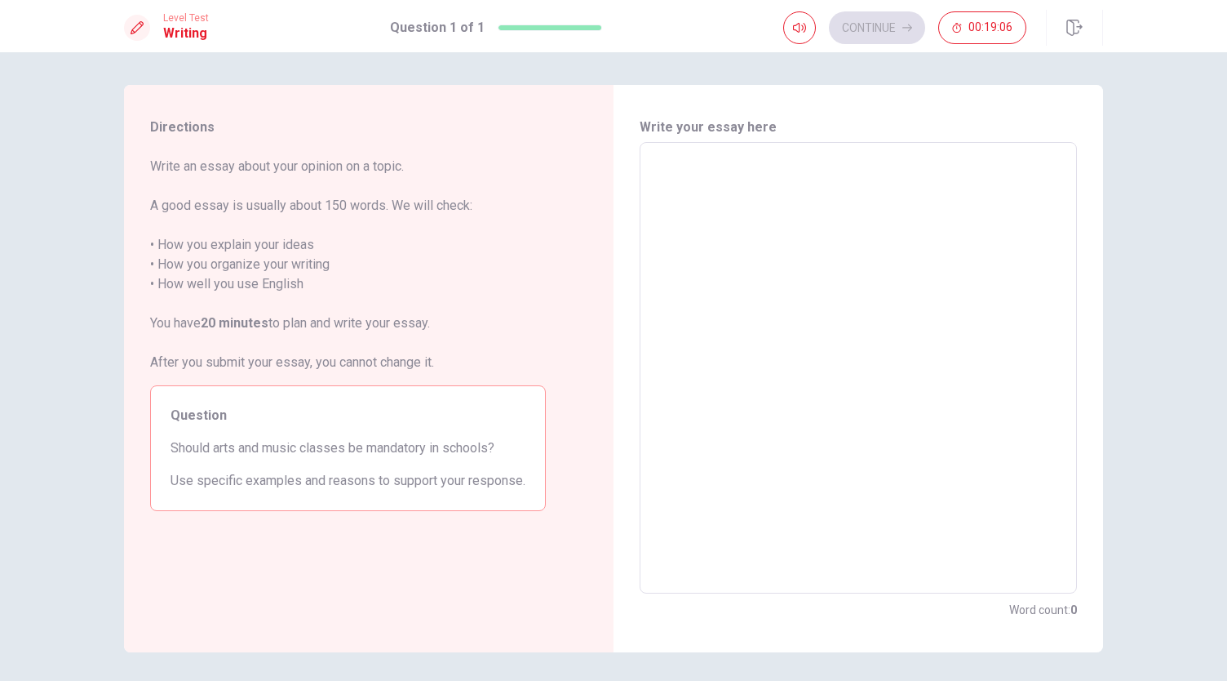
click at [703, 169] on textarea at bounding box center [858, 368] width 415 height 424
click at [713, 167] on textarea at bounding box center [858, 368] width 415 height 424
type textarea "I"
type textarea "x"
type textarea "I"
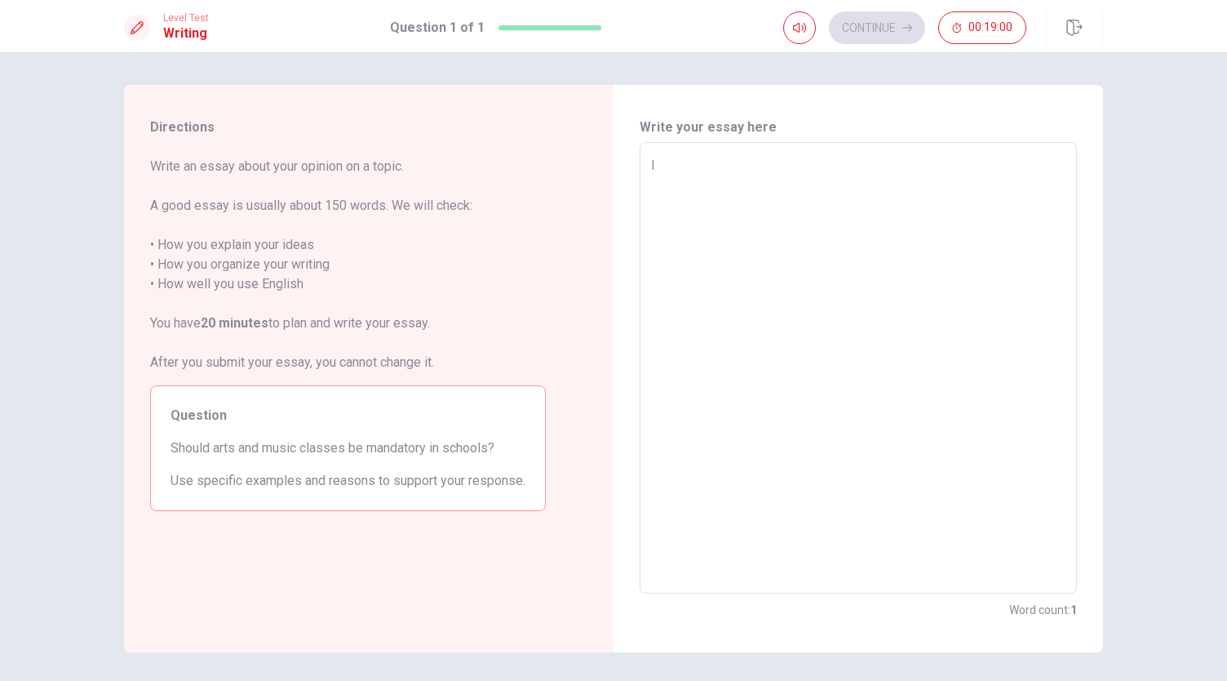
type textarea "x"
type textarea "I s"
type textarea "x"
type textarea "I sh"
type textarea "x"
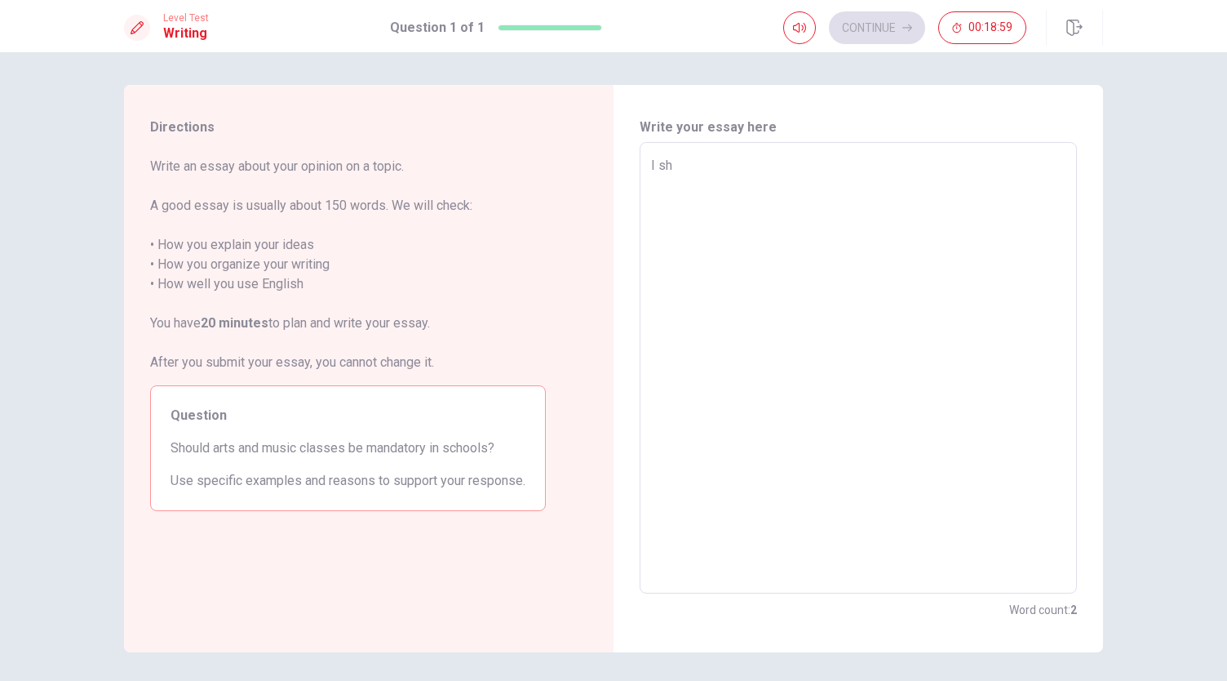
type textarea "I sho"
type textarea "x"
type textarea "I shou"
type textarea "x"
type textarea "I [PERSON_NAME]"
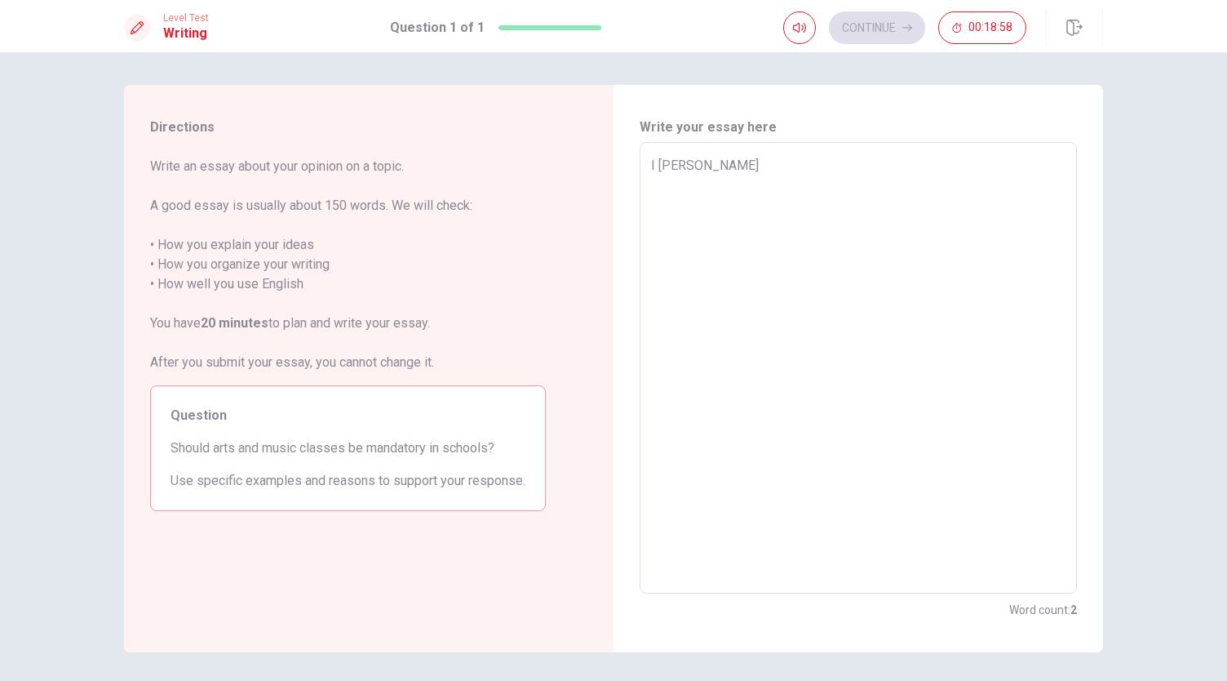
type textarea "x"
type textarea "I shou"
type textarea "x"
type textarea "I shoud"
type textarea "x"
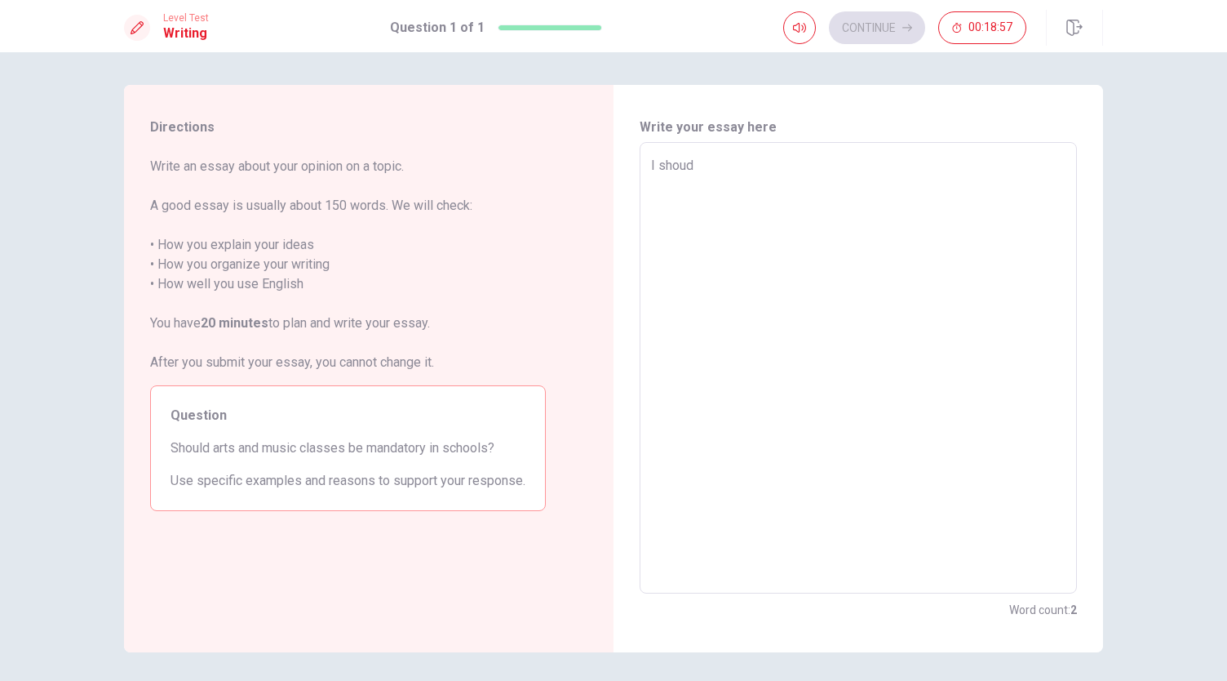
type textarea "I shoudn"
type textarea "x"
type textarea "I shoudn'"
type textarea "x"
type textarea "I shoudn't"
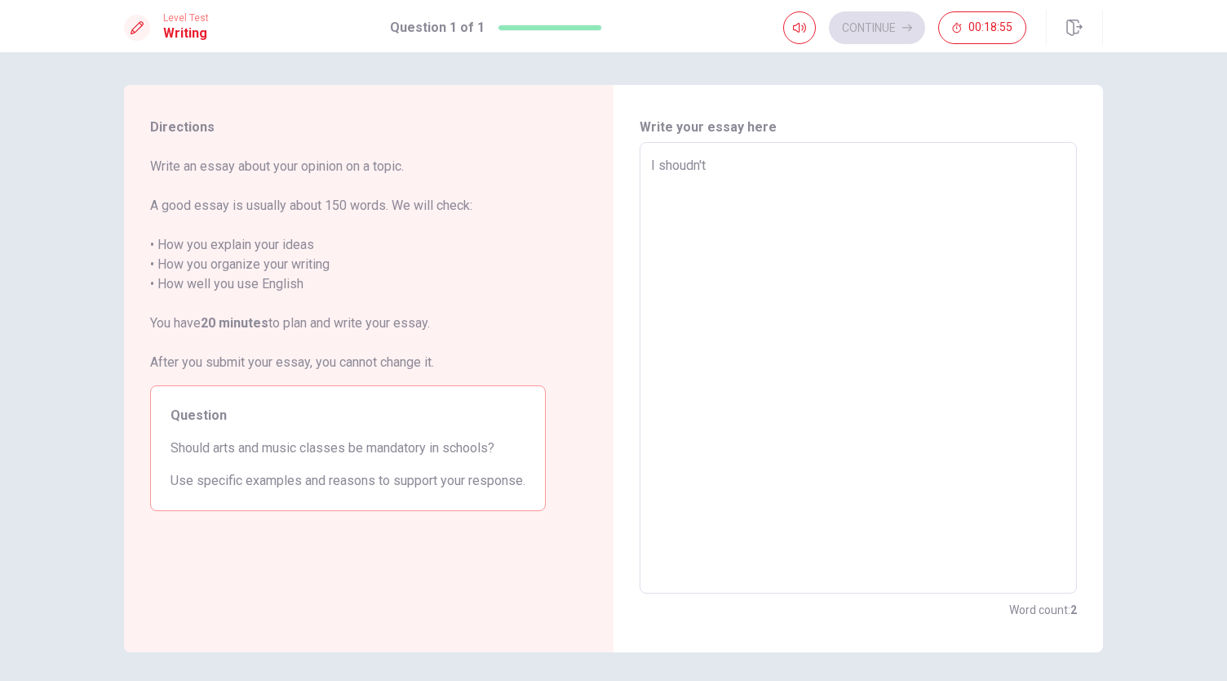
type textarea "x"
type textarea "I shoudn't"
click at [659, 168] on textarea "I shoudn't" at bounding box center [858, 368] width 415 height 424
click at [654, 167] on textarea "I shoudn't" at bounding box center [858, 368] width 415 height 424
type textarea "x"
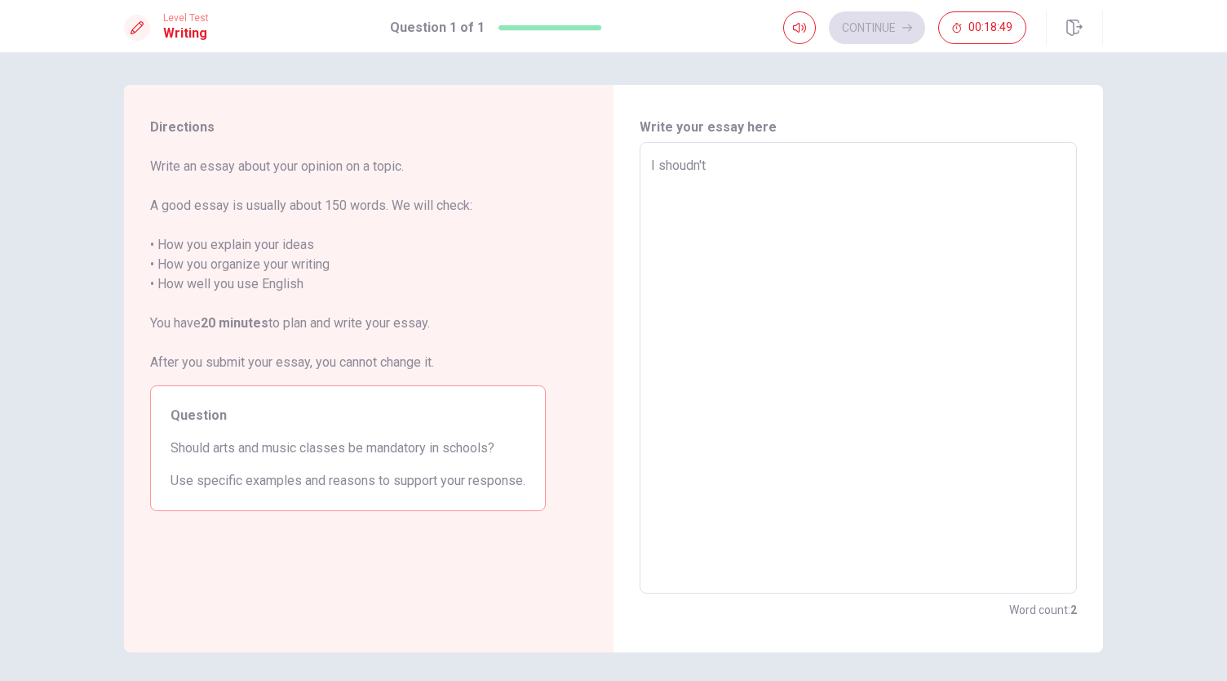
type textarea "I tshoudn't"
type textarea "x"
type textarea "I thshoudn't"
type textarea "x"
type textarea "I thishoudn't"
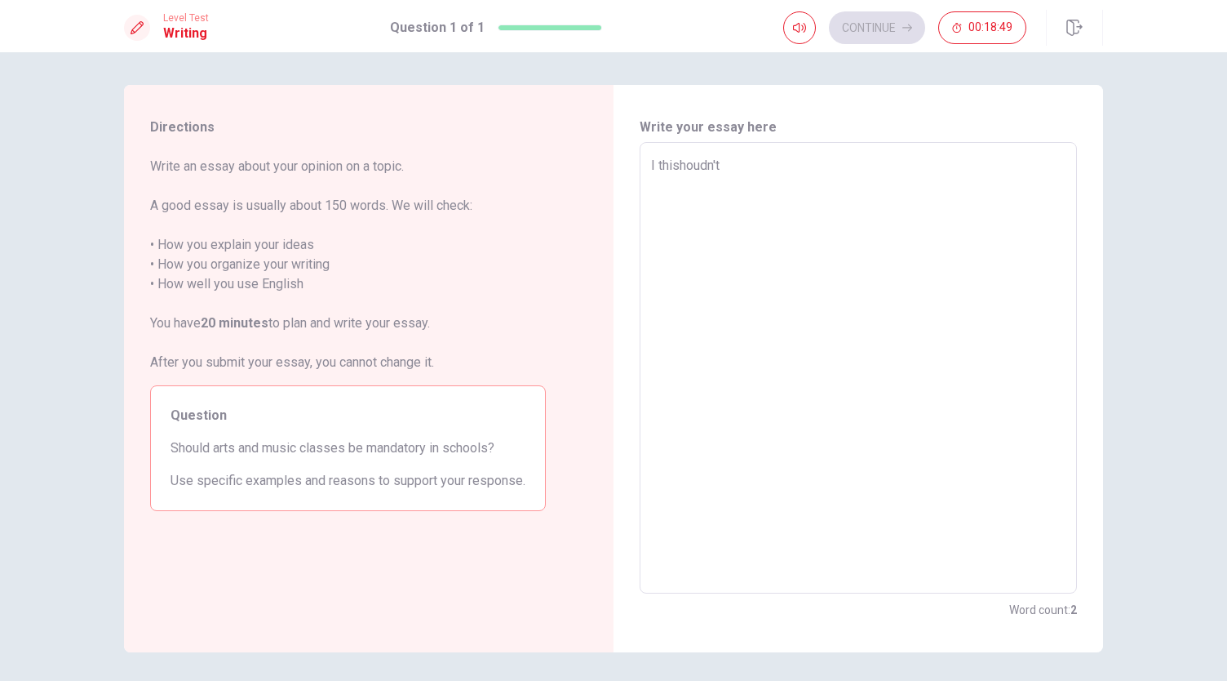
type textarea "x"
type textarea "I thinshoudn't"
type textarea "x"
type textarea "I thinkshoudn't"
type textarea "x"
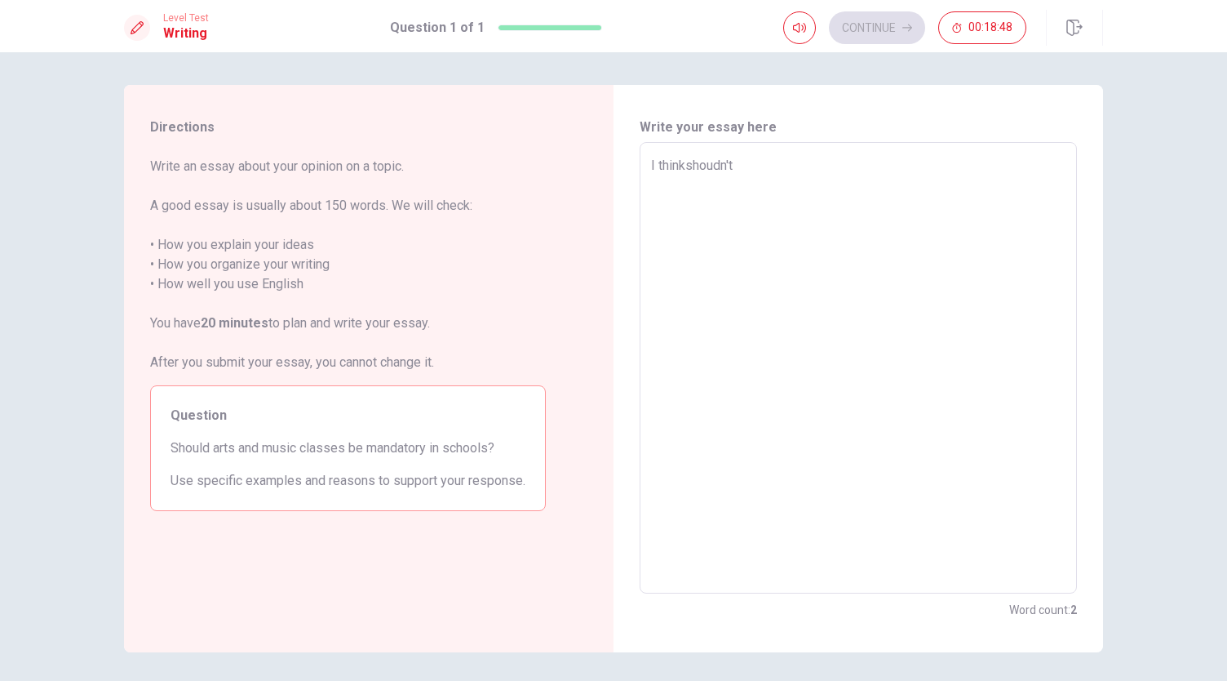
type textarea "I think shoudn't"
type textarea "x"
type textarea "I think sshoudn't"
type textarea "x"
type textarea "I think stshoudn't"
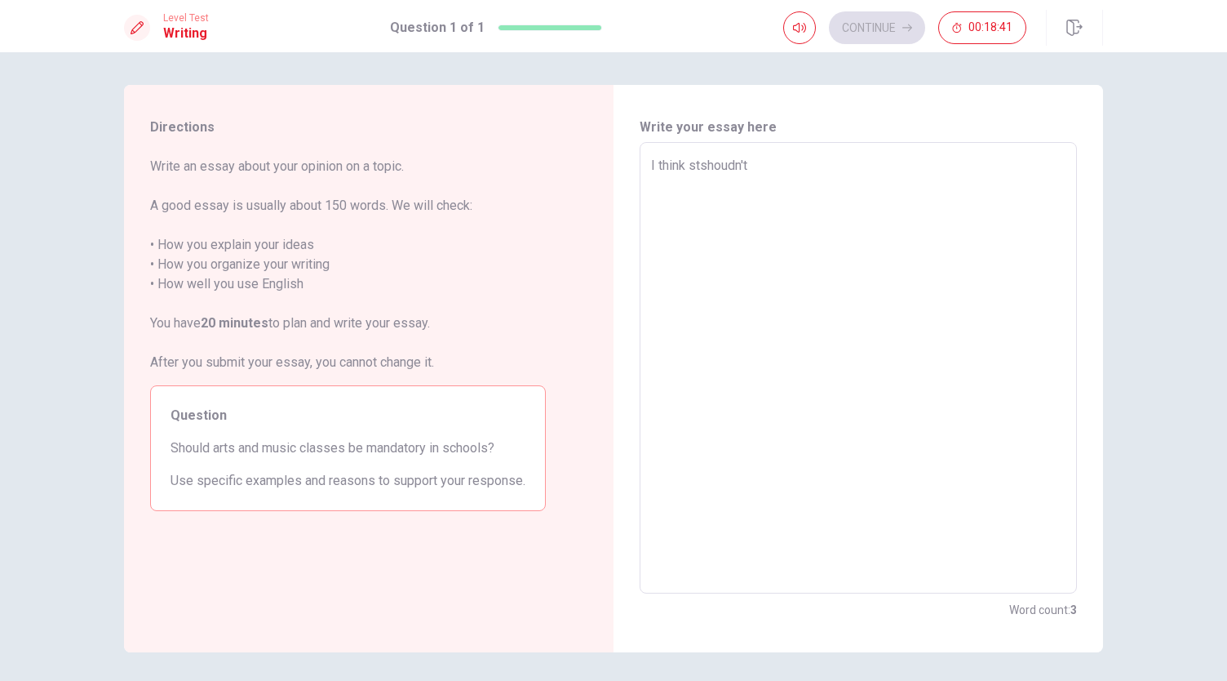
type textarea "x"
type textarea "I think stushoudn't"
type textarea "x"
type textarea "I think studshoudn't"
type textarea "x"
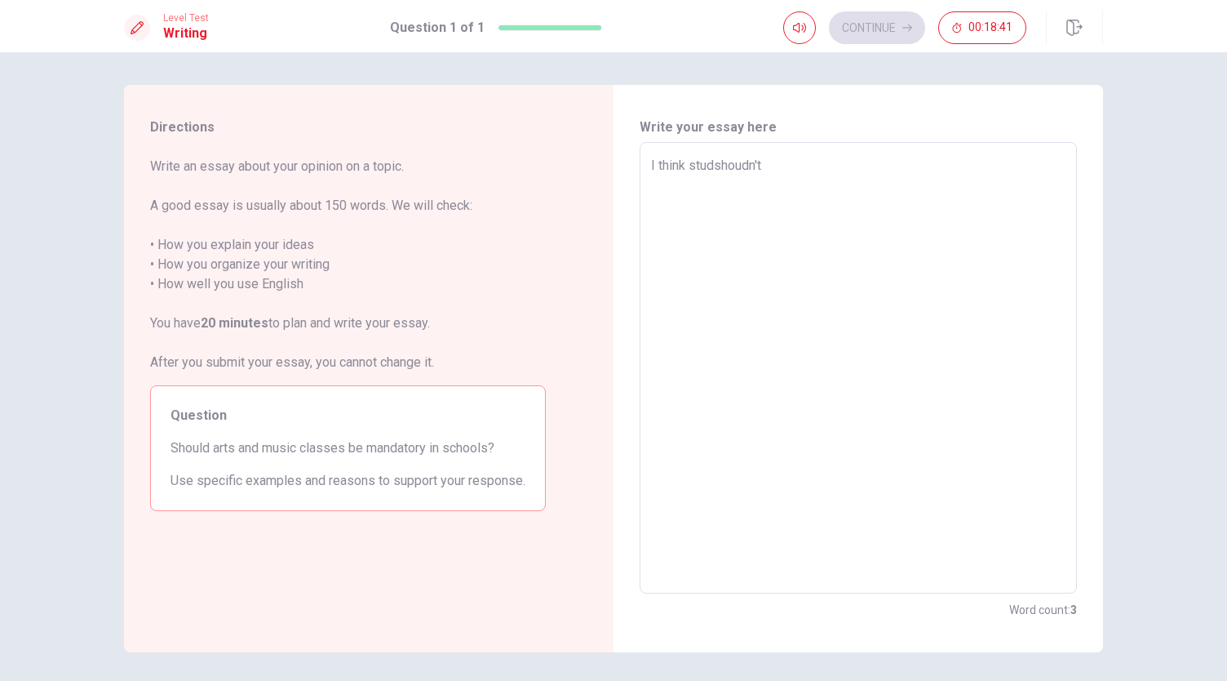
type textarea "I think [PERSON_NAME]n't"
type textarea "x"
type textarea "I think [PERSON_NAME]n't"
type textarea "x"
type textarea "I think studentshoudn't"
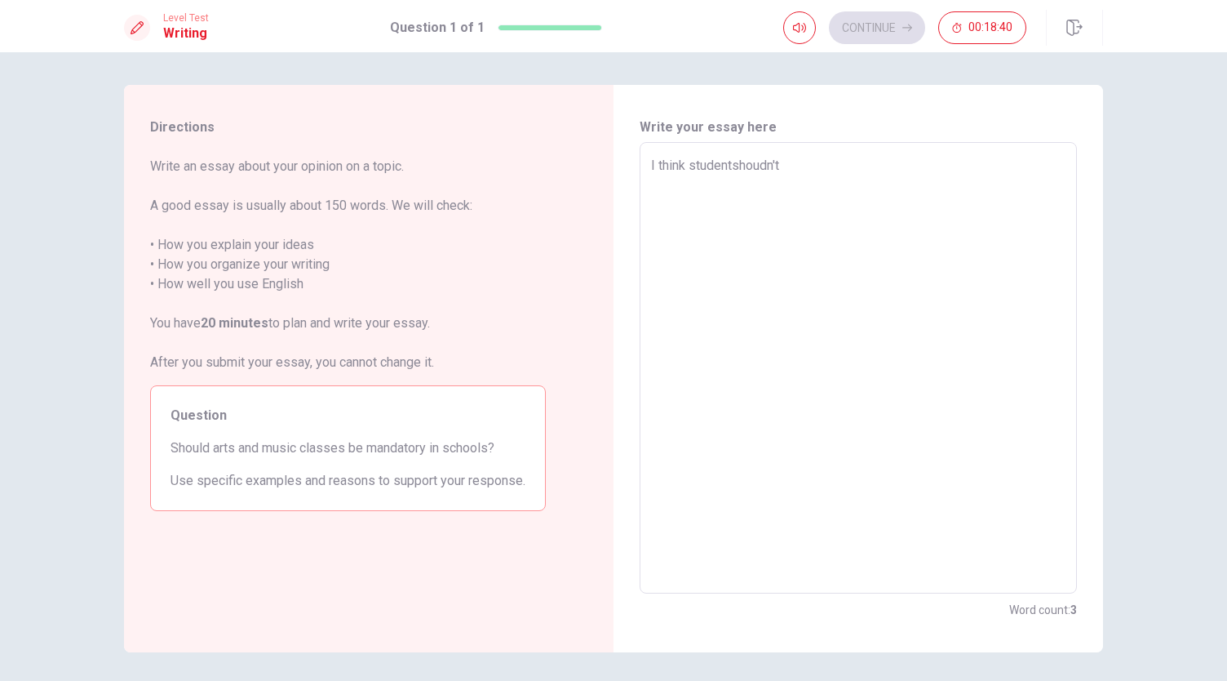
type textarea "x"
type textarea "I think studentsshoudn't"
type textarea "x"
type textarea "I think studentshoudn't"
type textarea "x"
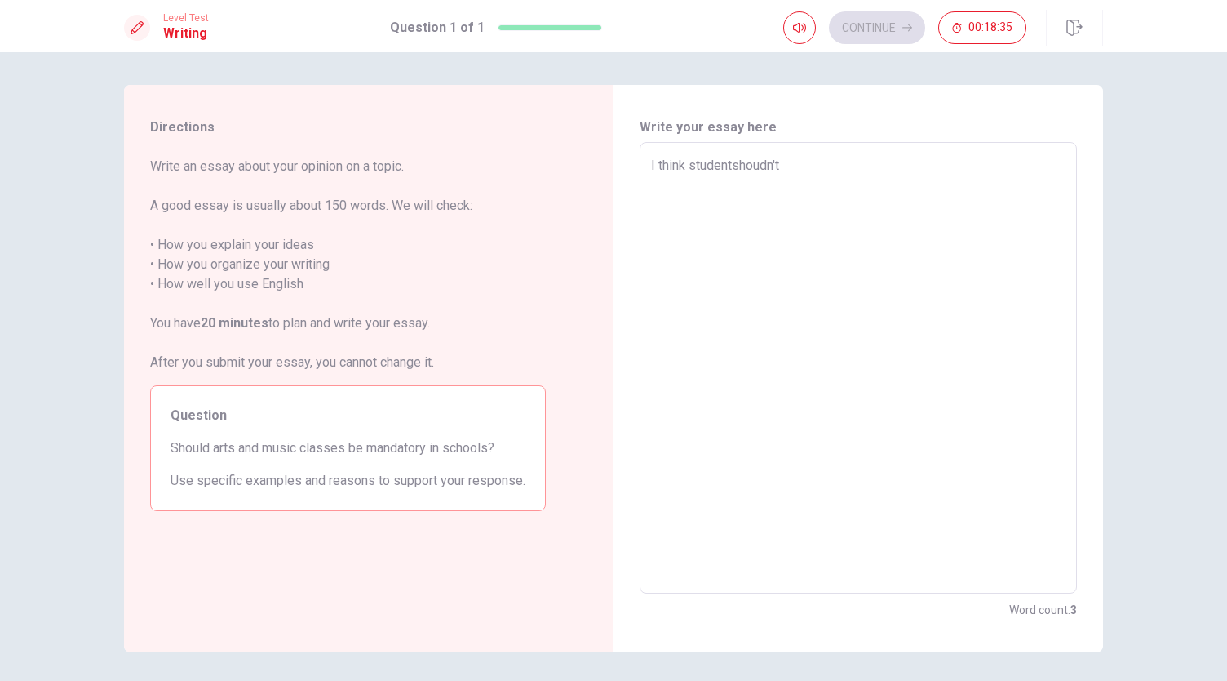
type textarea "I think [PERSON_NAME]n't"
type textarea "x"
type textarea "I think [PERSON_NAME]n't"
type textarea "x"
type textarea "I think studshoudn't"
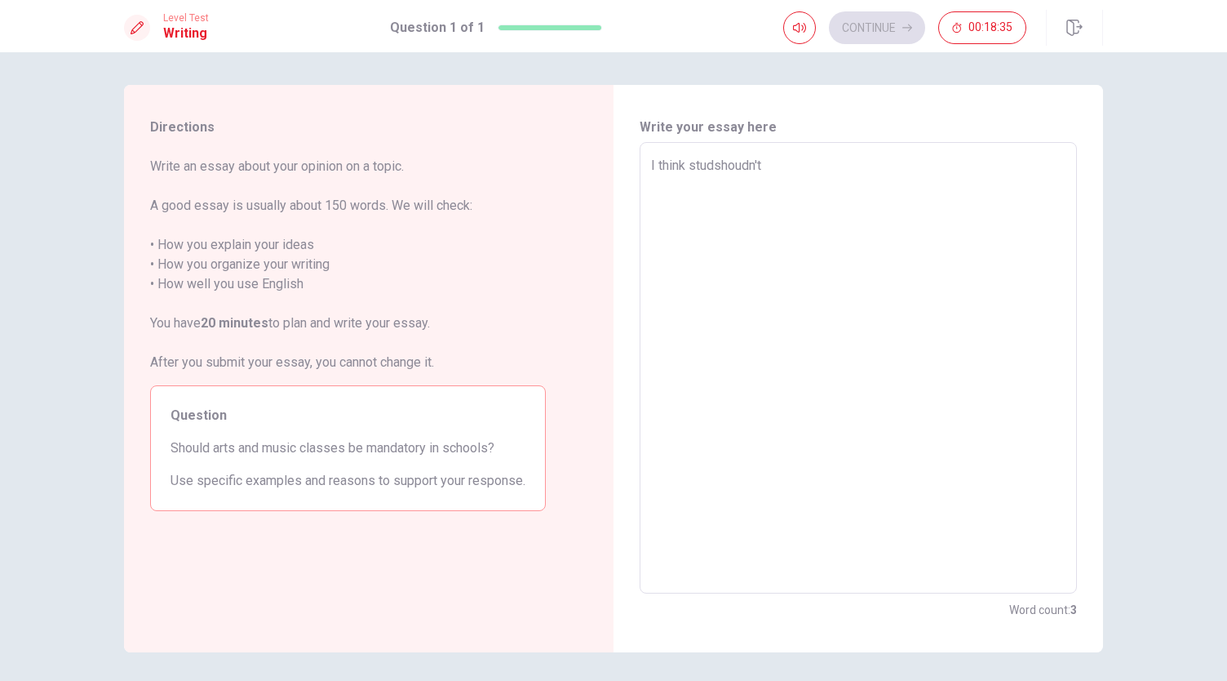
type textarea "x"
type textarea "I think stushoudn't"
type textarea "x"
type textarea "I think stshoudn't"
type textarea "x"
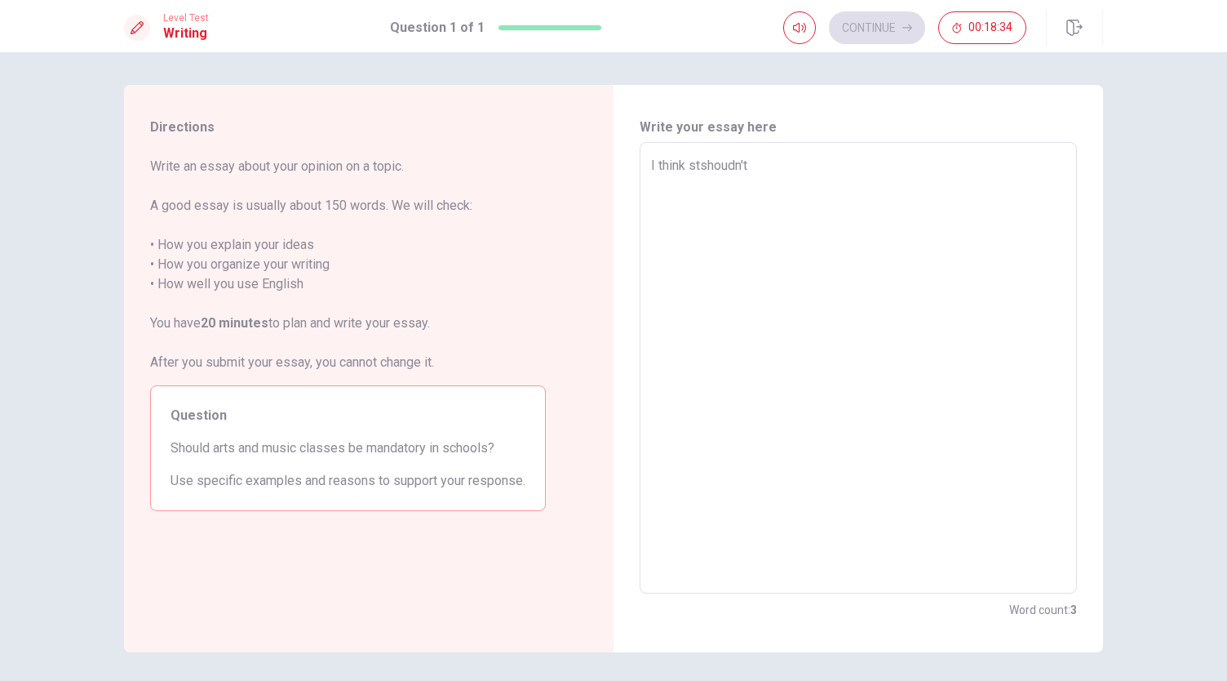
type textarea "I think sshoudn't"
type textarea "x"
type textarea "I think shoudn't"
type textarea "x"
type textarea "I think [PERSON_NAME]n't"
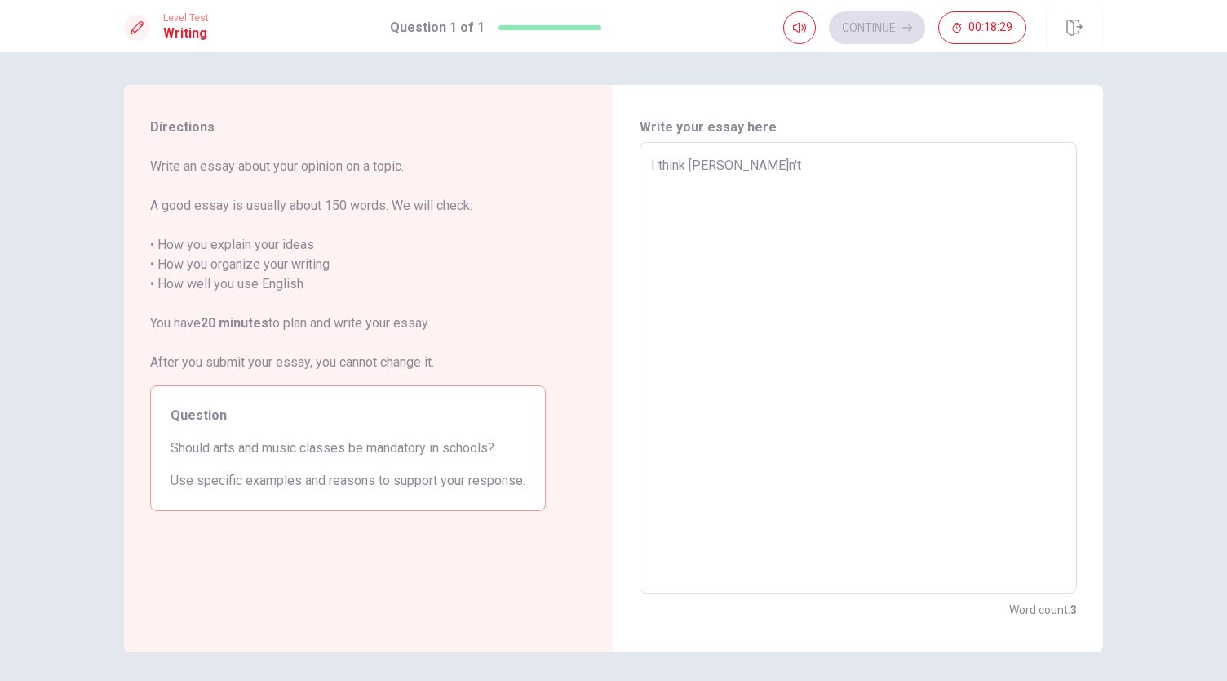
type textarea "x"
type textarea "I think [PERSON_NAME]n't"
type textarea "x"
type textarea "I think artshoudn't"
type textarea "x"
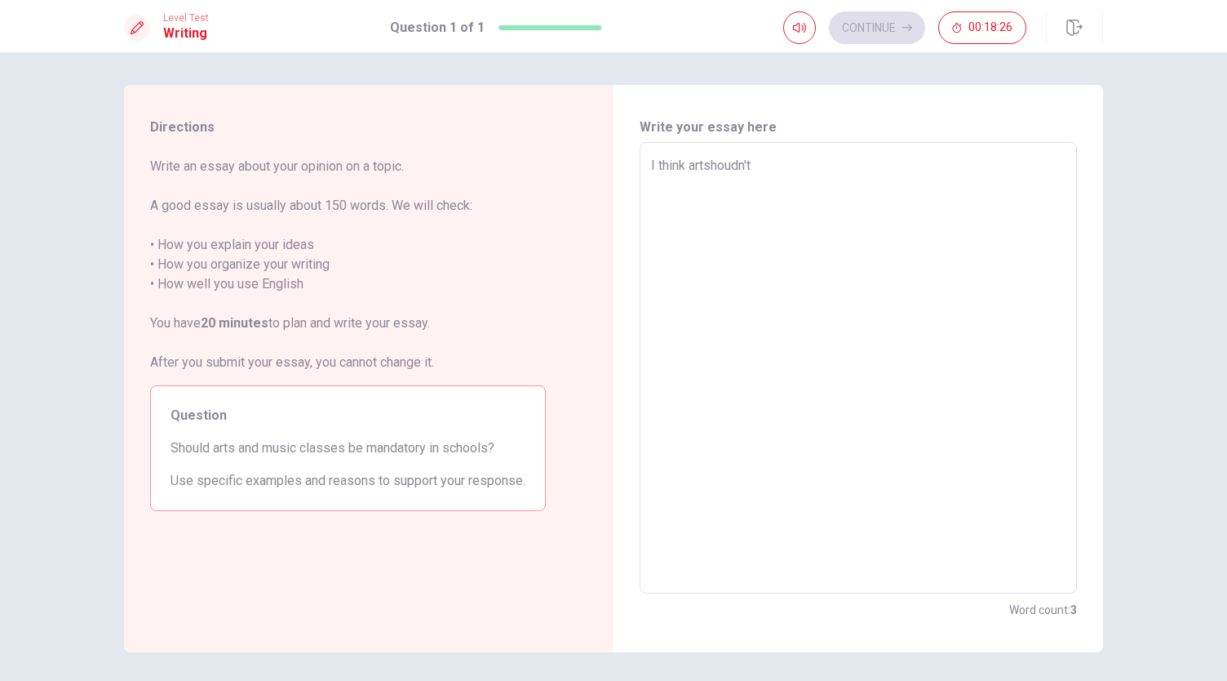
type textarea "I think artsshoudn't"
type textarea "x"
type textarea "I think arts shoudn't"
type textarea "x"
type textarea "I think arts ashoudn't"
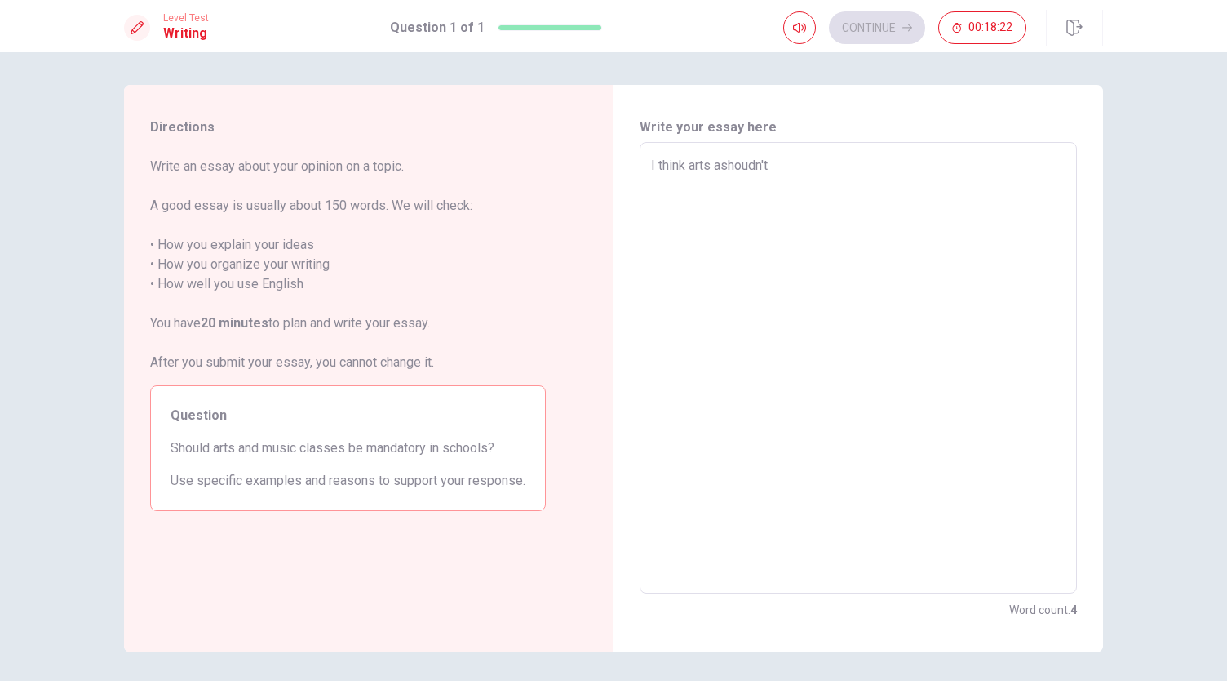
type textarea "x"
type textarea "I think arts anshoudn't"
type textarea "x"
type textarea "I think arts andshoudn't"
type textarea "x"
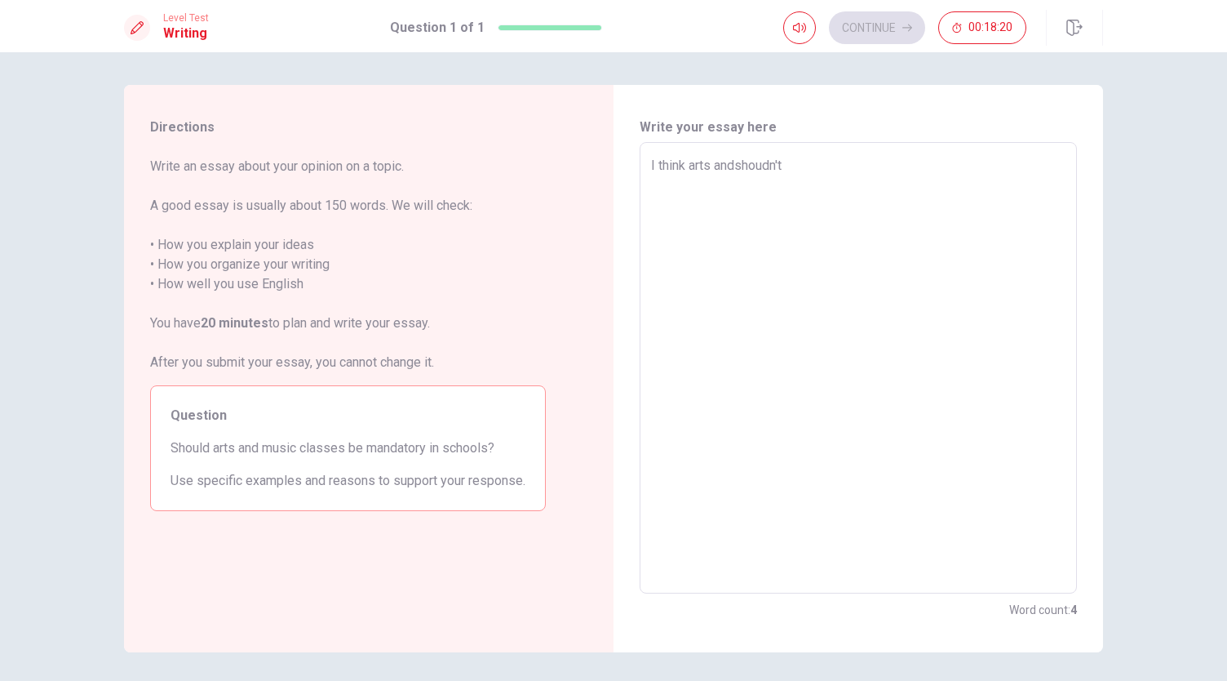
type textarea "I think arts and shoudn't"
type textarea "x"
type textarea "I think arts and mshoudn't"
type textarea "x"
type textarea "I think arts and mushoudn't"
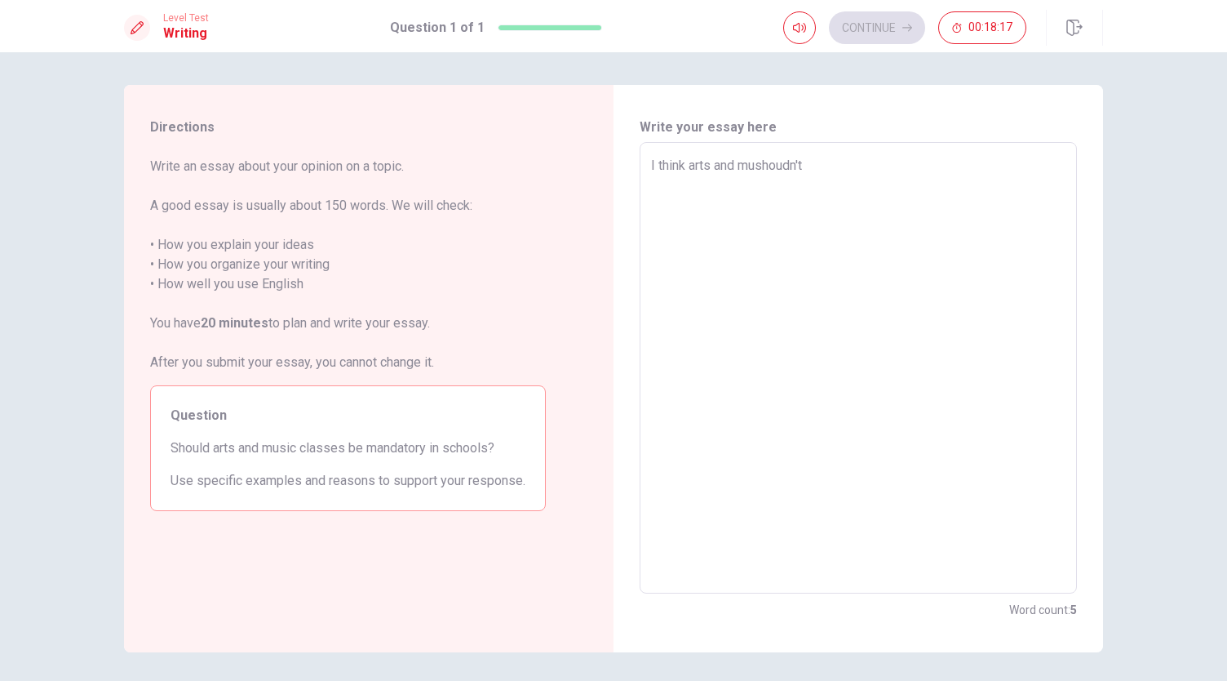
type textarea "x"
type textarea "I think arts and [PERSON_NAME]n't"
type textarea "x"
type textarea "I think arts and musishoudn't"
type textarea "x"
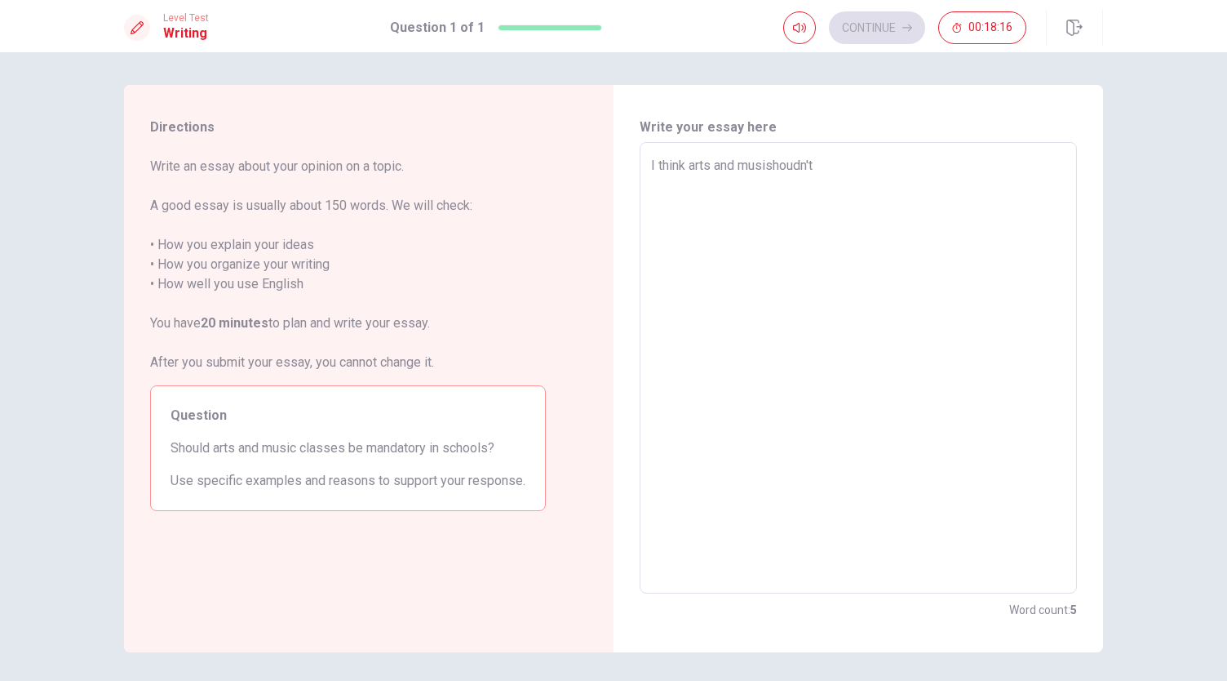
type textarea "I think arts and musicshoudn't"
type textarea "x"
type textarea "I think arts and music shoudn't"
type textarea "x"
type textarea "I think arts and music cshoudn't"
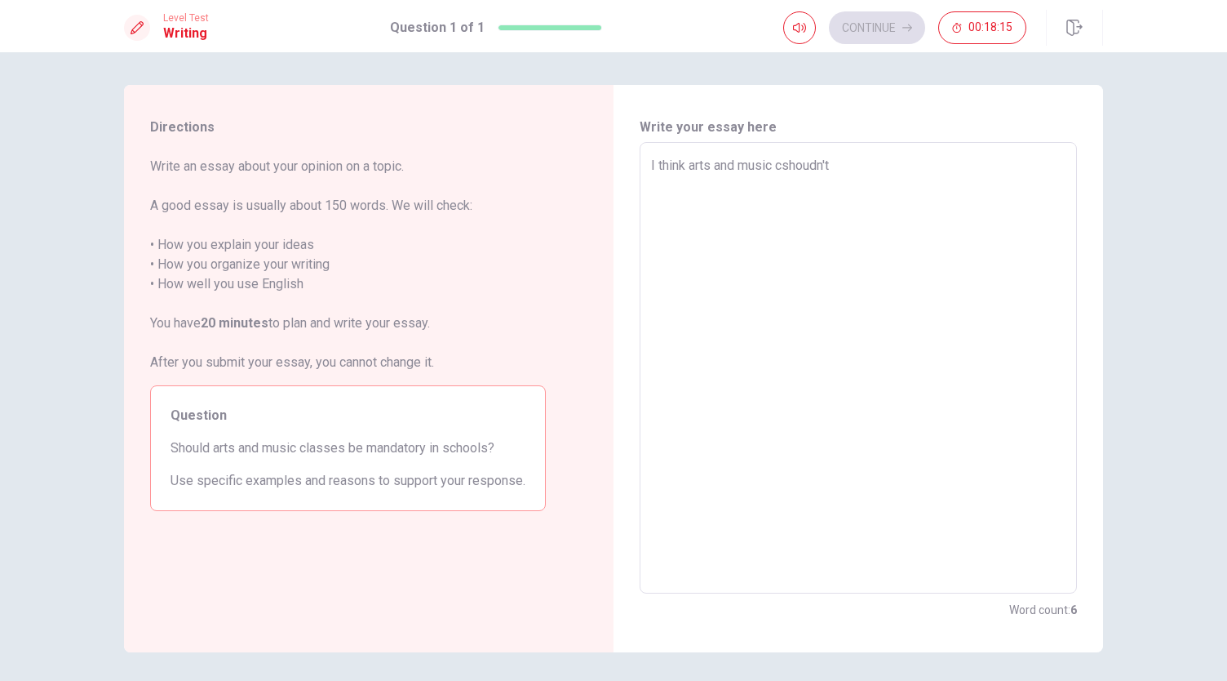
type textarea "x"
type textarea "I think arts and music [PERSON_NAME]n't"
type textarea "x"
type textarea "I think arts and music clashoudn't"
type textarea "x"
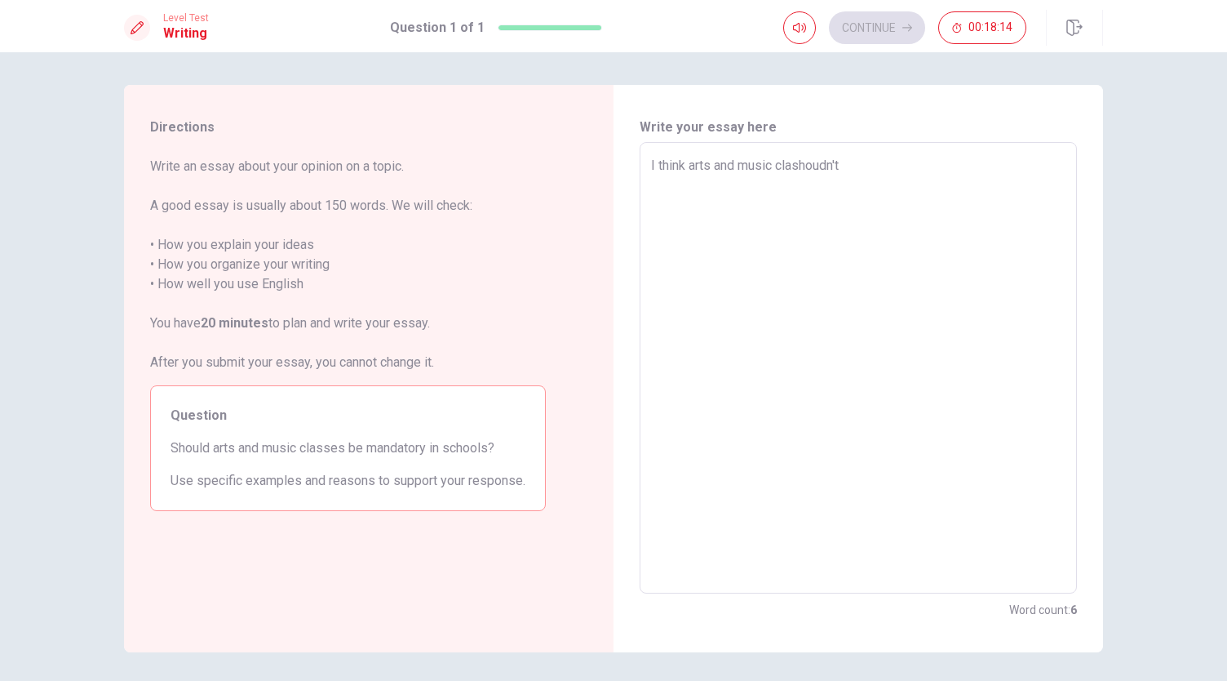
type textarea "I think arts and music classhoudn't"
type textarea "x"
type textarea "I think arts and music classshoudn't"
type textarea "x"
type textarea "I think arts and music classeshoudn't"
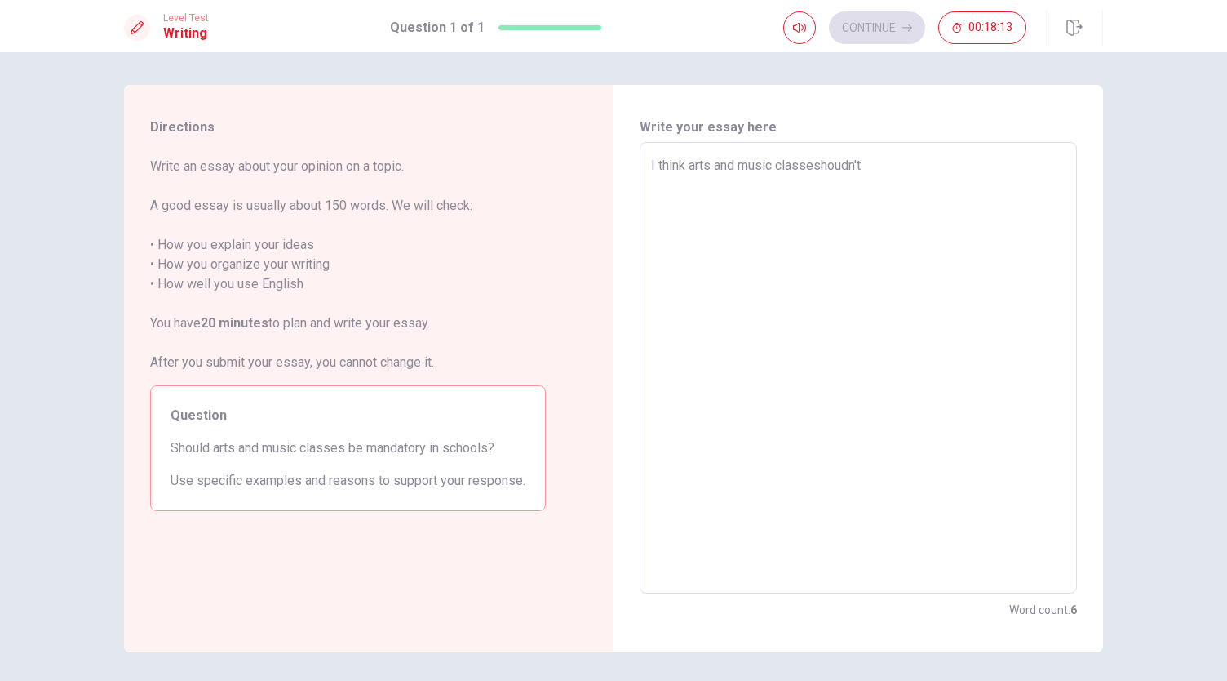
type textarea "x"
type textarea "I think arts and music classesshoudn't"
type textarea "x"
type textarea "I think arts and music classes shoudn't"
click at [897, 160] on textarea "I think arts and music classes shoudn't" at bounding box center [858, 368] width 415 height 424
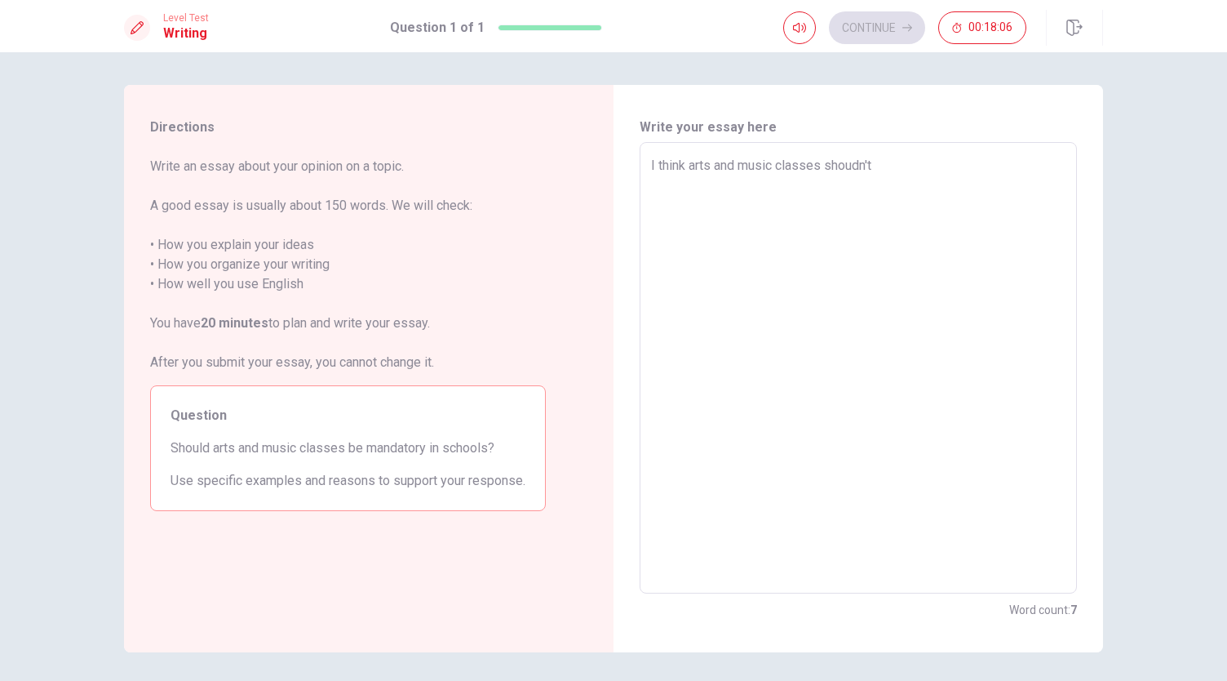
type textarea "x"
type textarea "I think arts and music classes shoudn't"
type textarea "x"
type textarea "I think arts and music classes shoudn'"
type textarea "x"
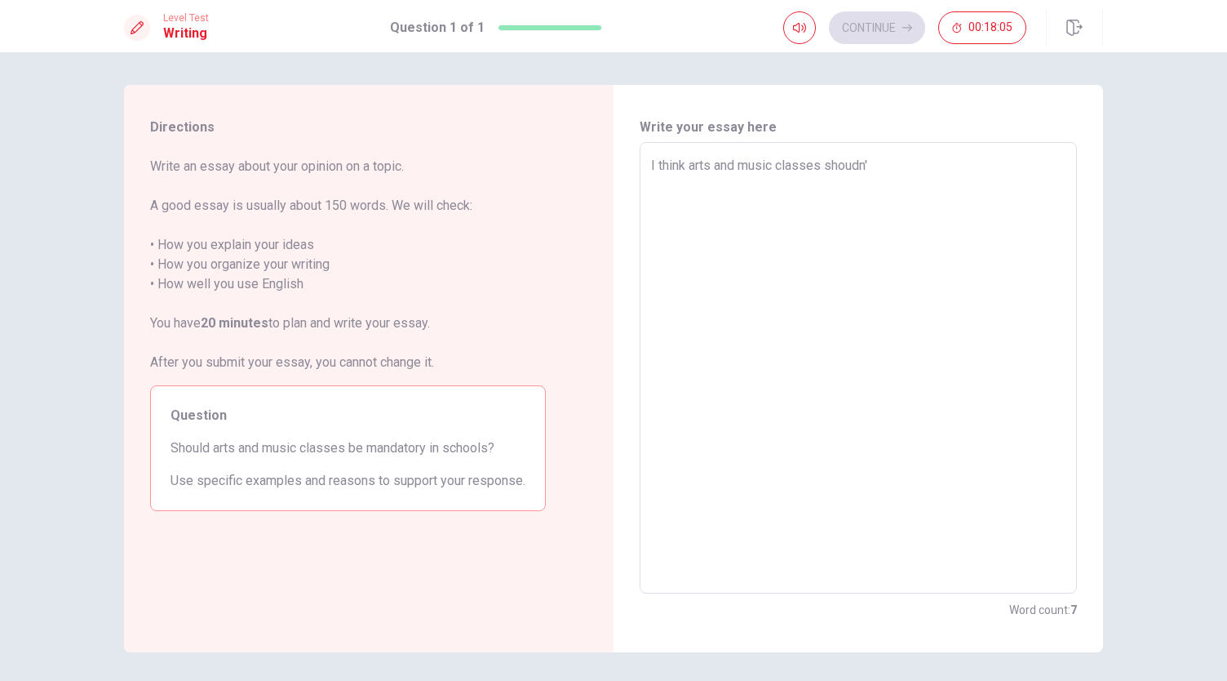
type textarea "I think arts and music classes shoudn"
type textarea "x"
type textarea "I think arts and music classes shoud"
type textarea "x"
type textarea "I think arts and music classes shoud"
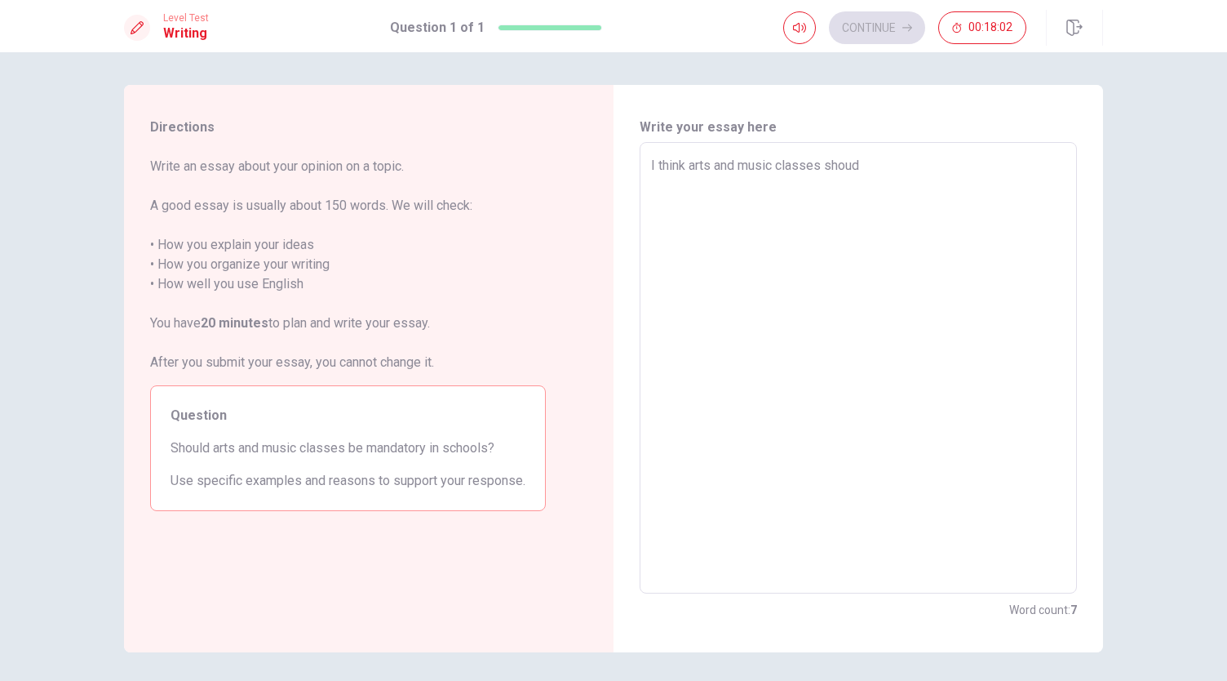
type textarea "x"
type textarea "I think arts and music classes shoud no"
type textarea "x"
type textarea "I think arts and music classes shoud not"
type textarea "x"
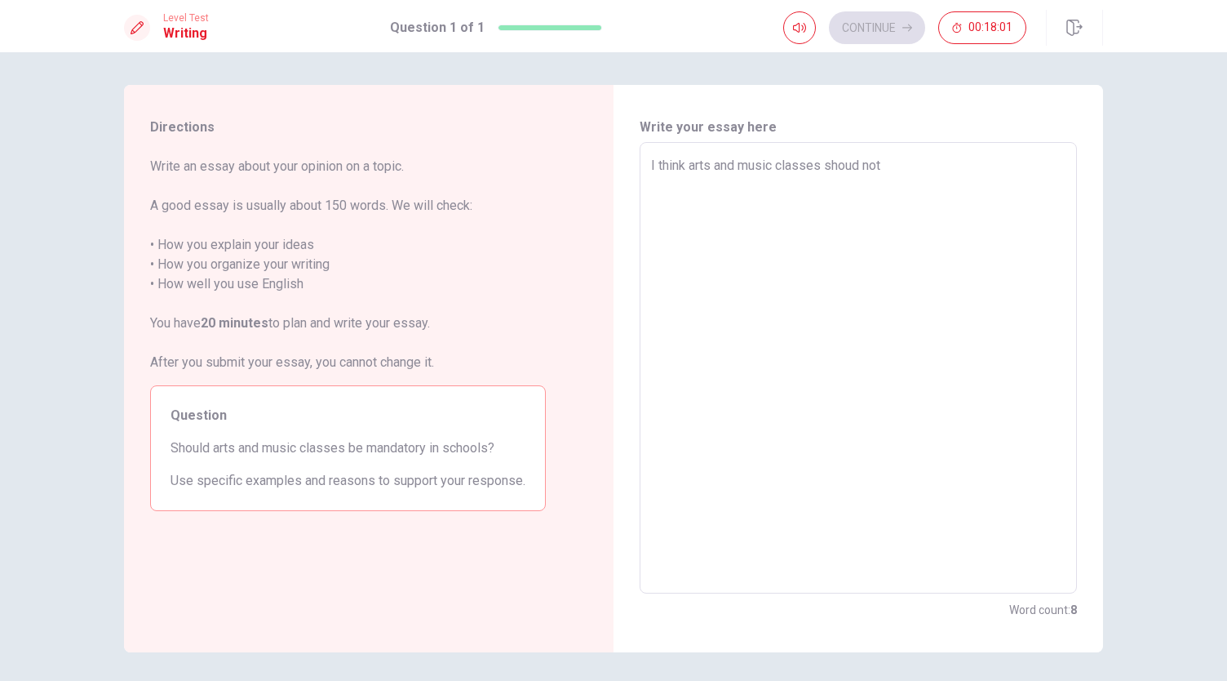
type textarea "I think arts and music classes shoud not"
type textarea "x"
type textarea "I think arts and music classes shoud not b"
type textarea "x"
type textarea "I think arts and music classes shoud not be"
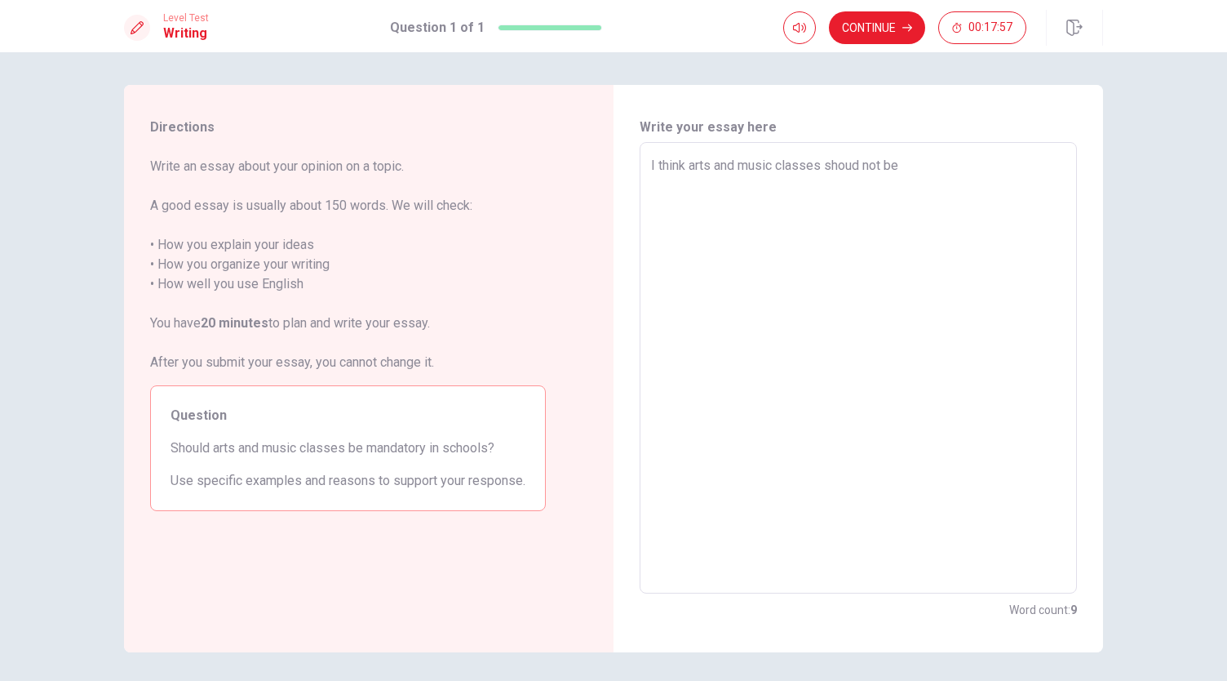
type textarea "x"
type textarea "I think arts and music classes shoud not be"
type textarea "x"
type textarea "I think arts and music classes shoud not be m"
type textarea "x"
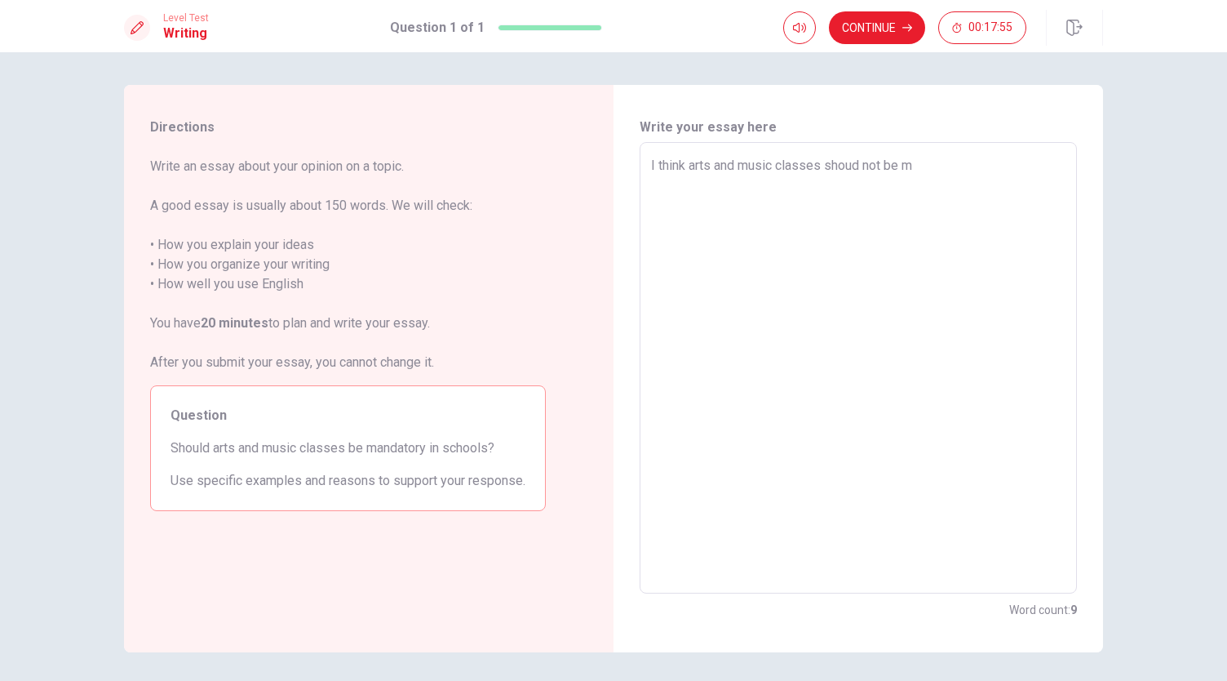
type textarea "I think arts and music classes shoud not be ma"
type textarea "x"
type textarea "I think arts and music classes shoud not be man"
type textarea "x"
type textarea "I think arts and music classes shoud not be mand"
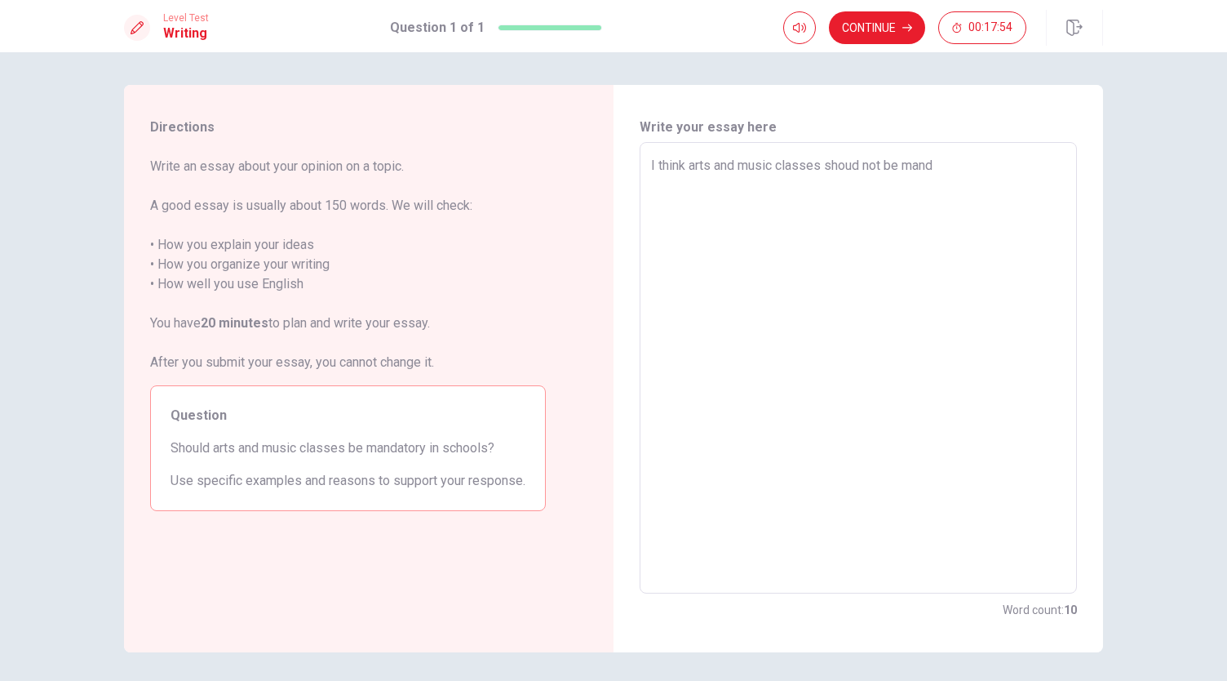
type textarea "x"
type textarea "I think arts and music classes shoud not be manda"
type textarea "x"
type textarea "I think arts and music classes shoud not be mandat"
type textarea "x"
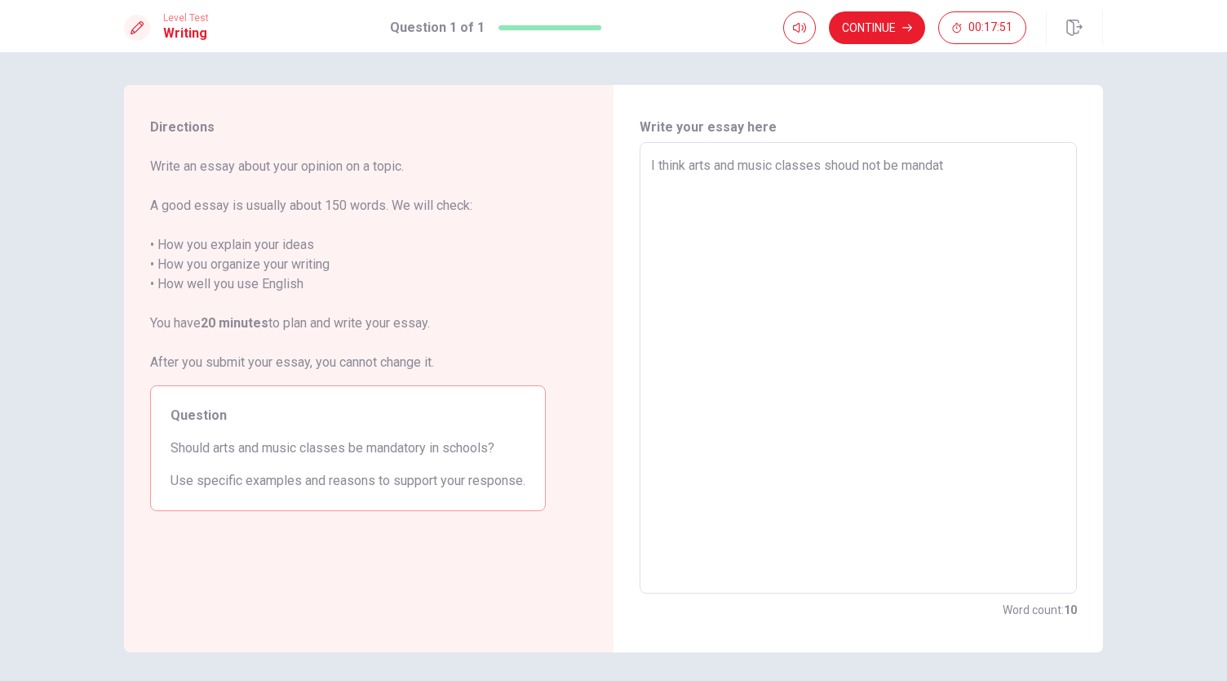
type textarea "I think arts and music classes shoud not be [PERSON_NAME]"
type textarea "x"
type textarea "I think arts and music classes shoud not be mandator"
type textarea "x"
type textarea "I think arts and music classes shoud not be mandatory"
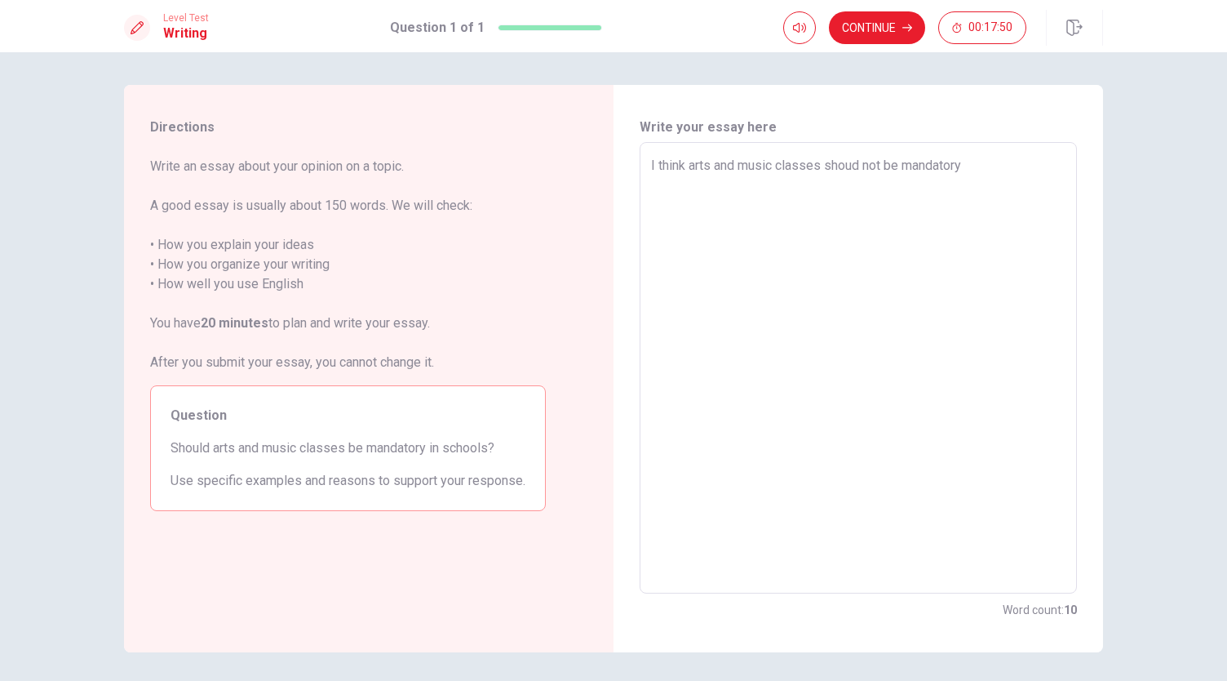
type textarea "x"
type textarea "I think arts and music classes shoud not be mandatory"
type textarea "x"
type textarea "I think arts and music classes shoud not be mandatory i"
type textarea "x"
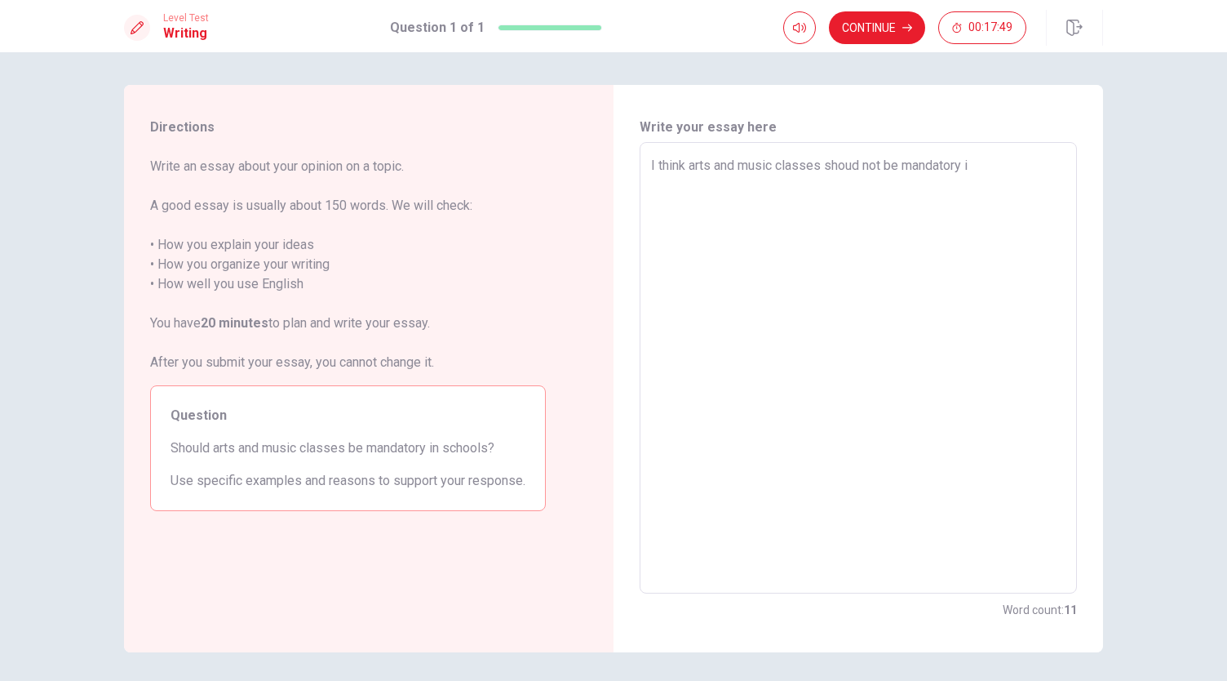
type textarea "I think arts and music classes shoud not be mandatory in"
type textarea "x"
type textarea "I think arts and music classes shoud not be mandatory in"
type textarea "x"
type textarea "I think arts and music classes shoud not be mandatory in s"
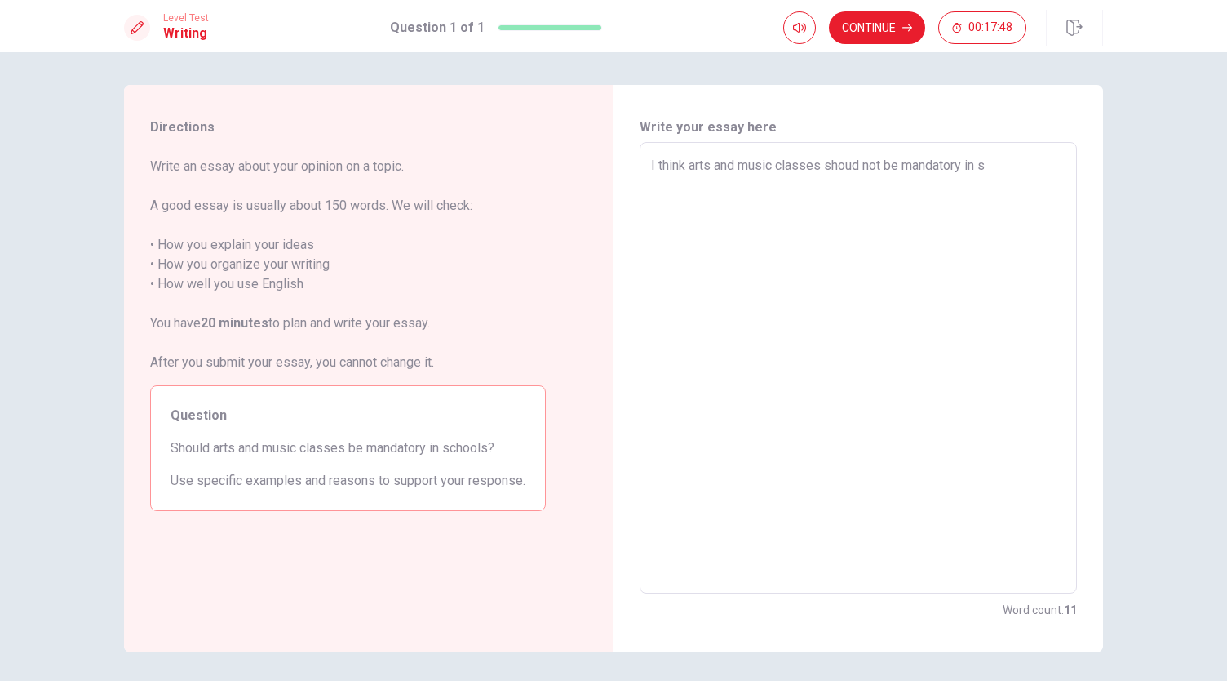
type textarea "x"
type textarea "I think arts and music classes shoud not be mandatory in [GEOGRAPHIC_DATA]"
type textarea "x"
type textarea "I think arts and music classes shoud not be mandatory in sch"
type textarea "x"
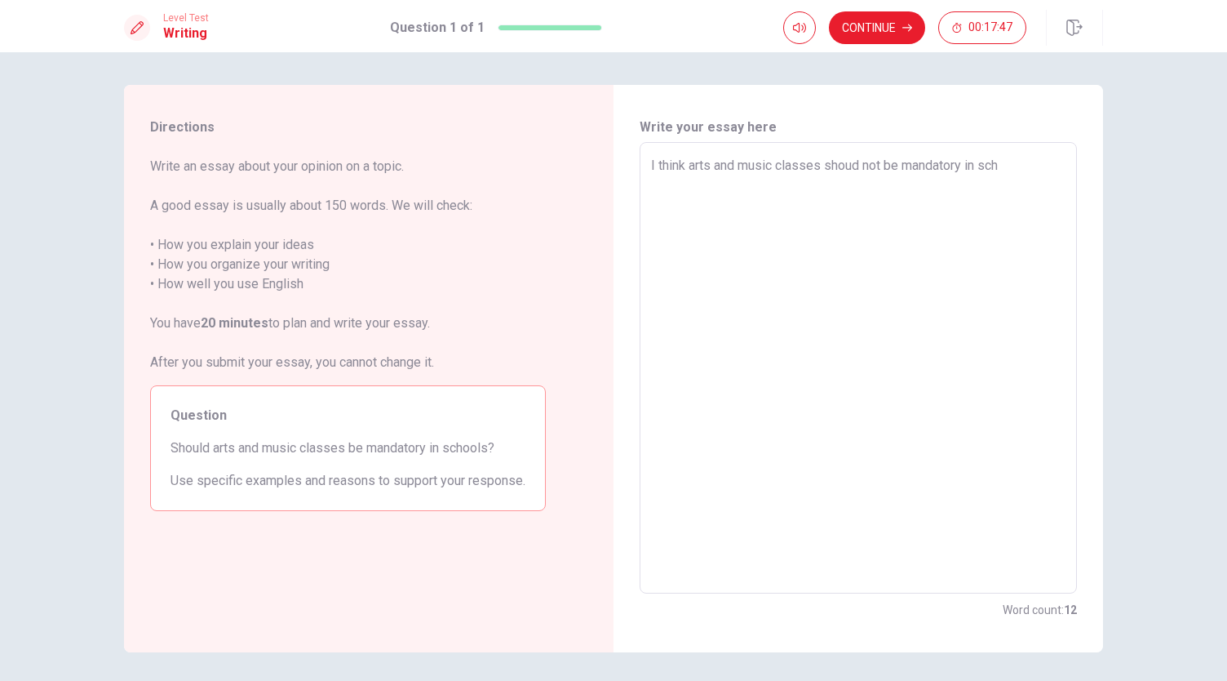
type textarea "I think arts and music classes shoud not be mandatory in scho"
type textarea "x"
type textarea "I think arts and music classes shoud not be mandatory in [GEOGRAPHIC_DATA]"
type textarea "x"
type textarea "I think arts and music classes shoud not be mandatory in school"
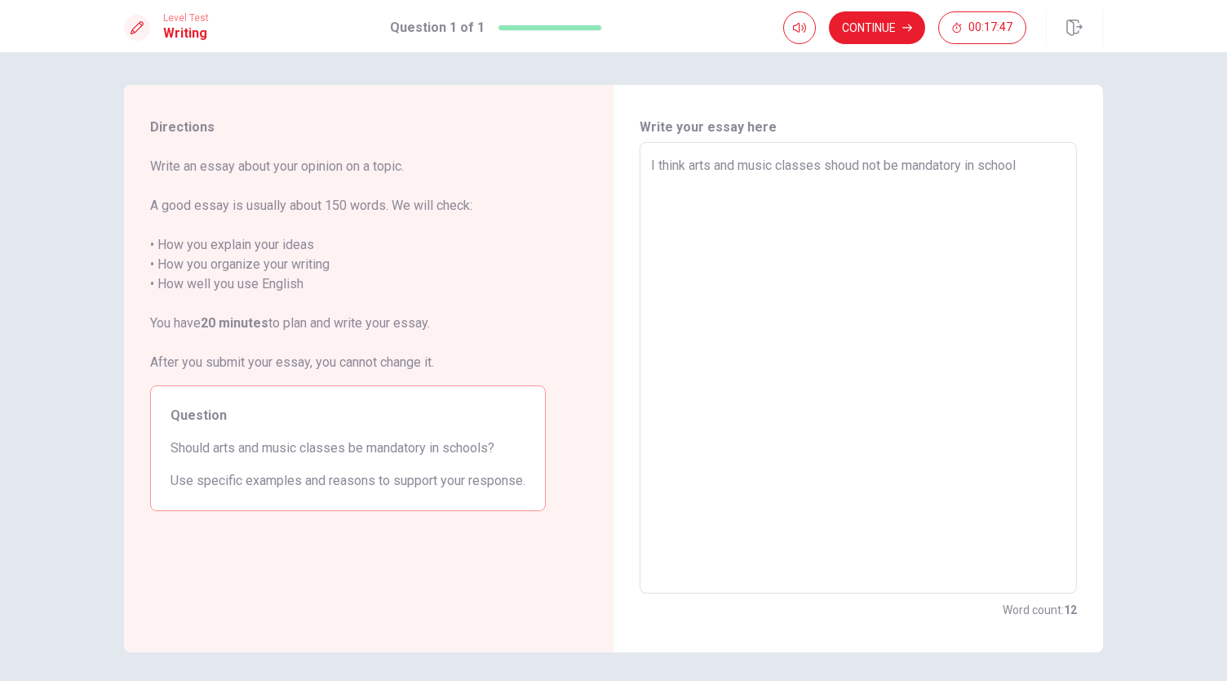
type textarea "x"
type textarea "I think arts and music classes shoud not be mandatory in school/"
type textarea "x"
type textarea "I think arts and music classes shoud not be mandatory in school"
type textarea "x"
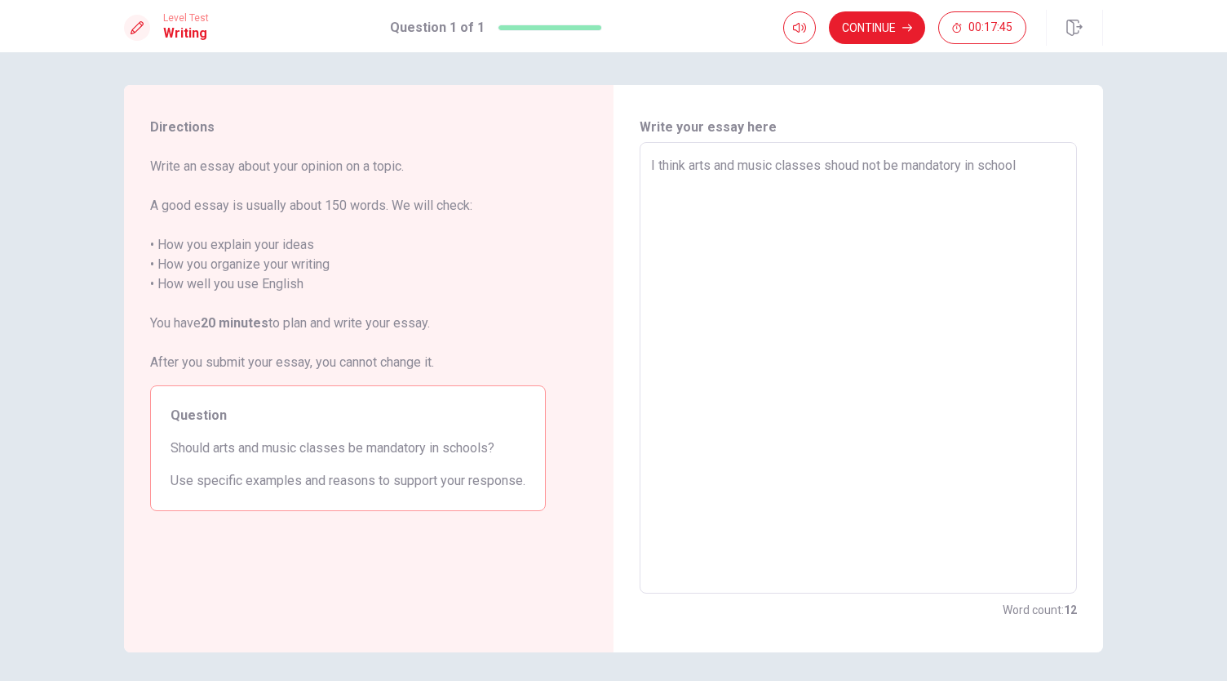
type textarea "I think arts and music classes shoud not be mandatory in school."
type textarea "x"
type textarea "I think arts and music classes shoud not be mandatory in school."
type textarea "x"
type textarea "I think arts and music classes shoud not be mandatory in school."
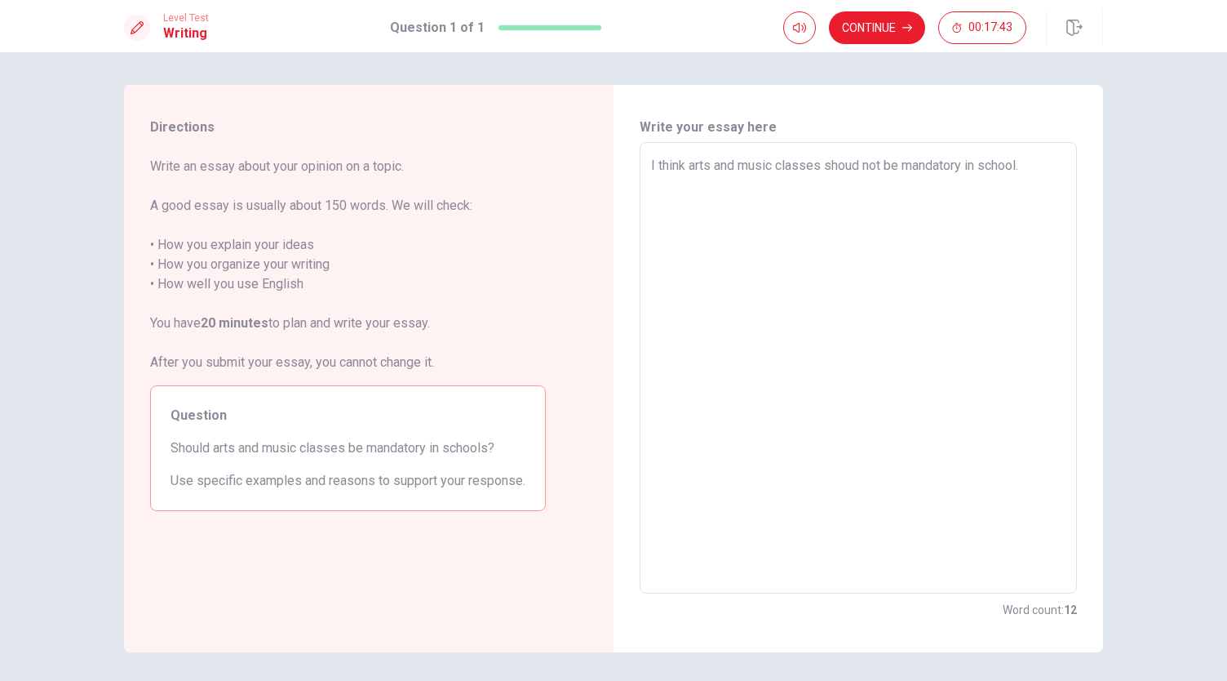
type textarea "x"
type textarea "I think arts and music classes shoud not be mandatory in school."
type textarea "x"
type textarea "I think arts and music classes shoud not be mandatory in school."
type textarea "x"
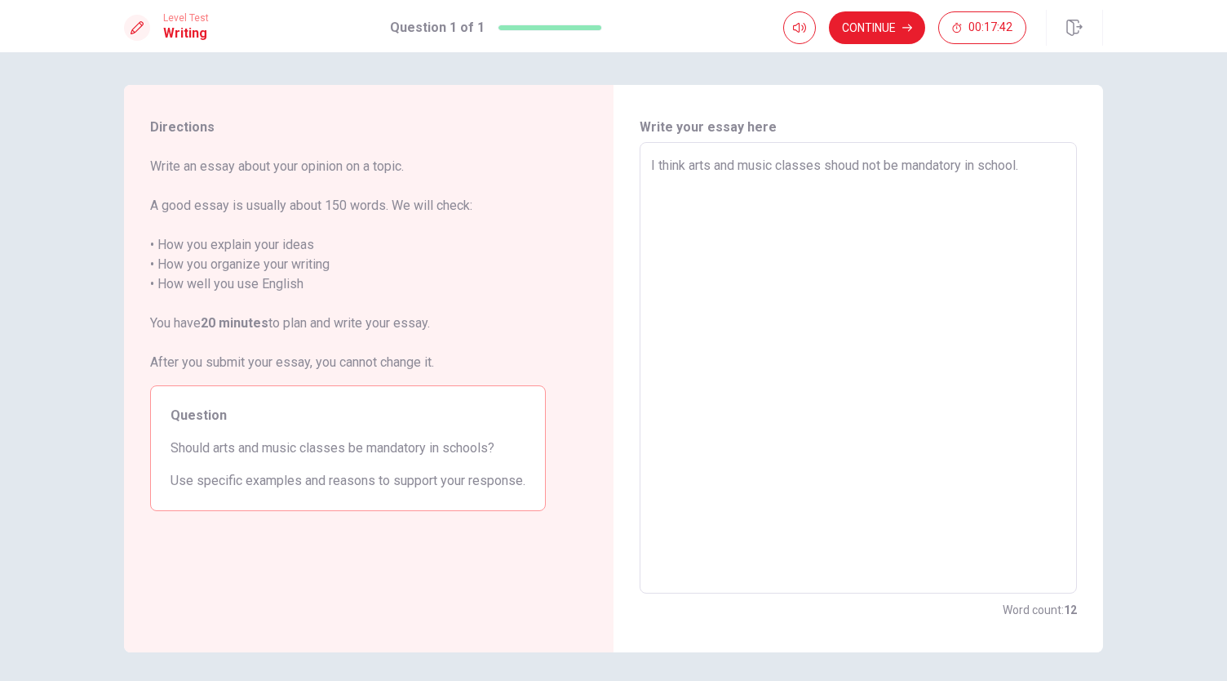
type textarea "I think arts and music classes shoud not be mandatory in school."
type textarea "x"
type textarea "I think arts and music classes shoud not be mandatory in schools."
type textarea "x"
type textarea "I think arts and music classes shoud not be mandatory in schools."
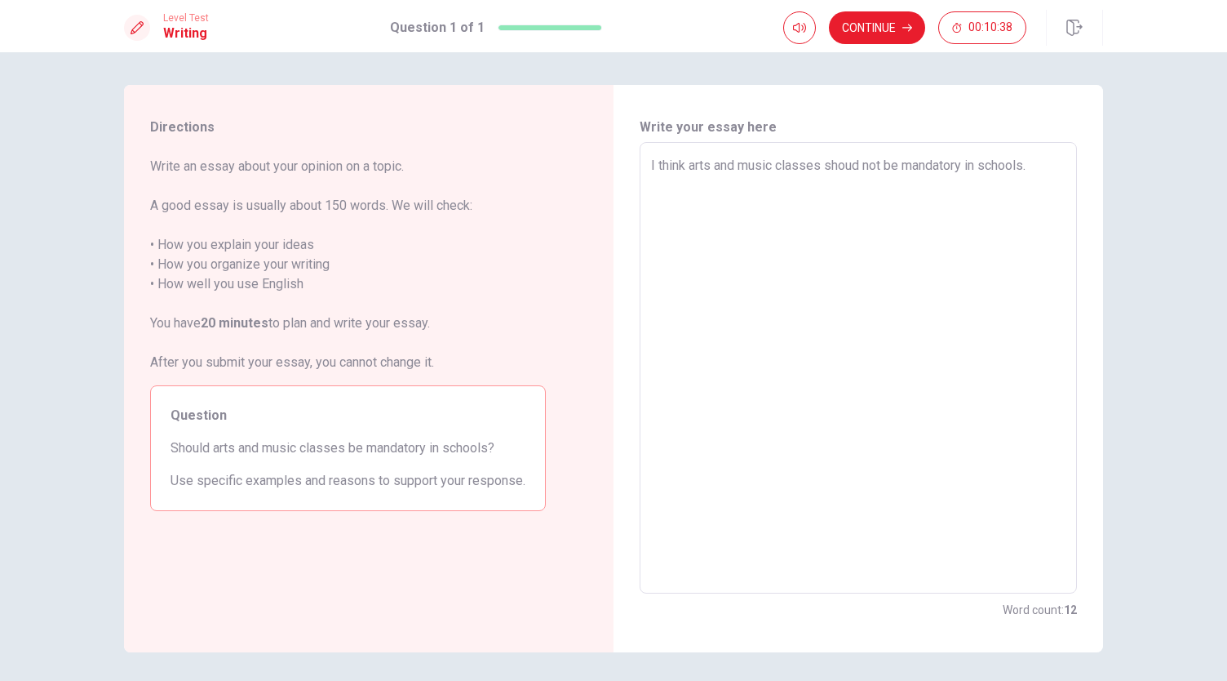
type textarea "x"
type textarea "I think arts and music classes shoud not be mandatory in schools."
type textarea "x"
type textarea "I think arts and music classes shoud not be mandatory in schools. I"
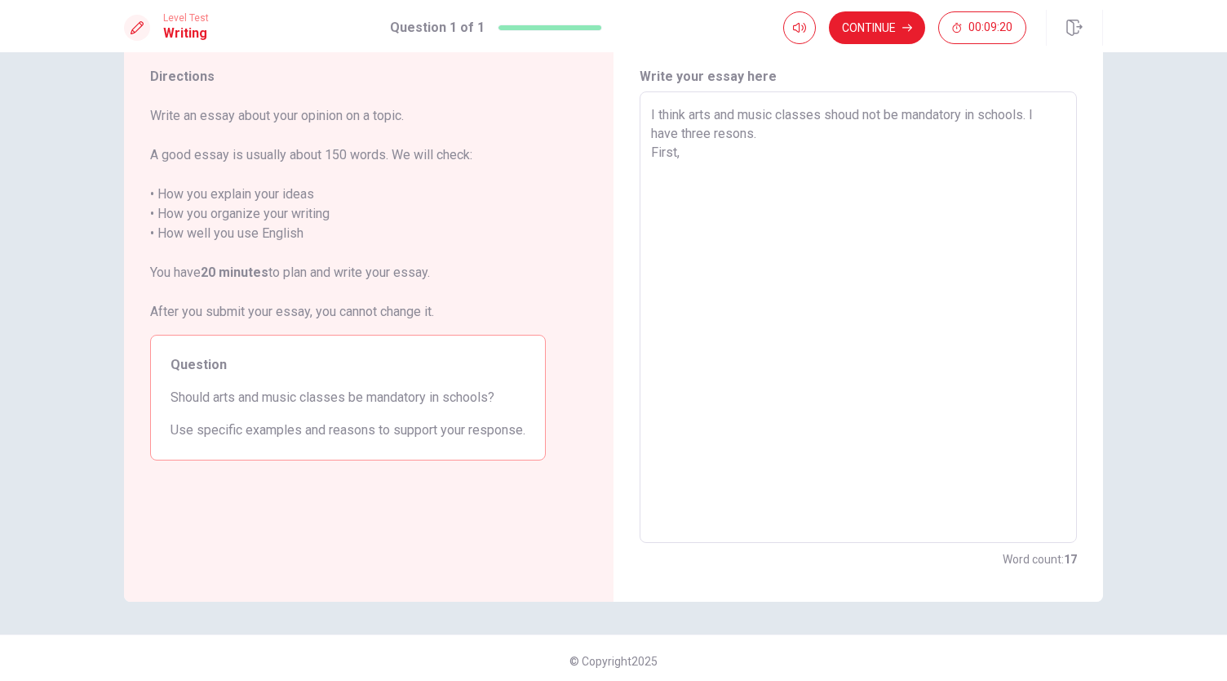
scroll to position [56, 0]
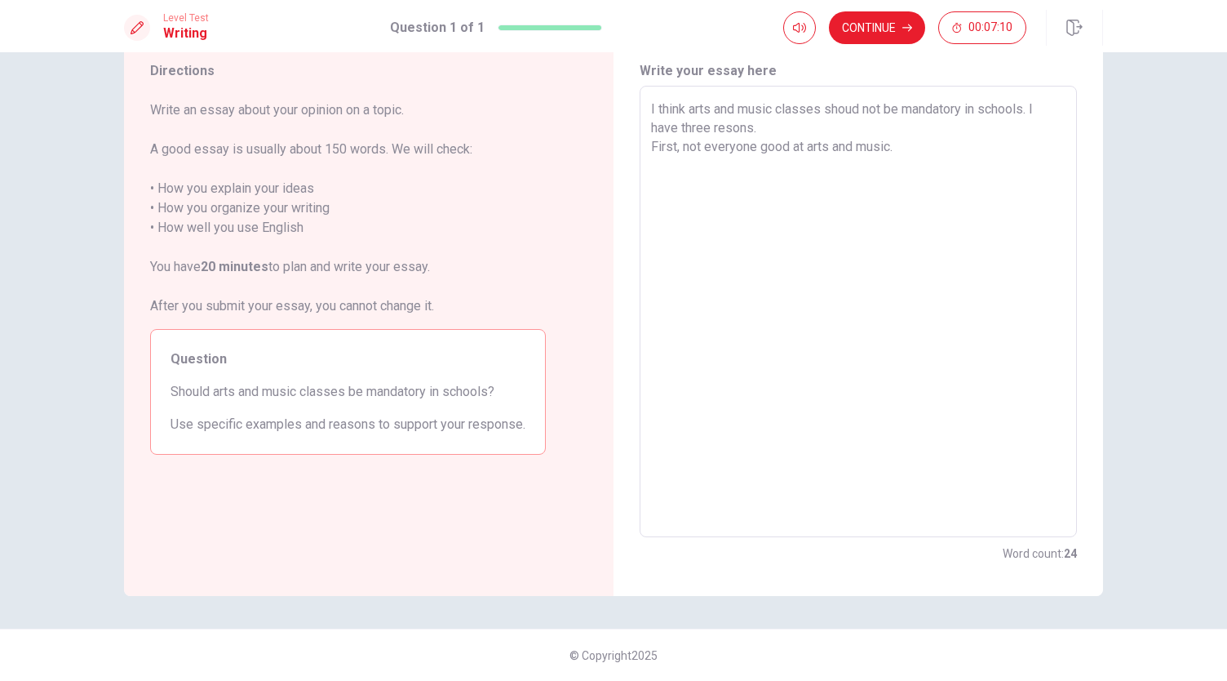
click at [752, 145] on textarea "I think arts and music classes shoud not be mandatory in schools. I have three …" at bounding box center [858, 312] width 415 height 424
click at [925, 146] on textarea "I think arts and music classes shoud not be mandatory in schools. I have three …" at bounding box center [858, 312] width 415 height 424
click at [965, 144] on textarea "I think arts and music classes shoud not be mandatory in schools. I have three …" at bounding box center [858, 312] width 415 height 424
click at [877, 162] on textarea "I think arts and music classes shoud not be mandatory in schools. I have three …" at bounding box center [858, 312] width 415 height 424
click at [752, 166] on textarea "I think arts and music classes shoud not be mandatory in schools. I have three …" at bounding box center [858, 312] width 415 height 424
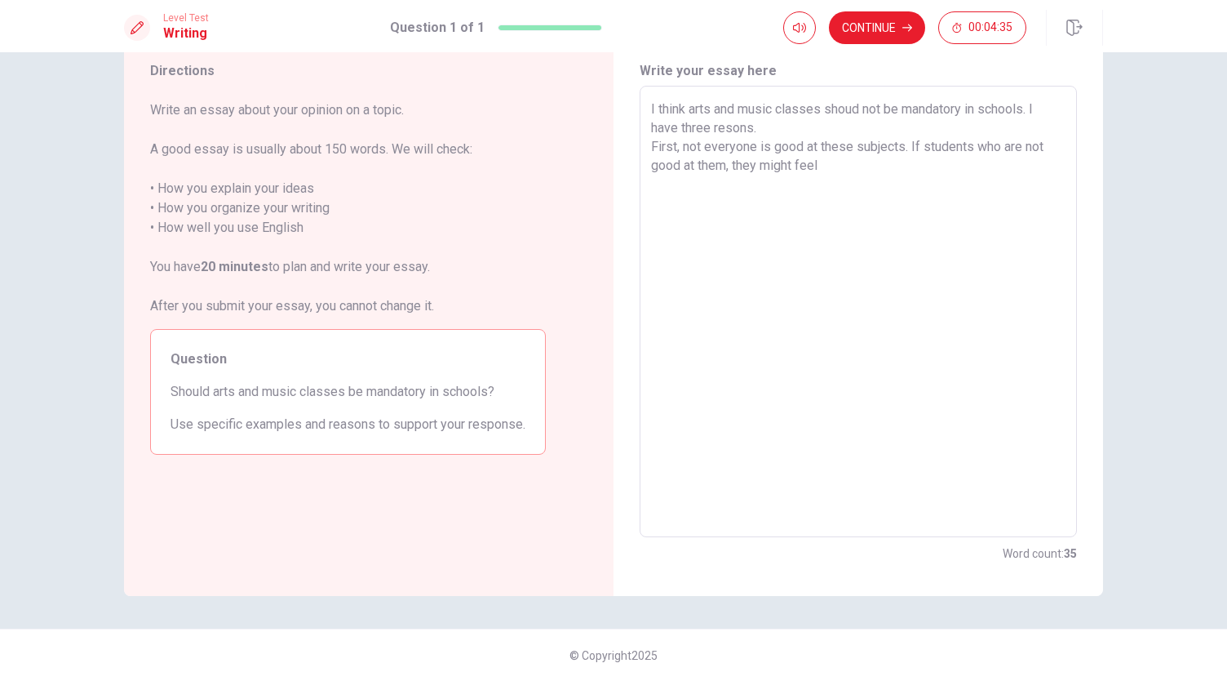
click at [837, 166] on textarea "I think arts and music classes shoud not be mandatory in schools. I have three …" at bounding box center [858, 312] width 415 height 424
click at [1004, 184] on textarea "I think arts and music classes shoud not be mandatory in schools. I have three …" at bounding box center [858, 312] width 415 height 424
click at [983, 180] on textarea "I think arts and music classes shoud not be mandatory in schools. I have three …" at bounding box center [858, 312] width 415 height 424
click at [1018, 185] on textarea "I think arts and music classes shoud not be mandatory in schools. I have three …" at bounding box center [858, 312] width 415 height 424
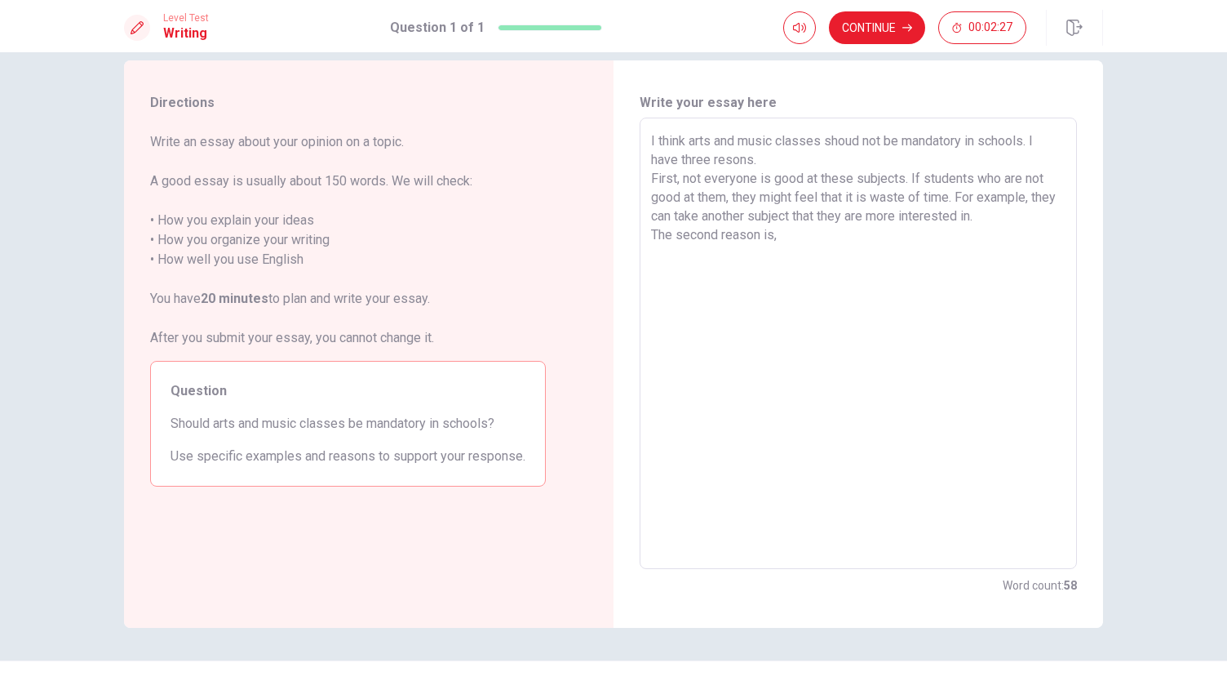
scroll to position [0, 0]
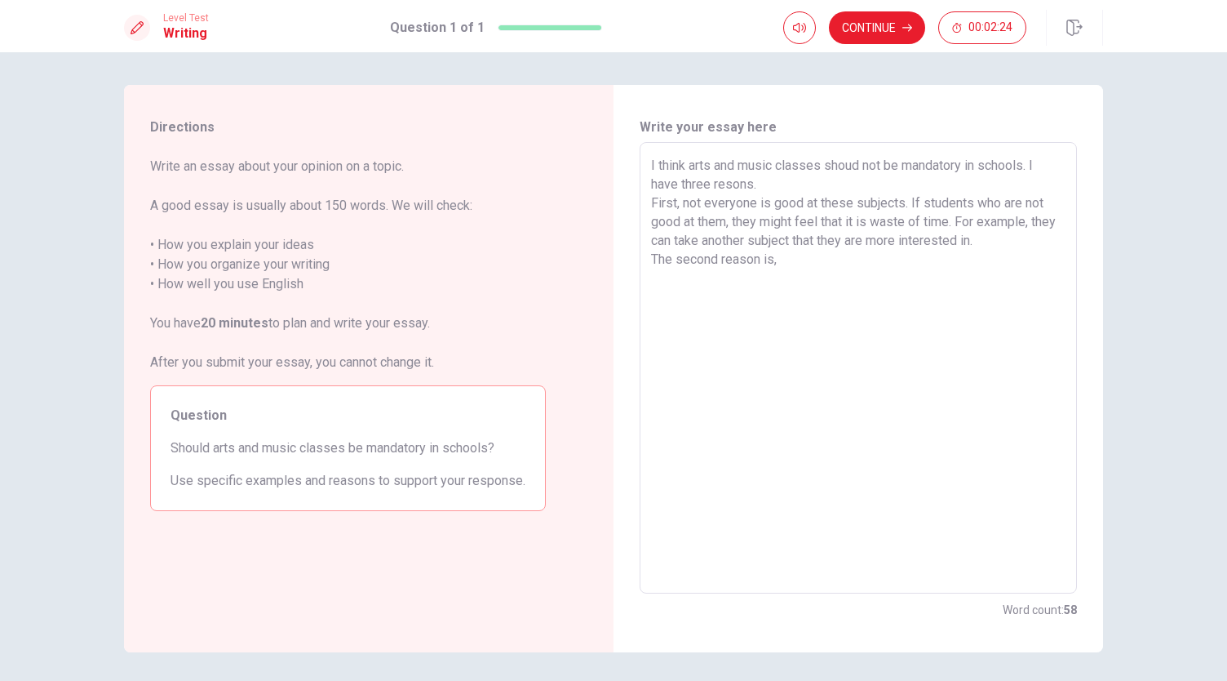
click at [705, 186] on textarea "I think arts and music classes shoud not be mandatory in schools. I have three …" at bounding box center [858, 368] width 415 height 424
click at [787, 267] on textarea "I think arts and music classes shoud not be mandatory in schools. I have two re…" at bounding box center [858, 368] width 415 height 424
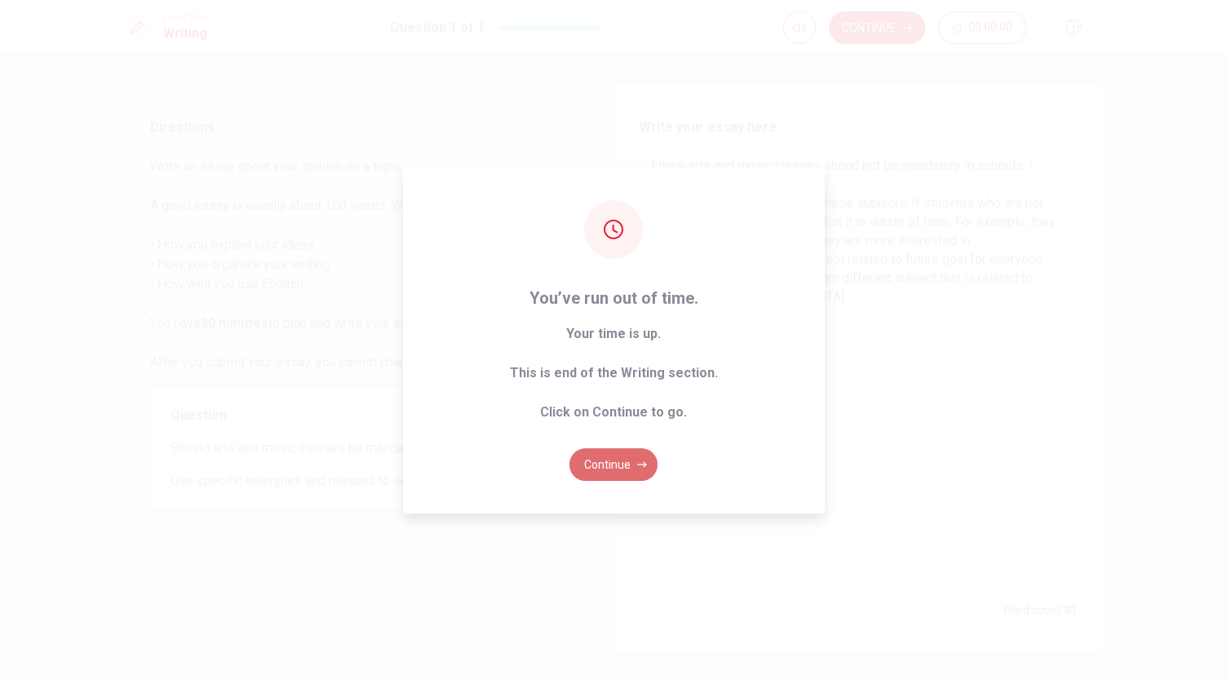
click at [618, 459] on button "Continue" at bounding box center [614, 464] width 88 height 33
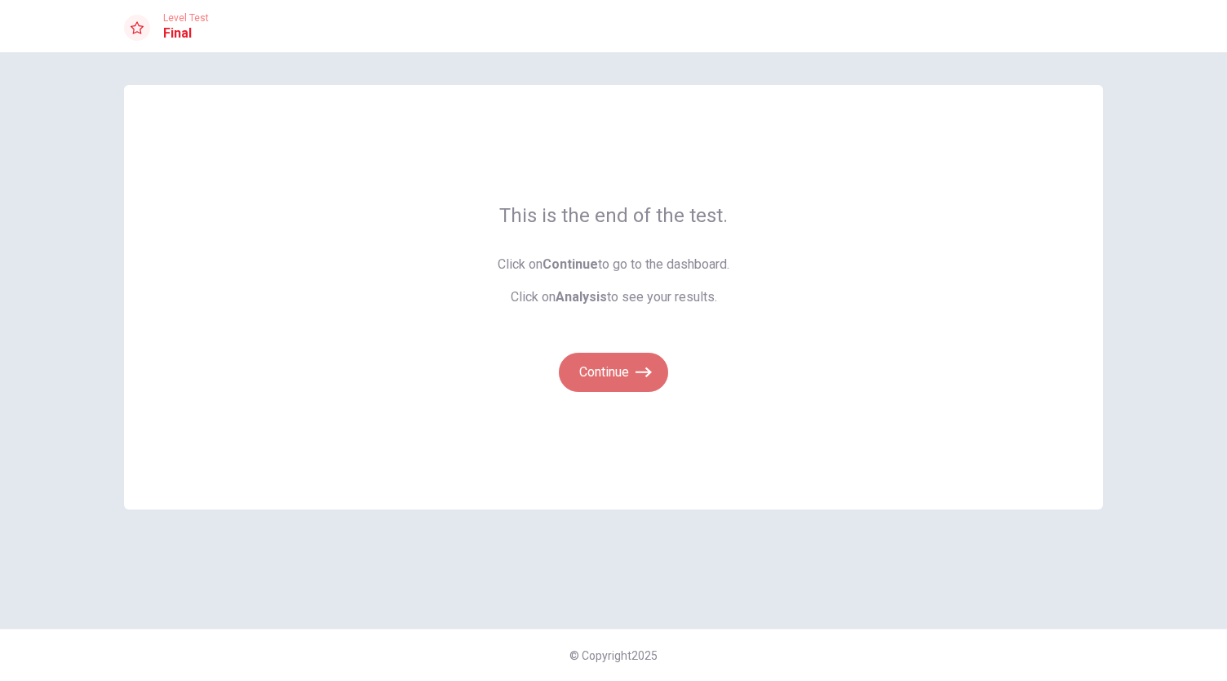
click at [658, 372] on button "Continue" at bounding box center [613, 372] width 109 height 39
